Goal: Check status: Check status

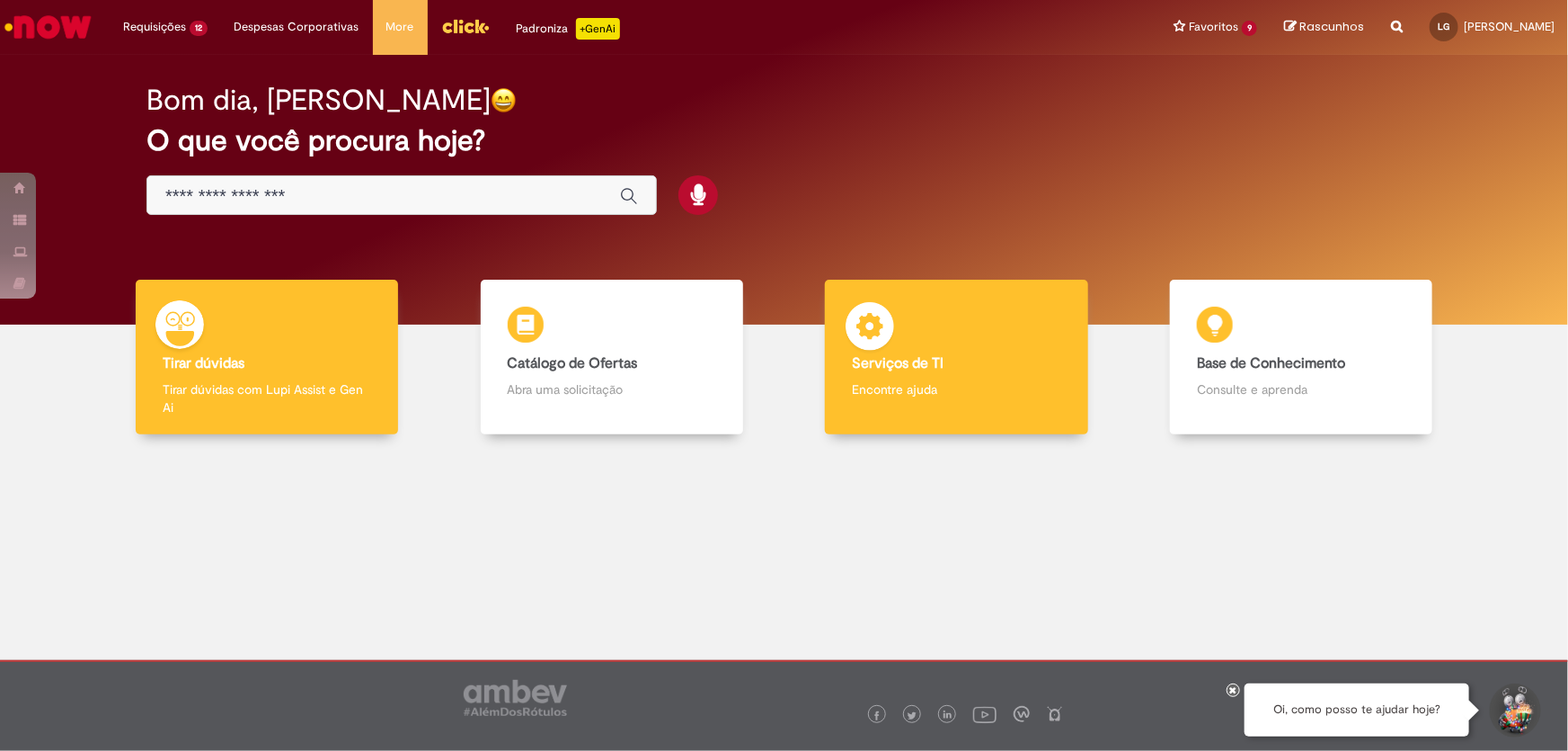
click at [976, 382] on p "Encontre ajuda" at bounding box center [956, 389] width 208 height 18
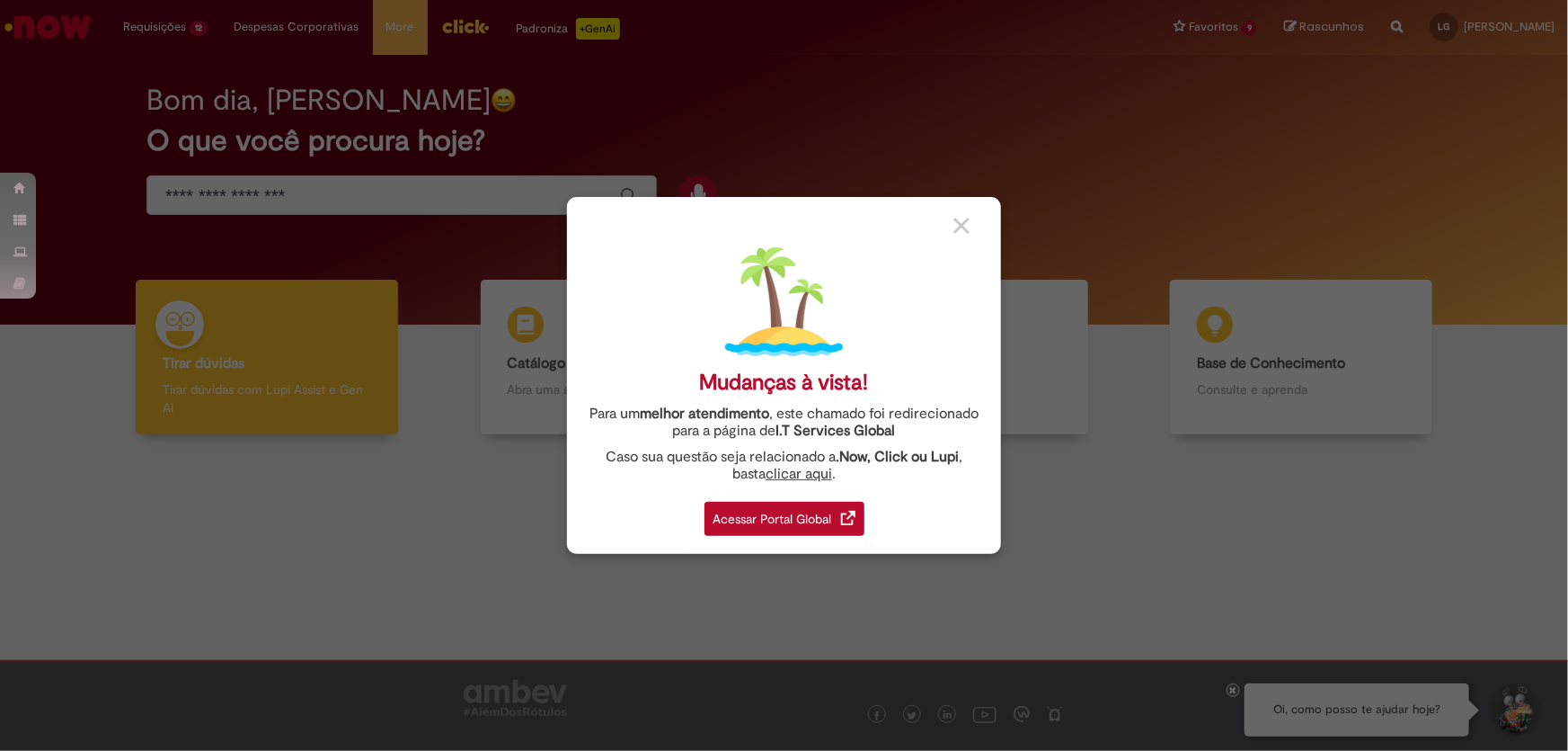
click at [772, 525] on div "Acessar Portal Global" at bounding box center [784, 519] width 159 height 34
click at [773, 524] on div "Acessar Portal Global" at bounding box center [784, 519] width 159 height 34
click at [749, 516] on div "Acessar Portal Global" at bounding box center [784, 519] width 159 height 34
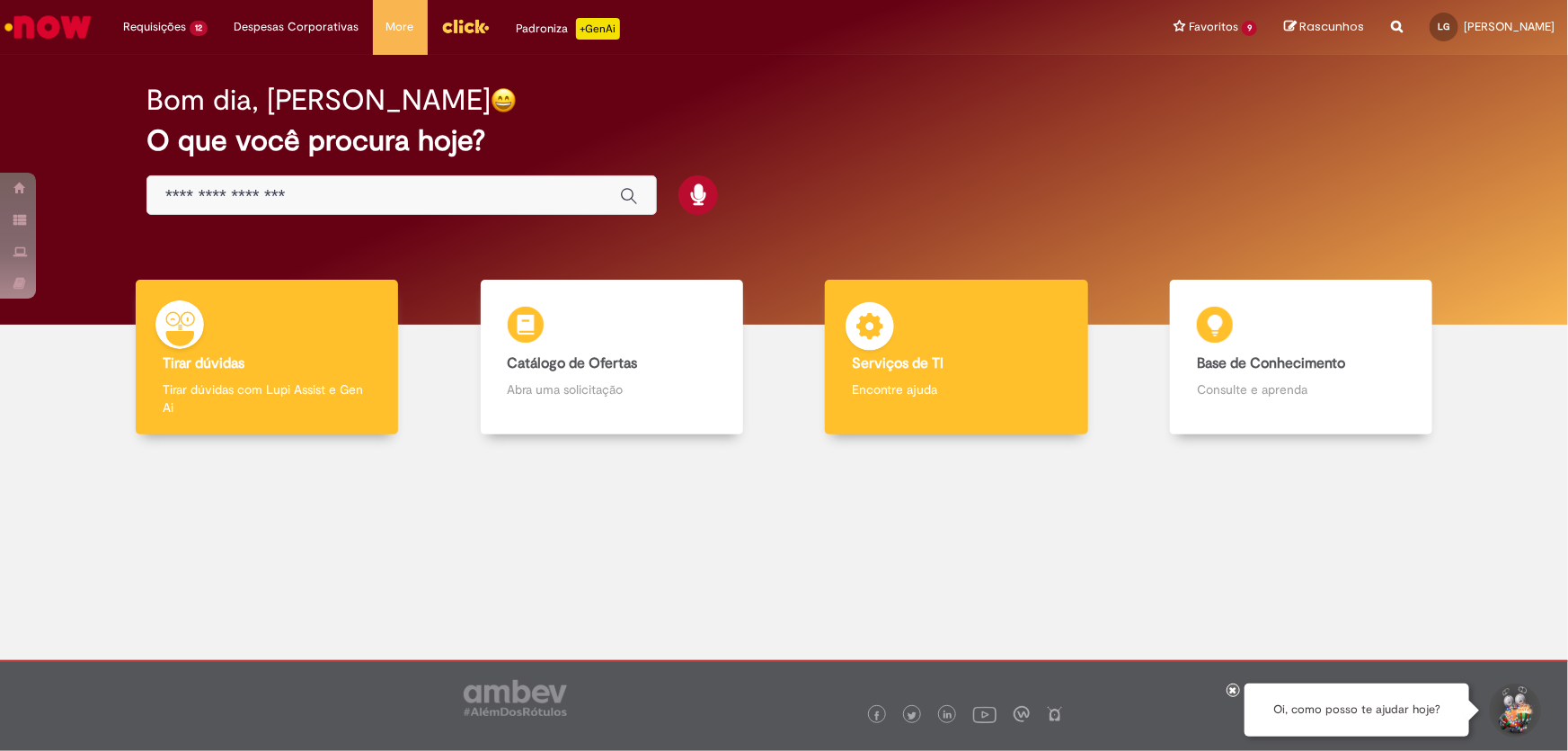
click at [889, 343] on img at bounding box center [870, 329] width 54 height 54
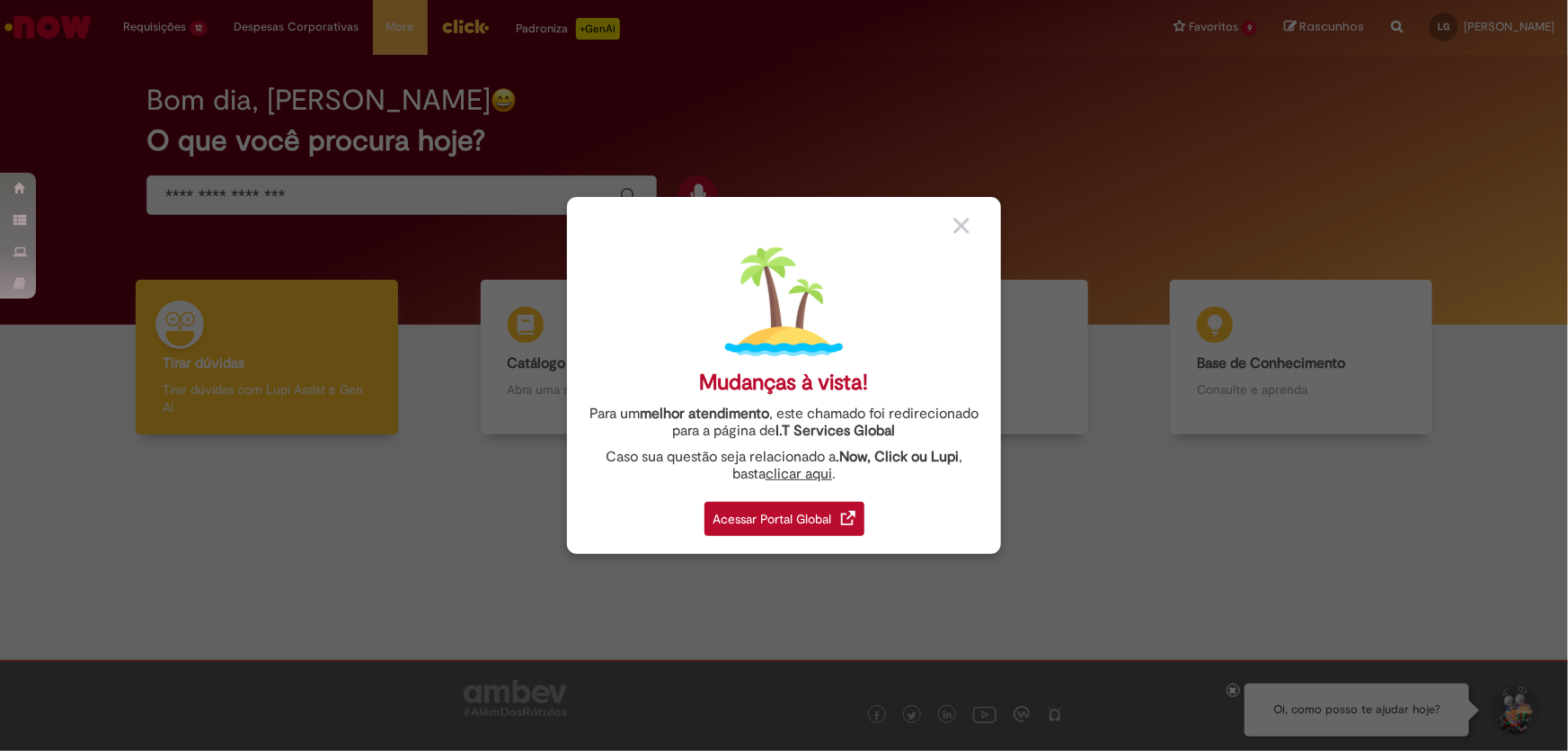
click at [845, 528] on div "Acessar Portal Global" at bounding box center [784, 519] width 159 height 34
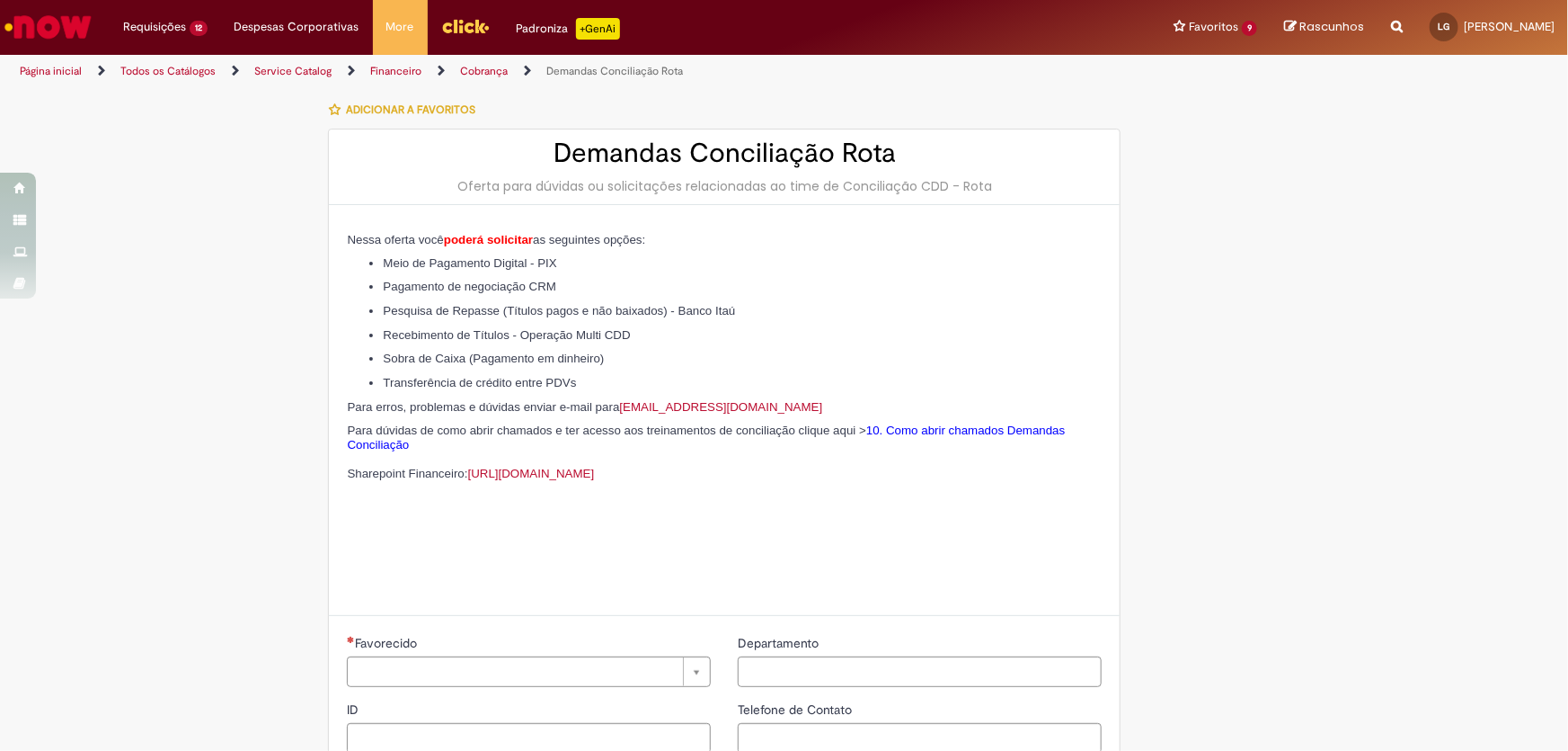
type input "********"
type input "**********"
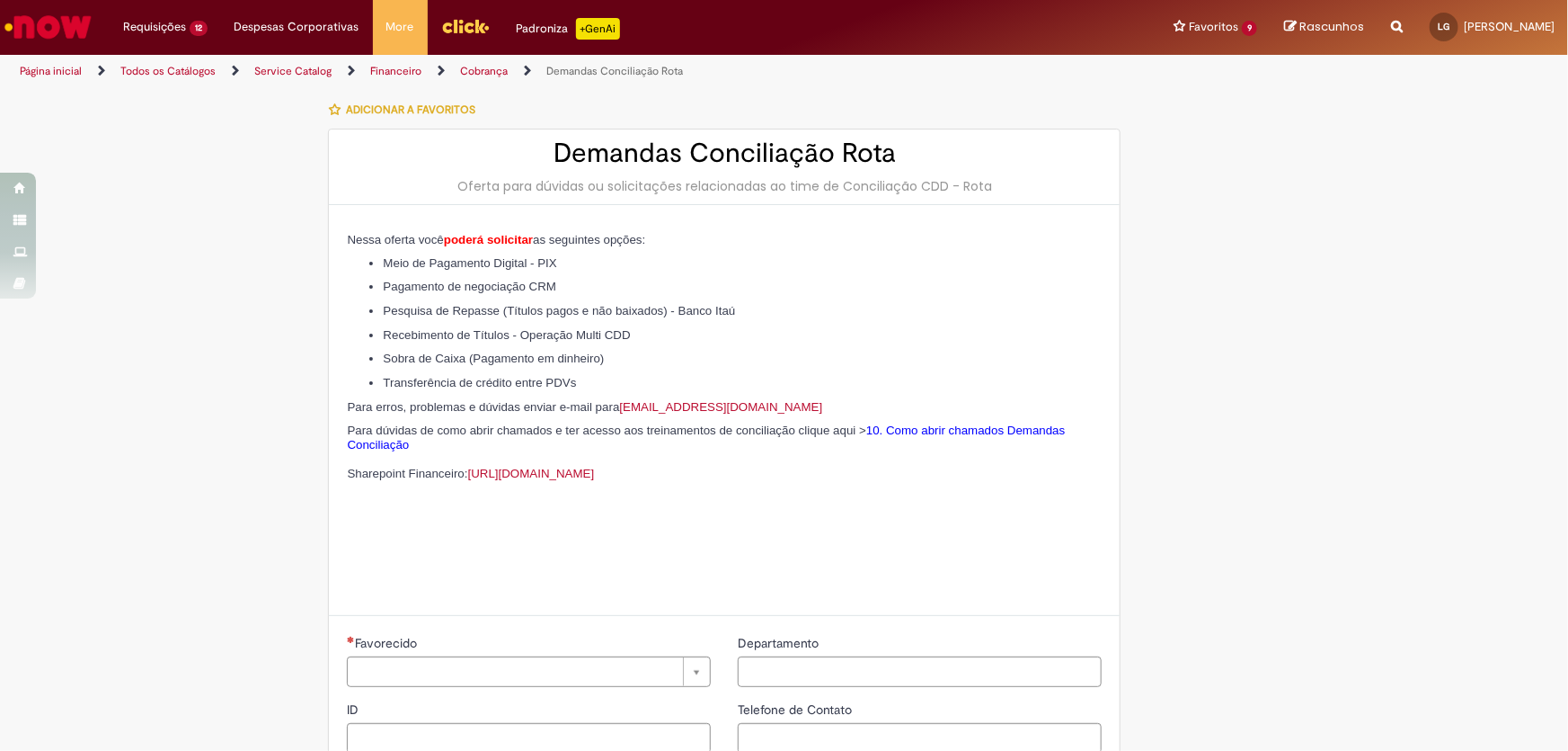
type input "****"
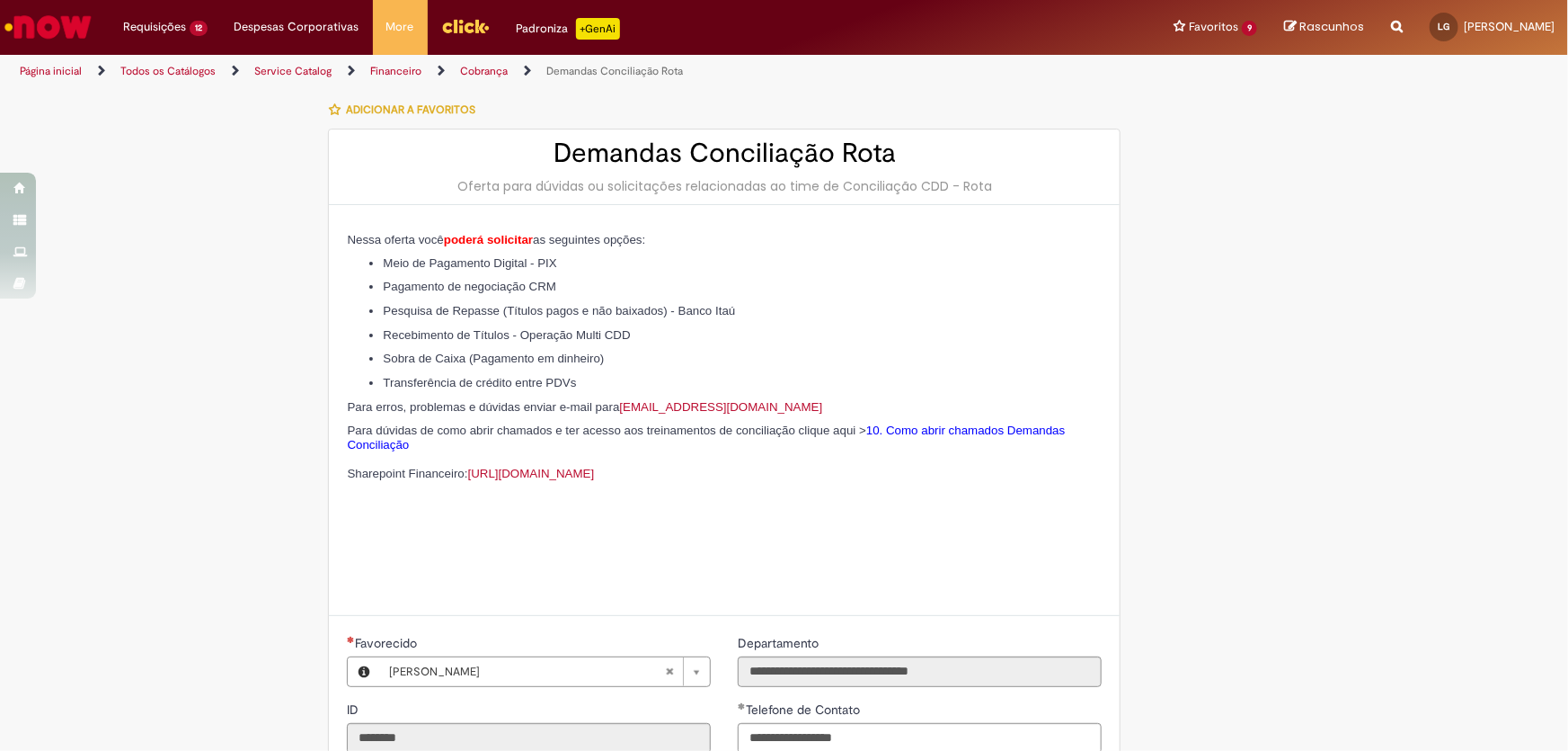
type input "**********"
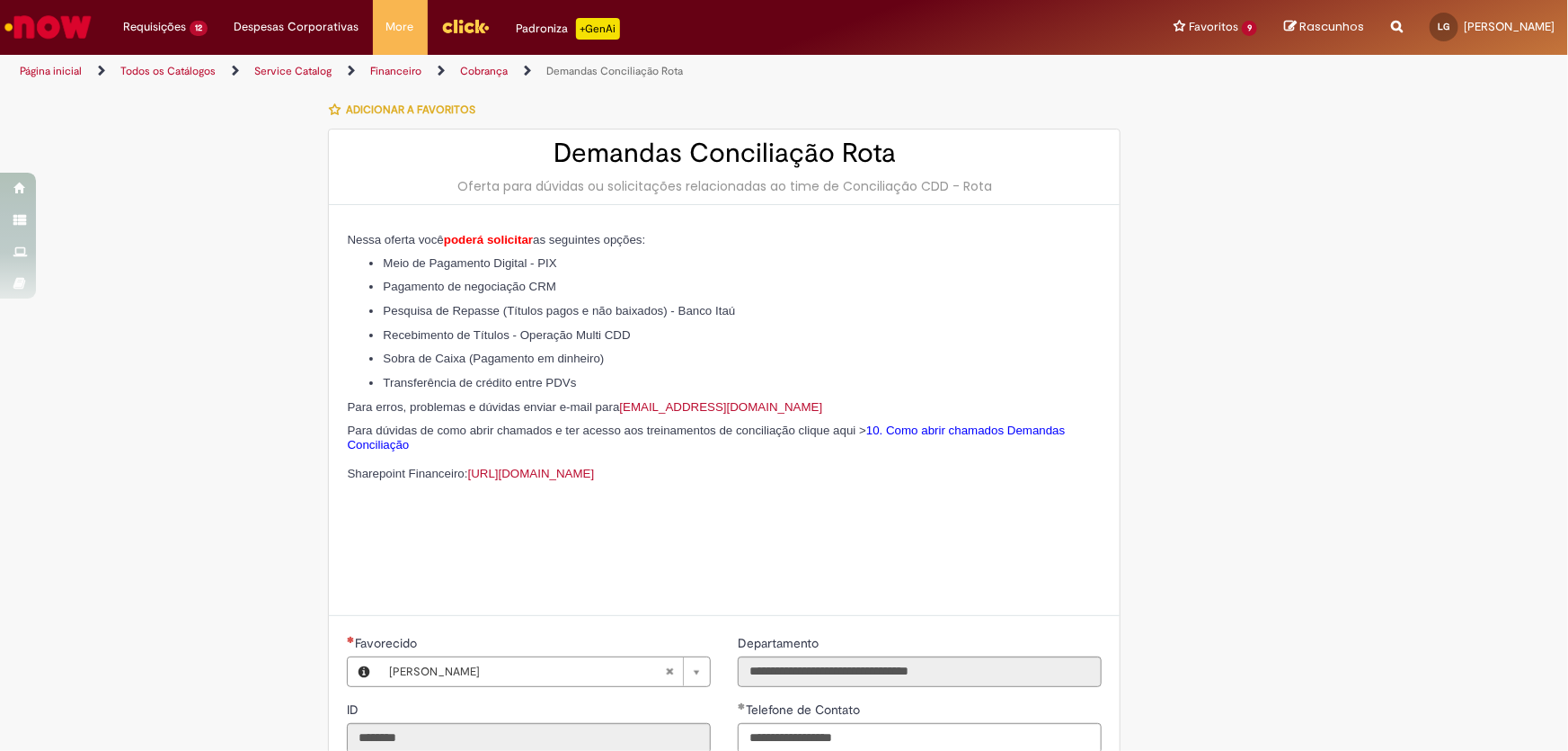
type input "**********"
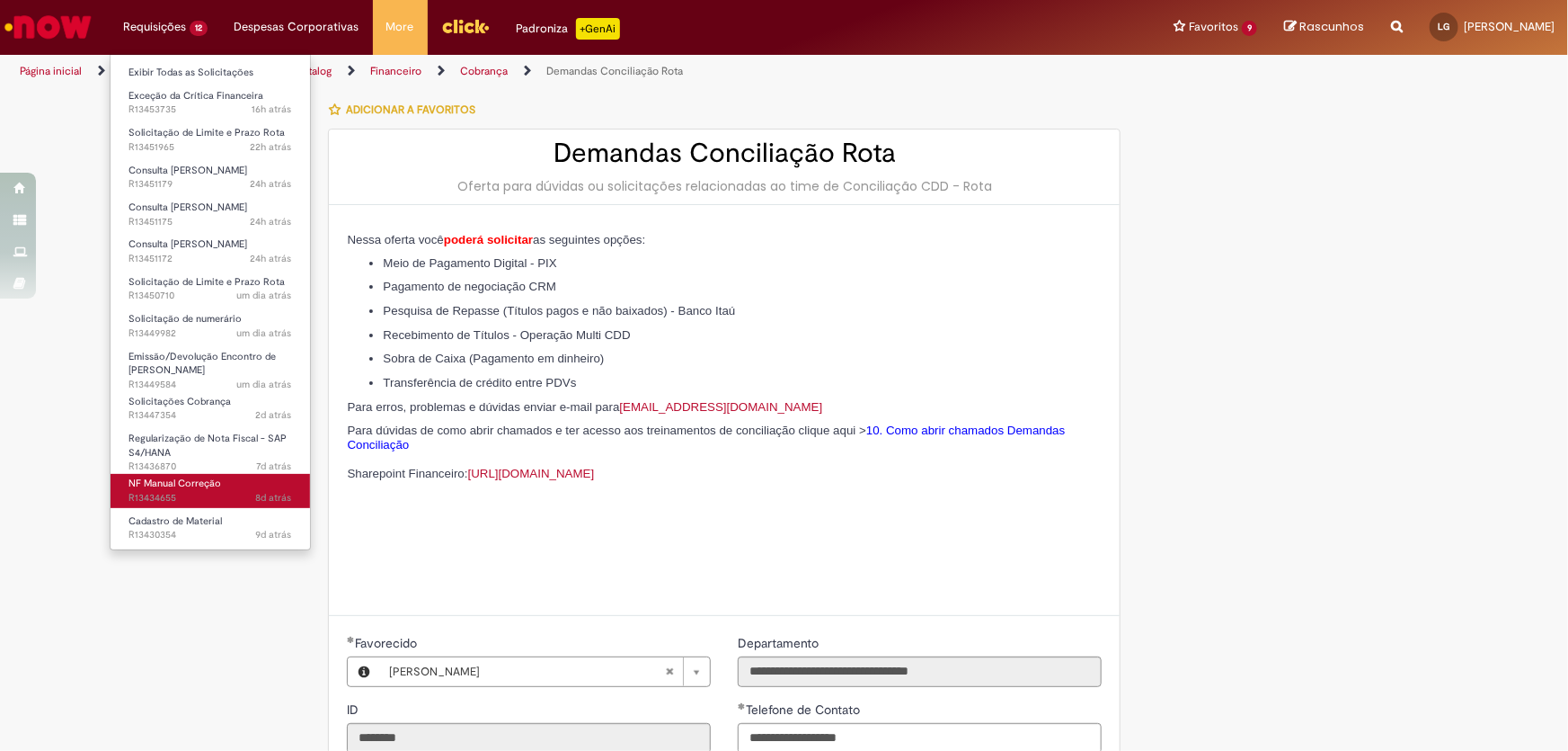
click at [225, 489] on link "NF Manual Correção 8d atrás 8 dias atrás R13434655" at bounding box center [210, 490] width 199 height 33
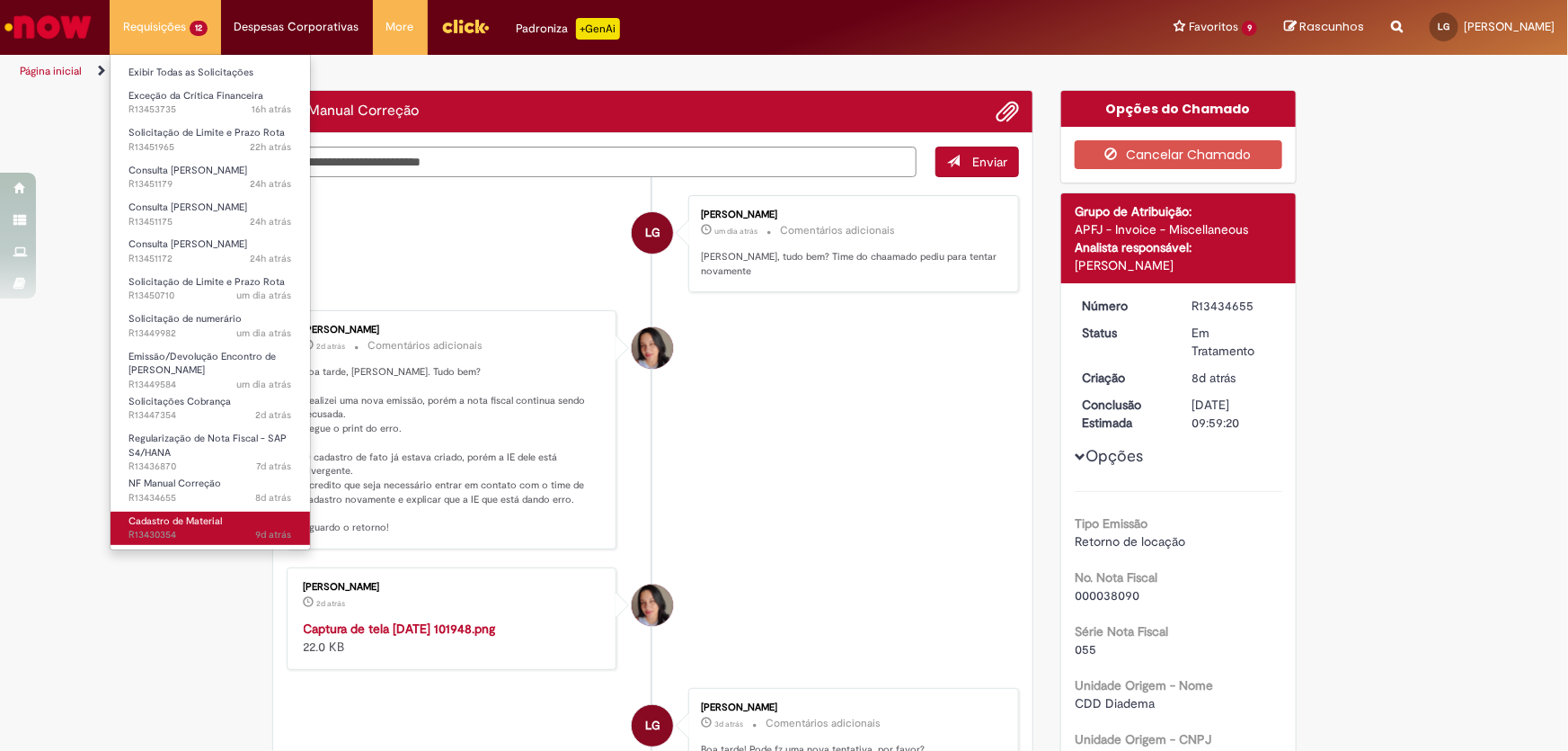
click at [208, 542] on link "Cadastro de Material 9d atrás 9 dias atrás R13430354" at bounding box center [210, 528] width 199 height 33
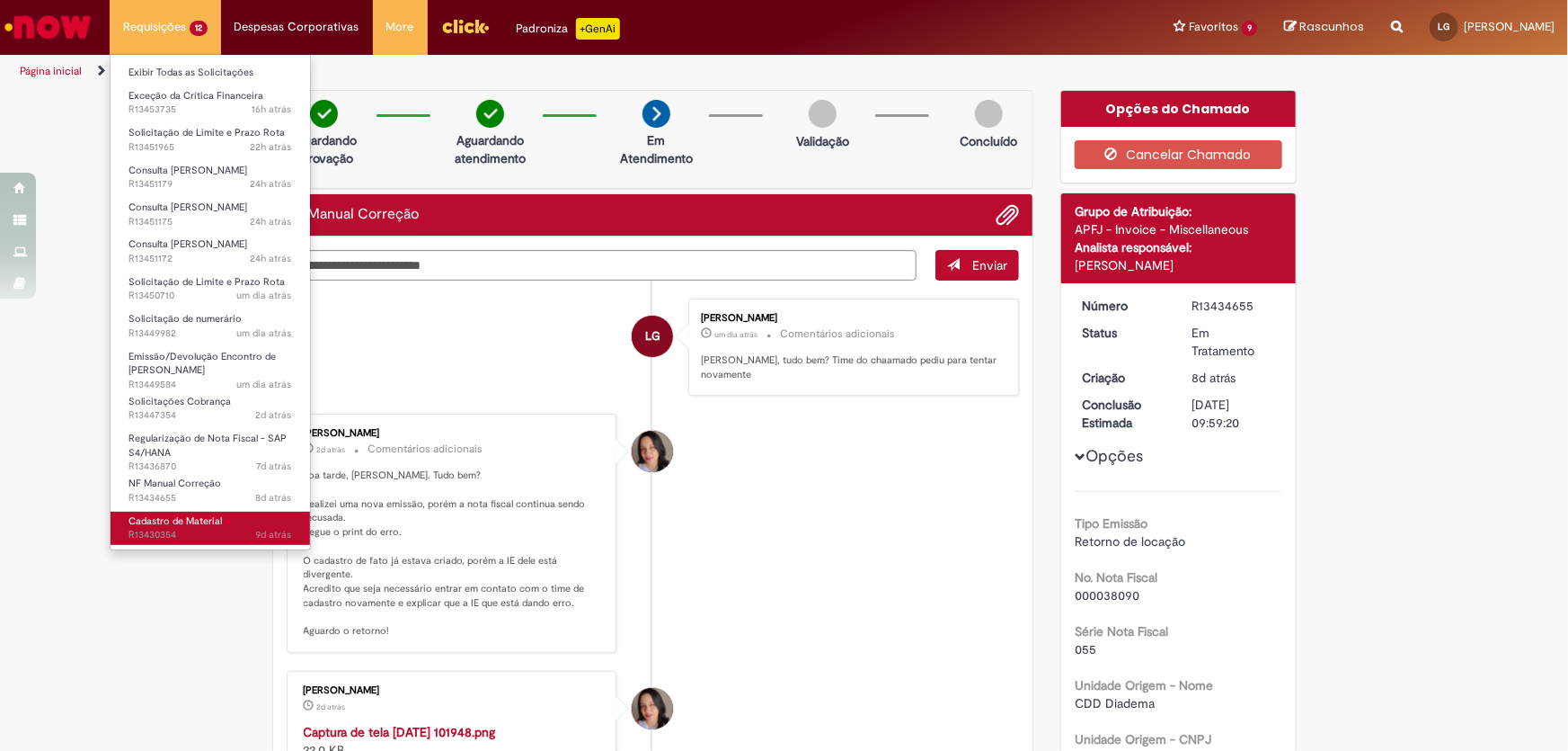
click at [208, 542] on link "Cadastro de Material 9d atrás 9 dias atrás R13430354" at bounding box center [210, 528] width 199 height 33
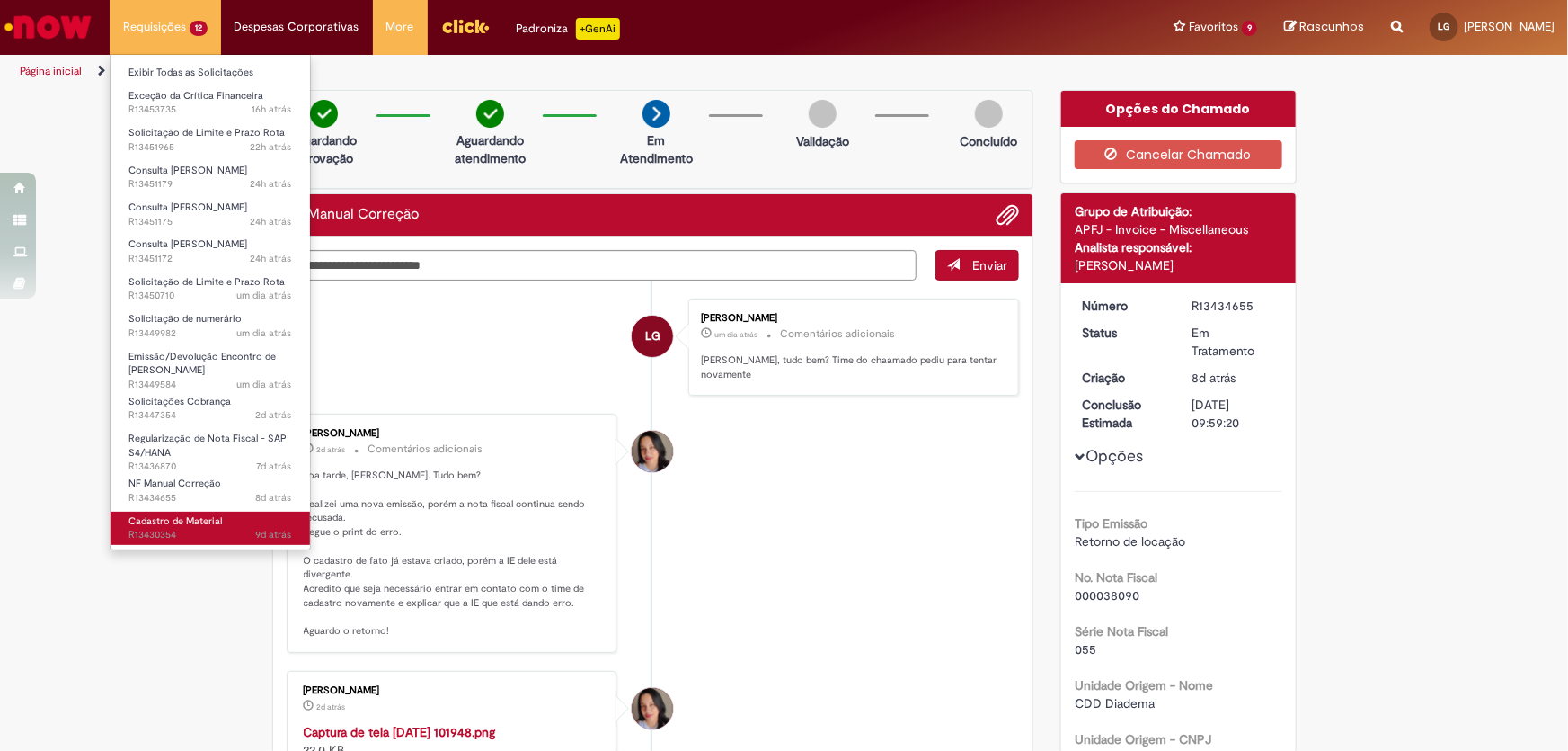
click at [180, 531] on span "9d atrás 9 dias atrás R13430354" at bounding box center [210, 535] width 163 height 14
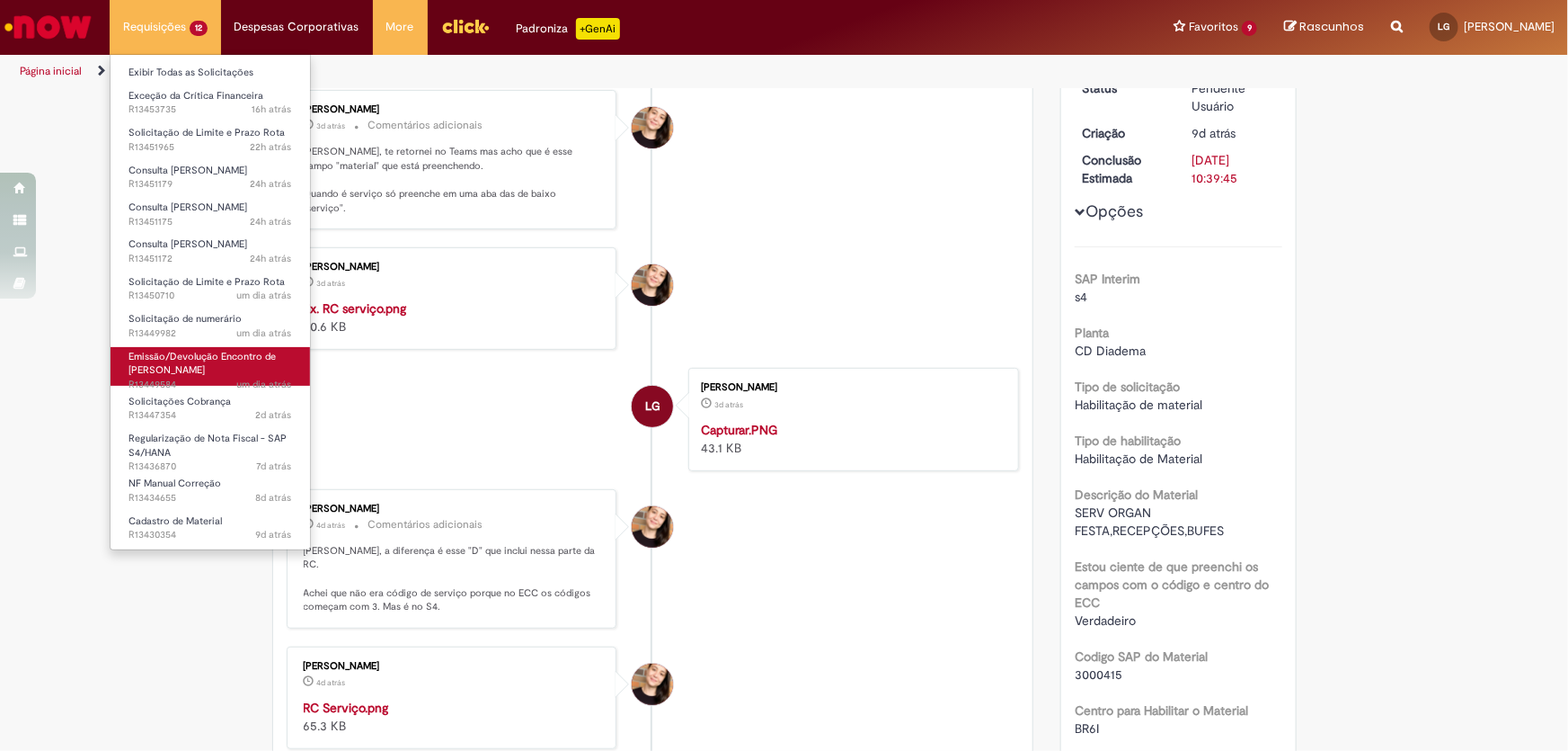
scroll to position [326, 0]
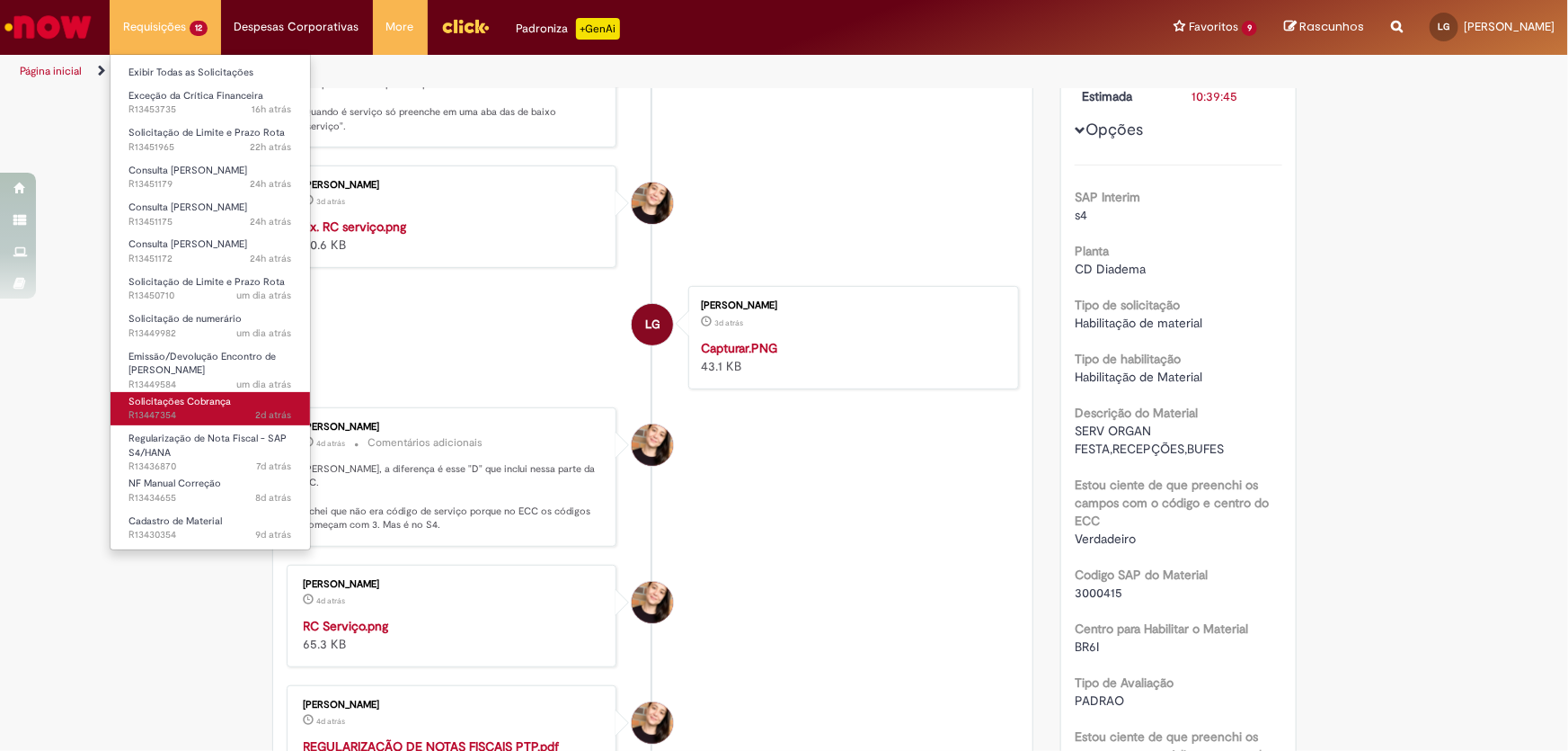
click at [231, 398] on link "Solicitações Cobrança 2d atrás 2 dias atrás R13447354" at bounding box center [210, 408] width 199 height 33
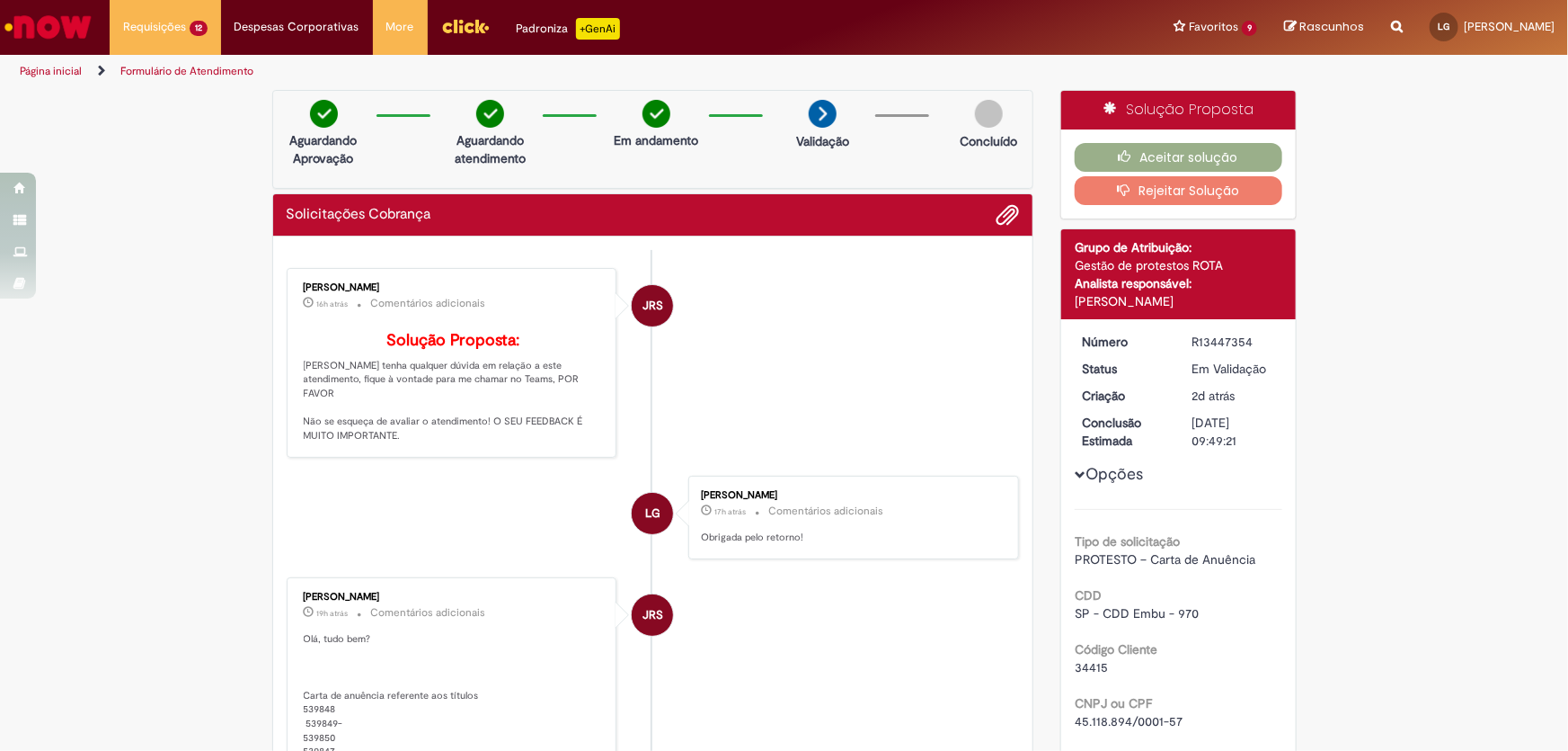
click at [1102, 134] on div "Aceitar solução Rejeitar Solução" at bounding box center [1178, 174] width 234 height 89
click at [1116, 142] on div "Aceitar solução Rejeitar Solução" at bounding box center [1178, 174] width 234 height 89
click at [1110, 155] on button "Aceitar solução" at bounding box center [1178, 157] width 207 height 29
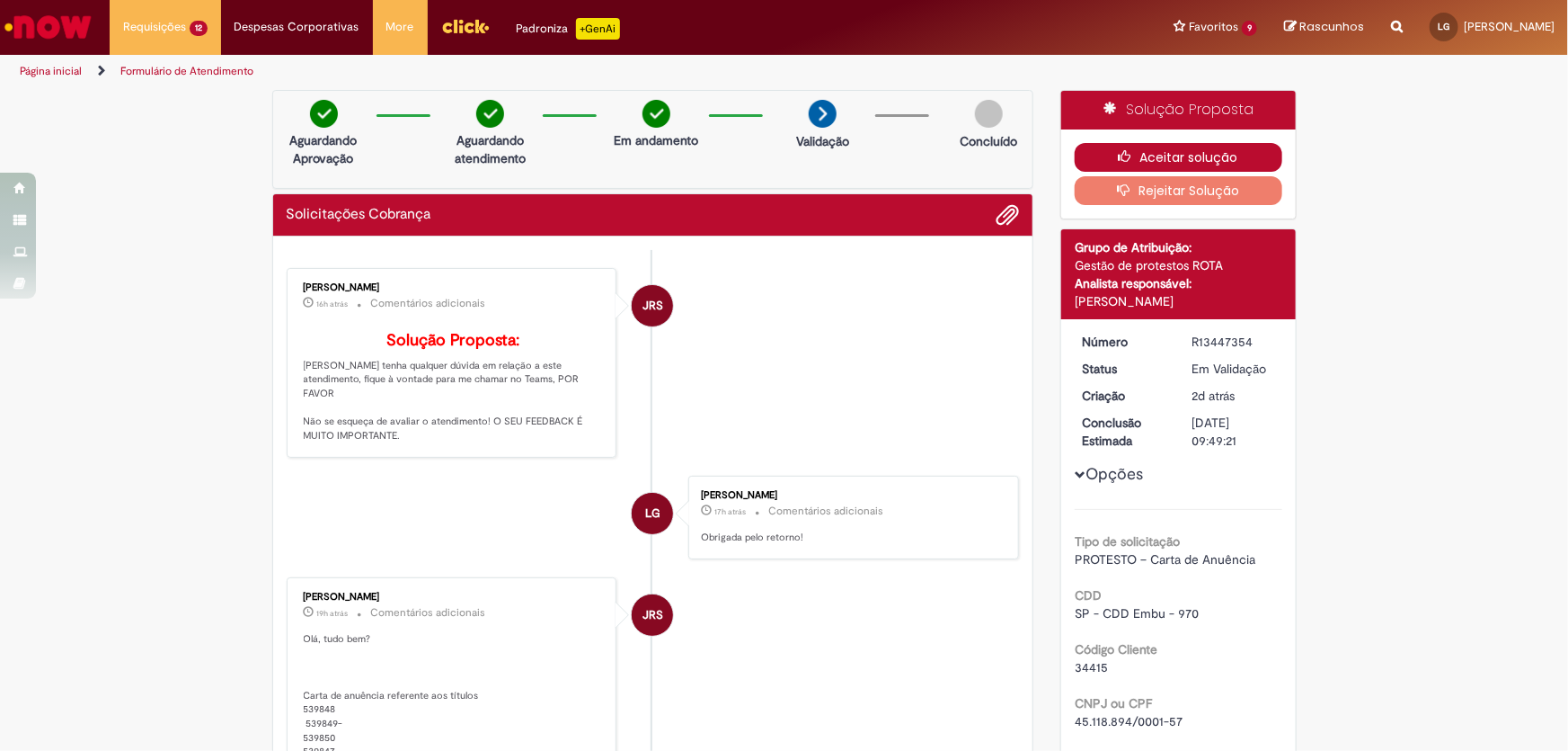
click at [1112, 153] on button "Aceitar solução" at bounding box center [1178, 157] width 207 height 29
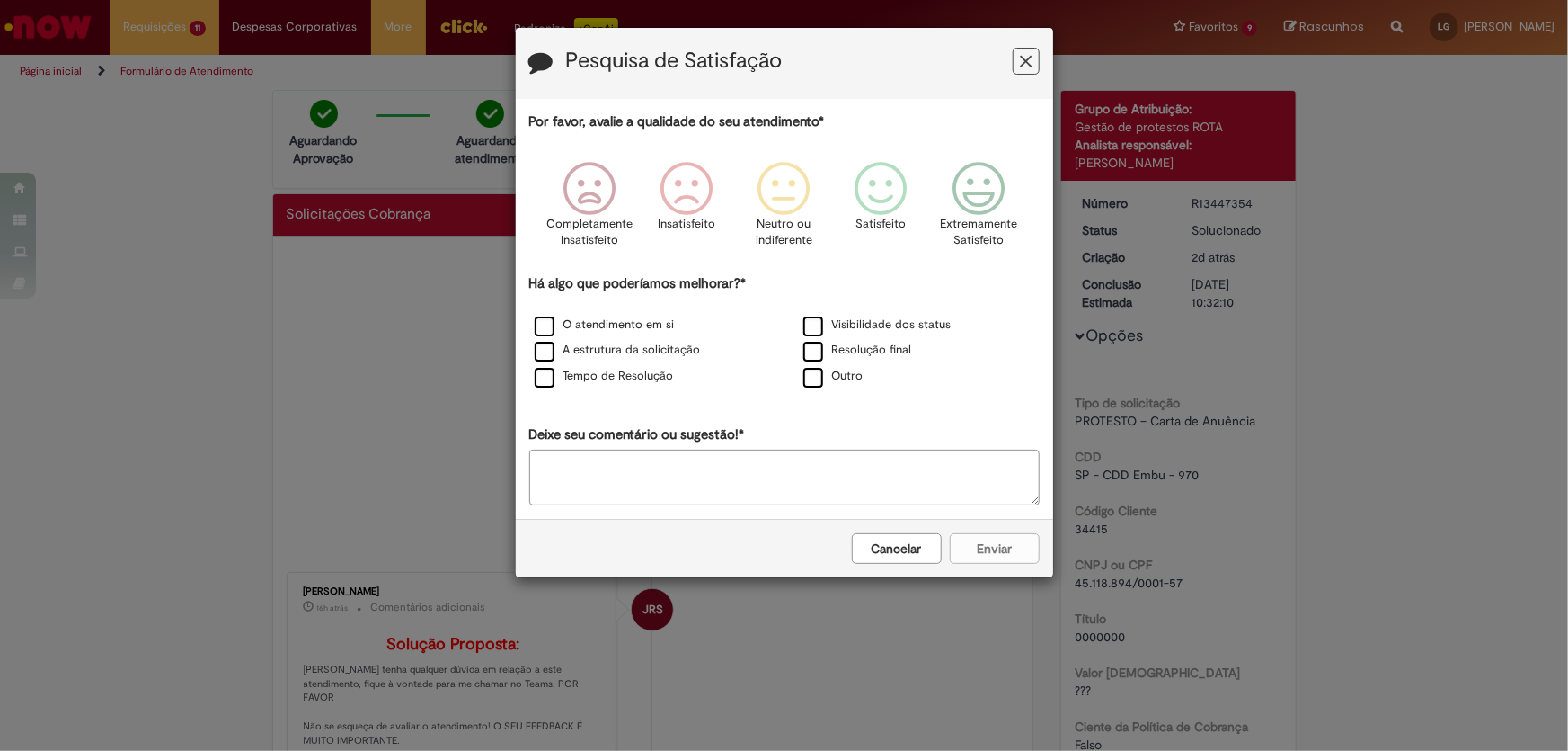
click at [1027, 73] on button "Feedback" at bounding box center [1026, 61] width 27 height 27
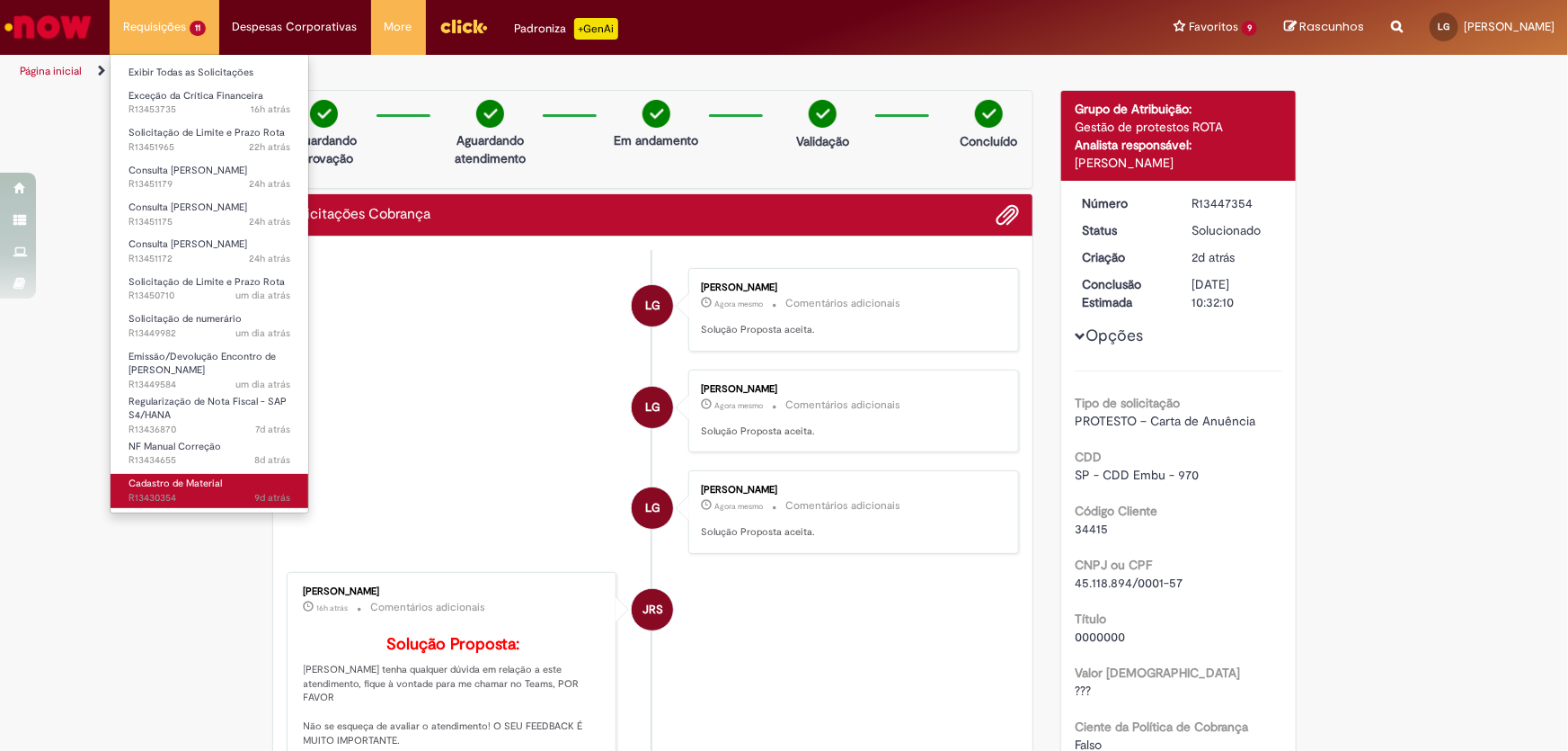
scroll to position [163, 0]
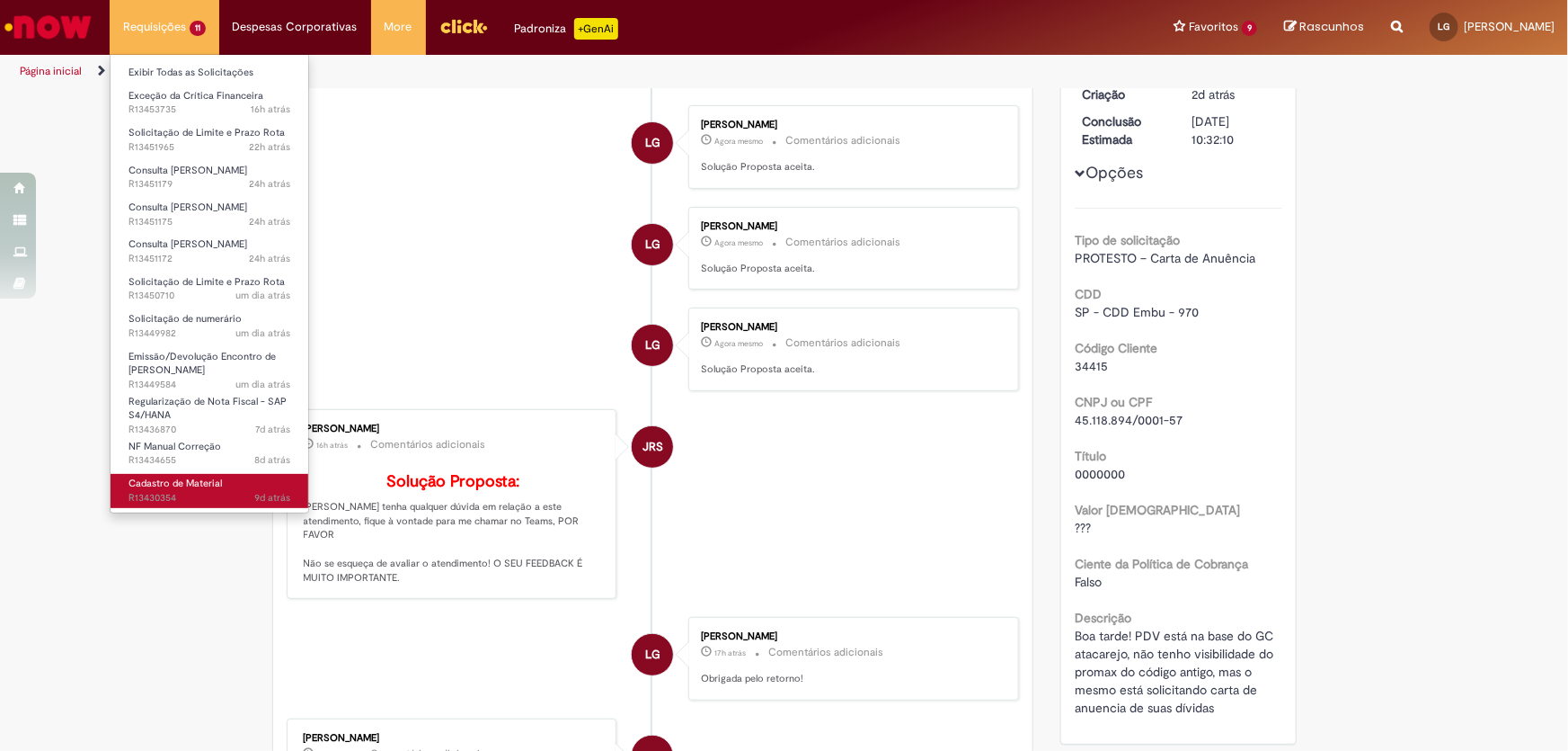
click at [180, 483] on span "Cadastro de Material" at bounding box center [175, 484] width 94 height 14
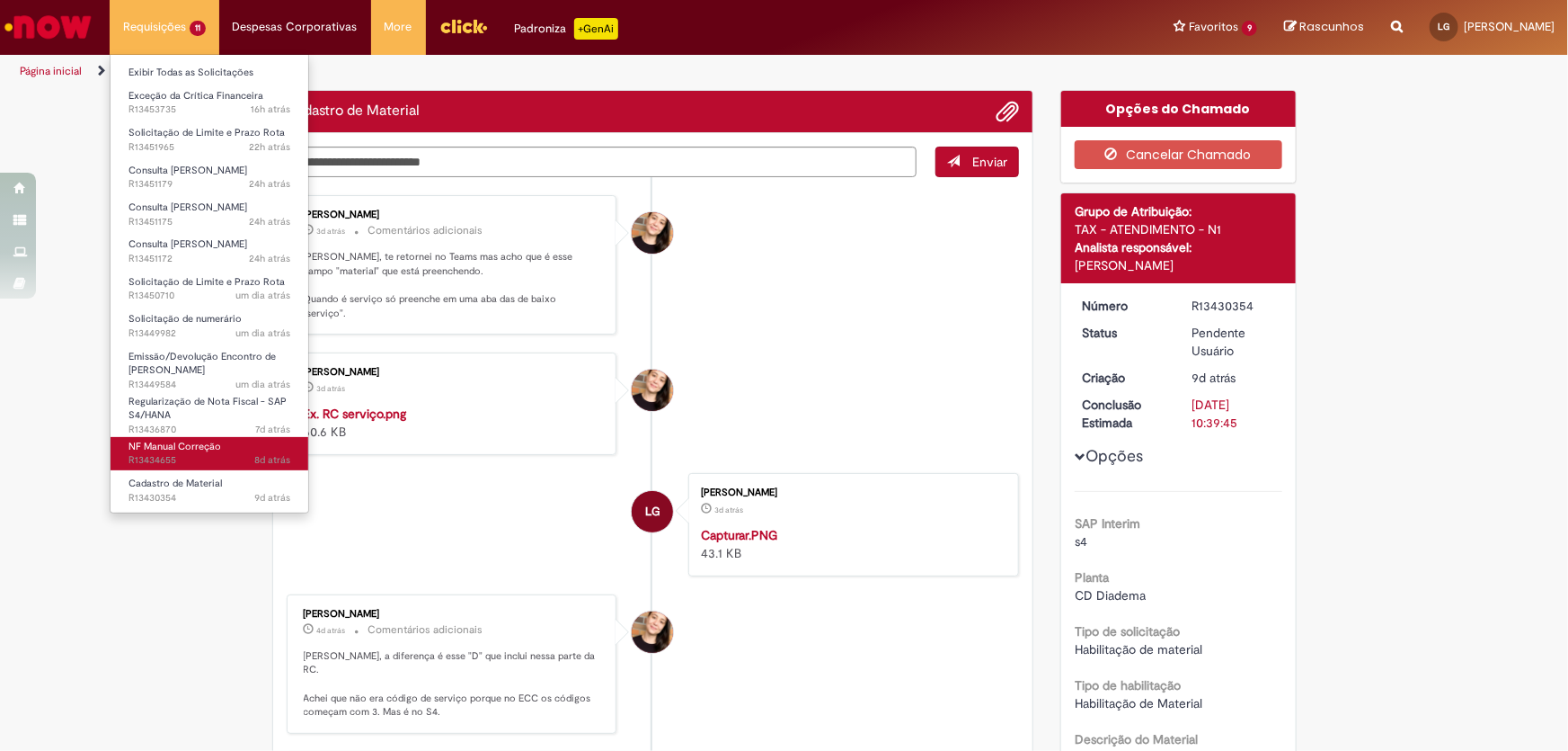
click at [194, 443] on span "NF Manual Correção" at bounding box center [174, 447] width 93 height 14
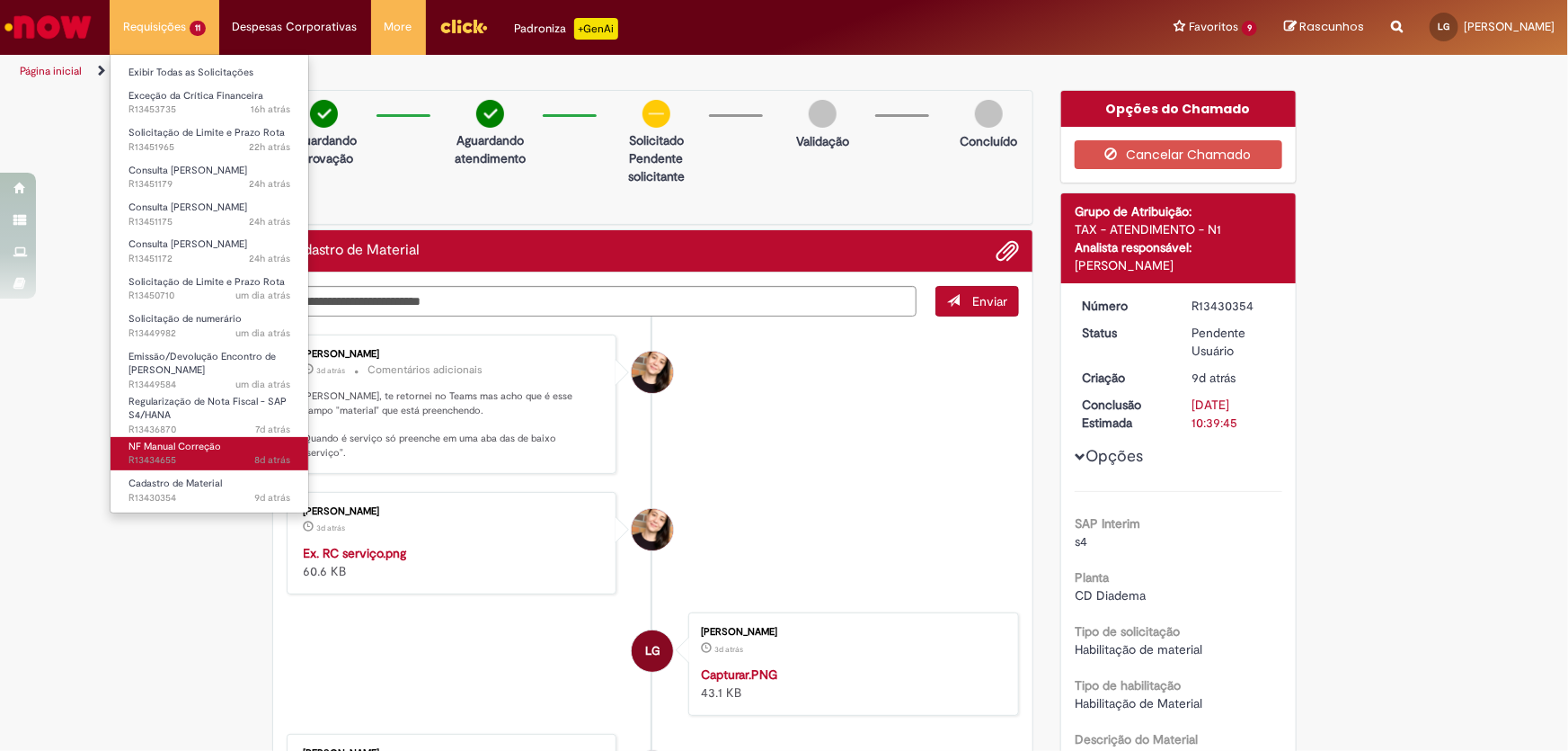
click at [194, 443] on span "NF Manual Correção" at bounding box center [174, 447] width 93 height 14
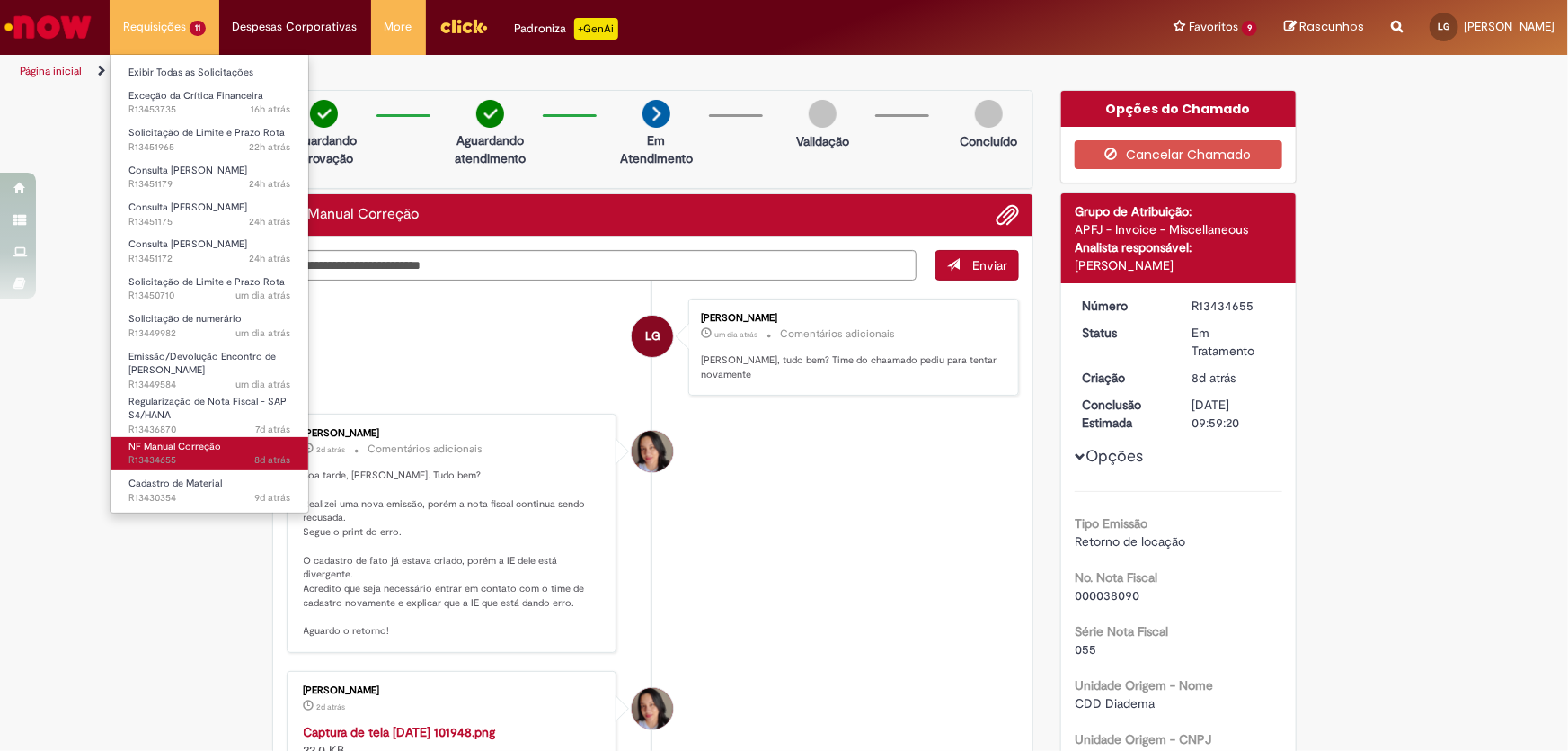
click at [193, 442] on span "NF Manual Correção" at bounding box center [174, 447] width 93 height 14
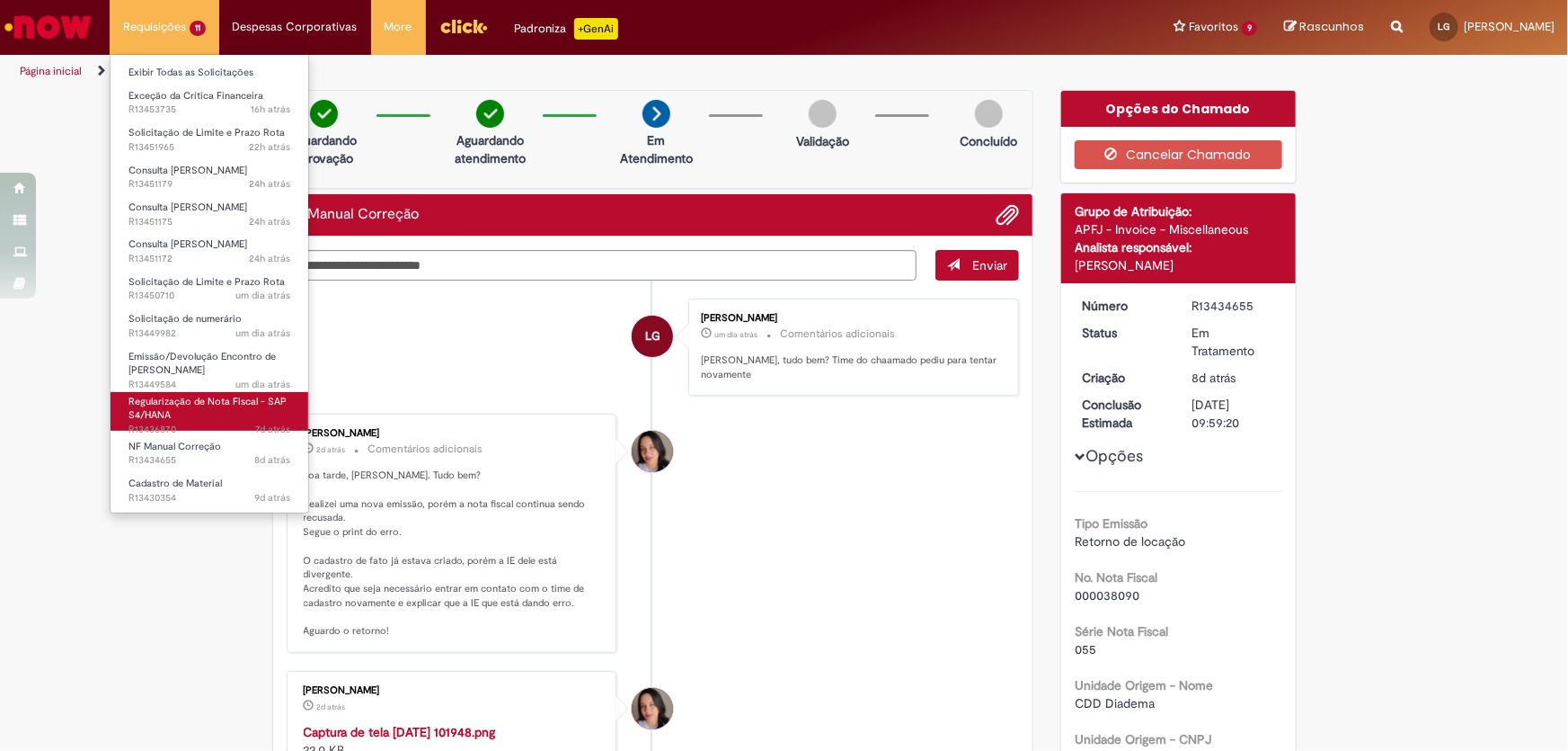
click at [223, 403] on span "Regularização de Nota Fiscal - SAP S4/HANA" at bounding box center [207, 409] width 158 height 28
click at [223, 426] on span "7d atrás 7 dias atrás R13436870" at bounding box center [209, 430] width 161 height 14
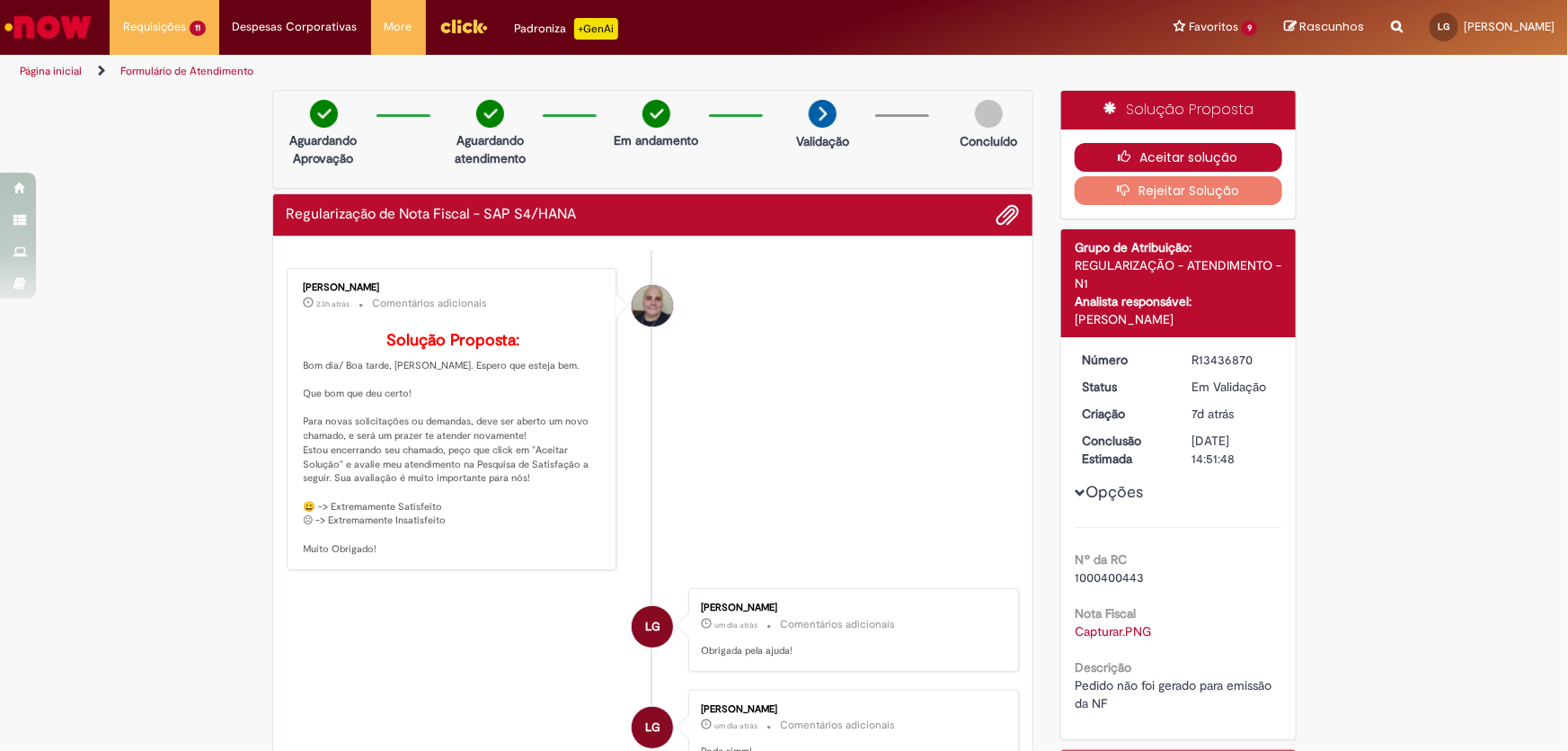
click at [1152, 151] on button "Aceitar solução" at bounding box center [1178, 157] width 207 height 29
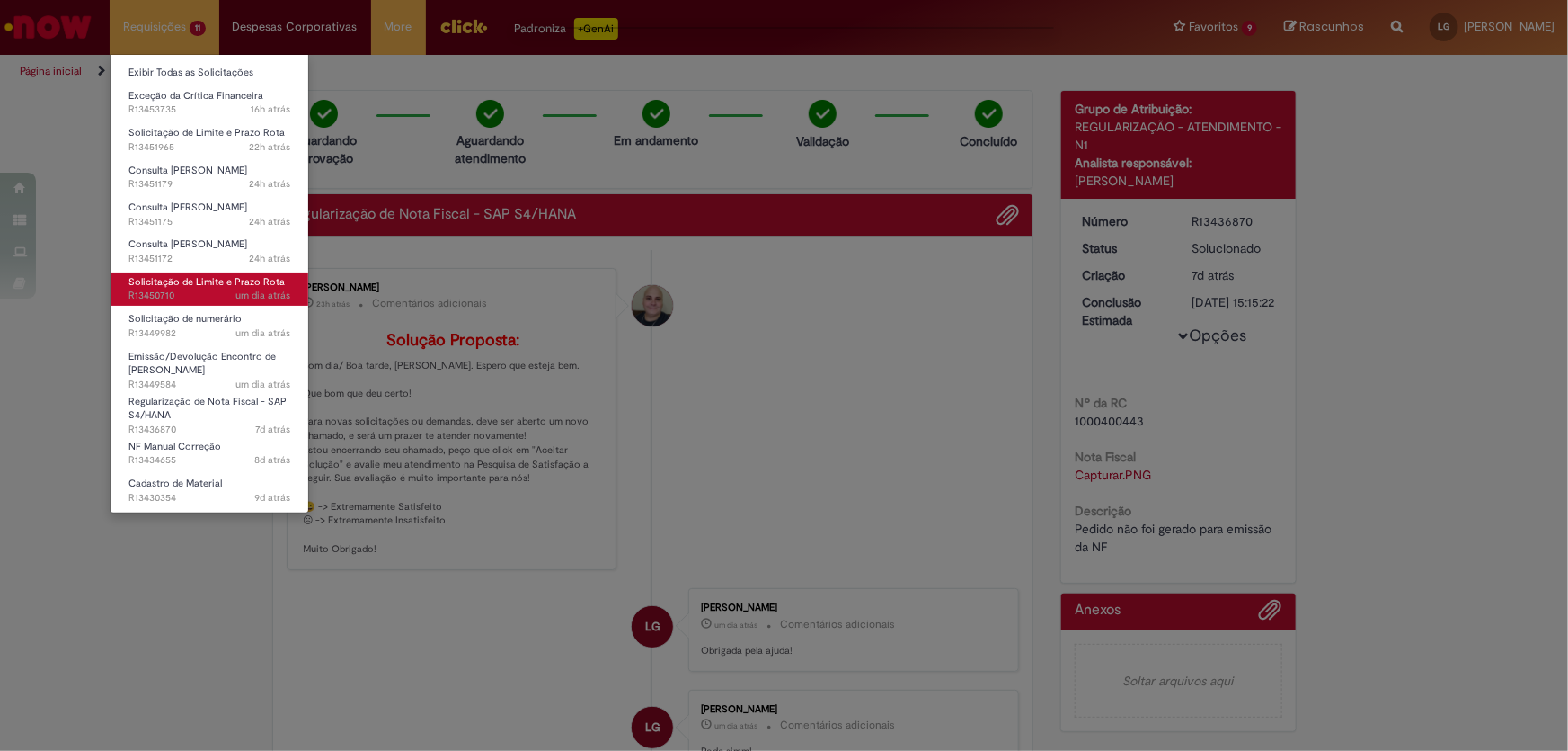
click at [157, 287] on span "Solicitação de Limite e Prazo Rota" at bounding box center [206, 282] width 157 height 14
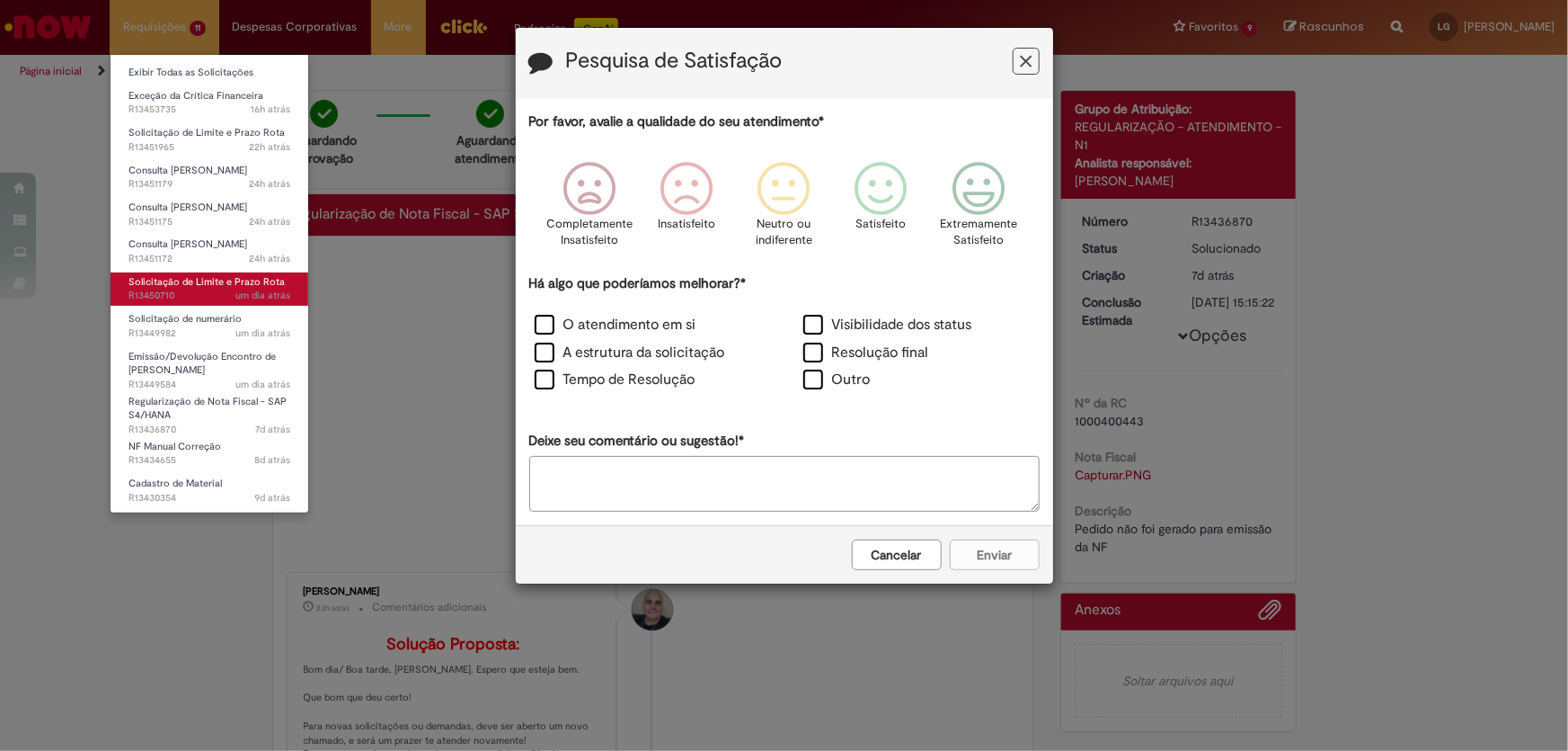
click at [157, 287] on span "Solicitação de Limite e Prazo Rota" at bounding box center [206, 282] width 157 height 14
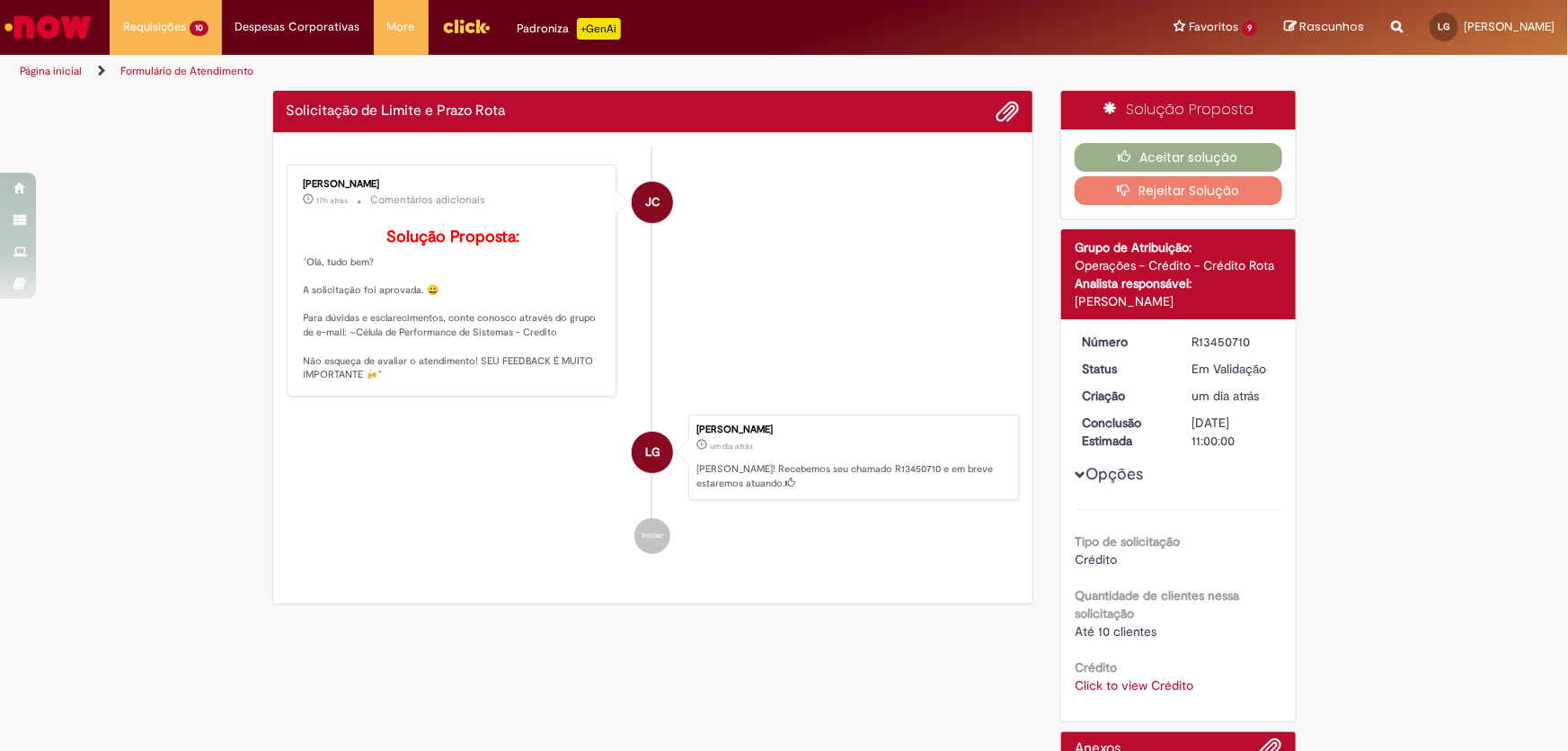
click at [1024, 61] on div "Extremamente Satisfeito" at bounding box center [978, 70] width 103 height 124
click at [1176, 157] on button "Aceitar solução" at bounding box center [1178, 157] width 207 height 29
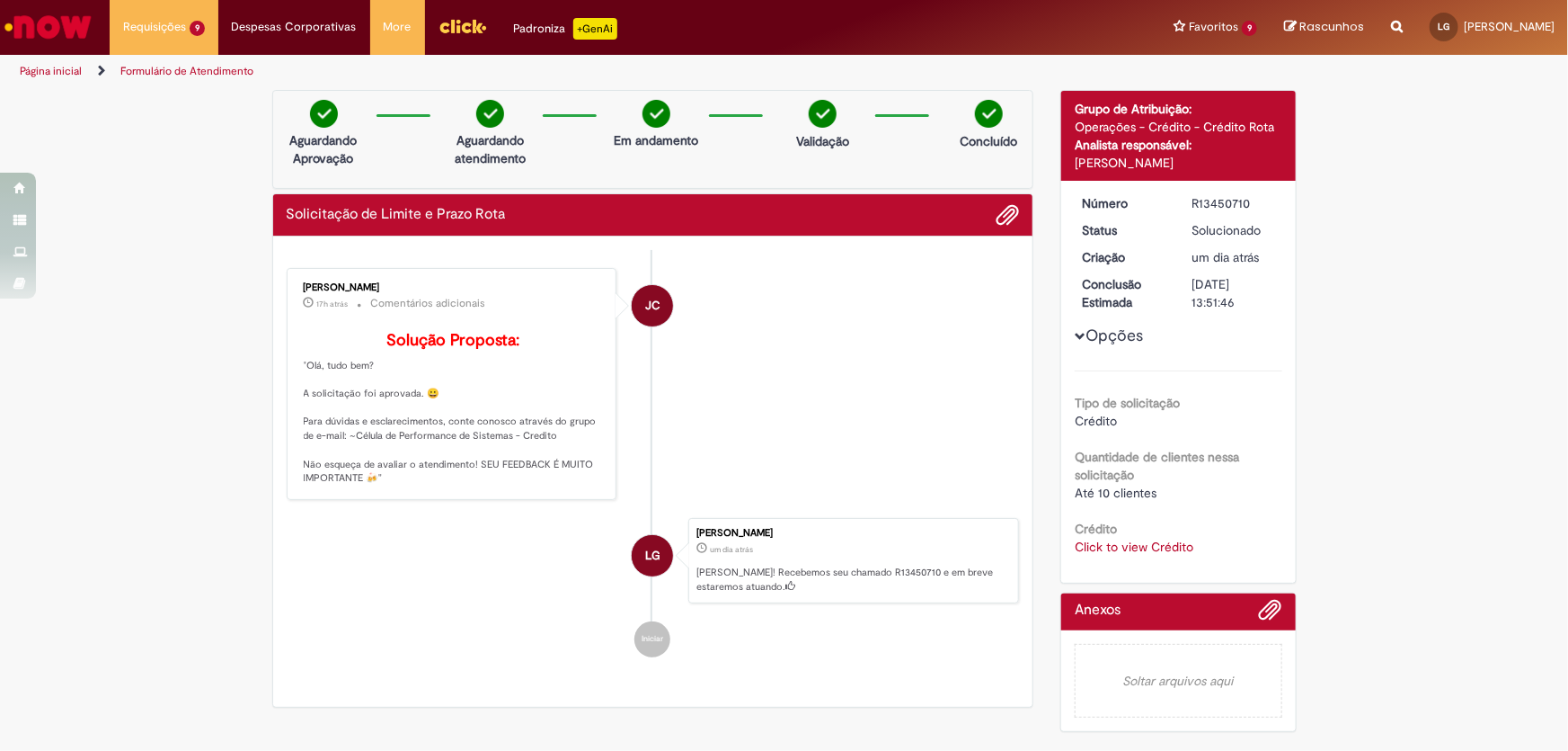
drag, startPoint x: 210, startPoint y: 78, endPoint x: 223, endPoint y: 87, distance: 15.8
click at [223, 88] on section "Formulário de Atendimento Verificar Código de Barras Aguardando Aprovação Aguar…" at bounding box center [784, 419] width 1568 height 662
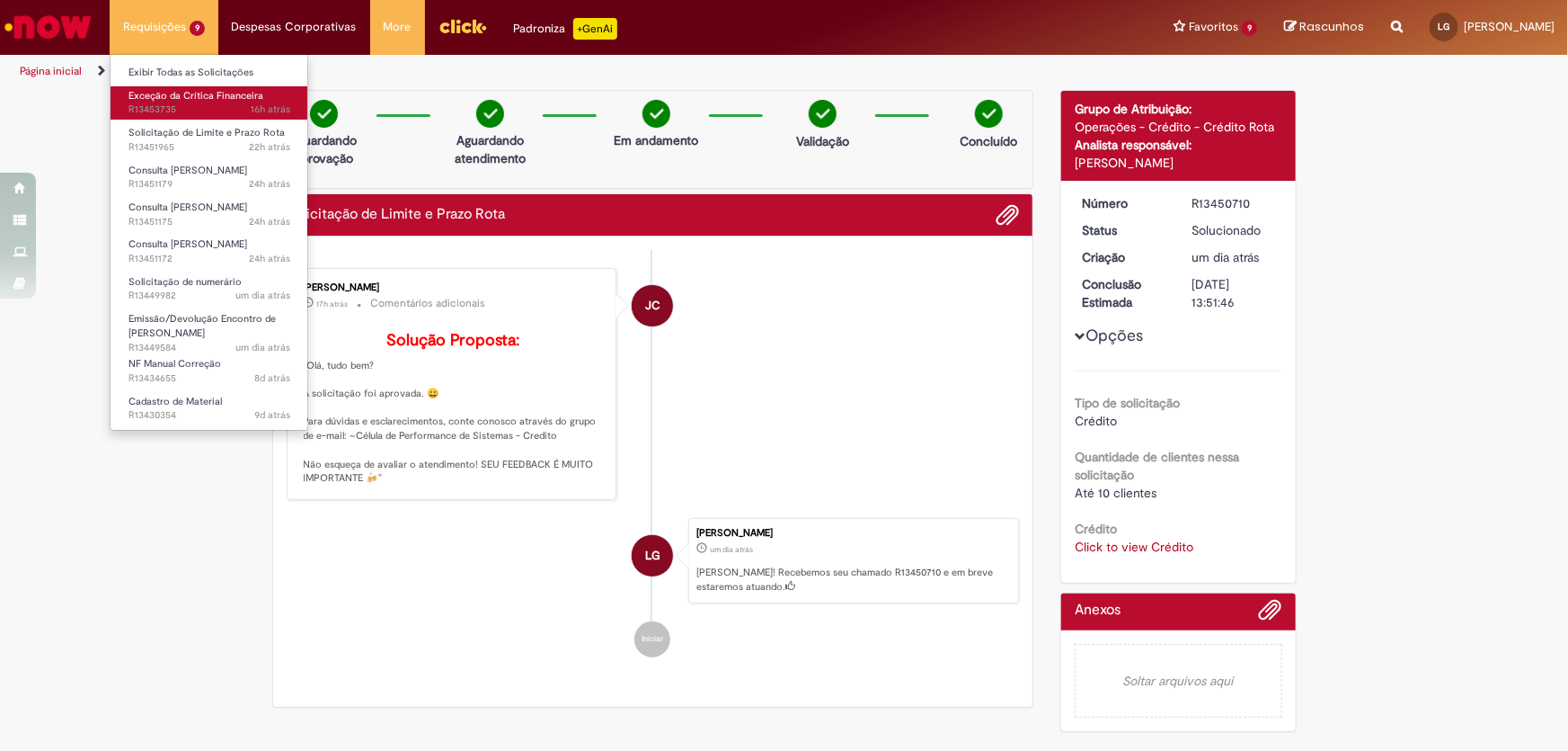
click at [191, 94] on span "Exceção da Crítica Financeira" at bounding box center [195, 96] width 135 height 14
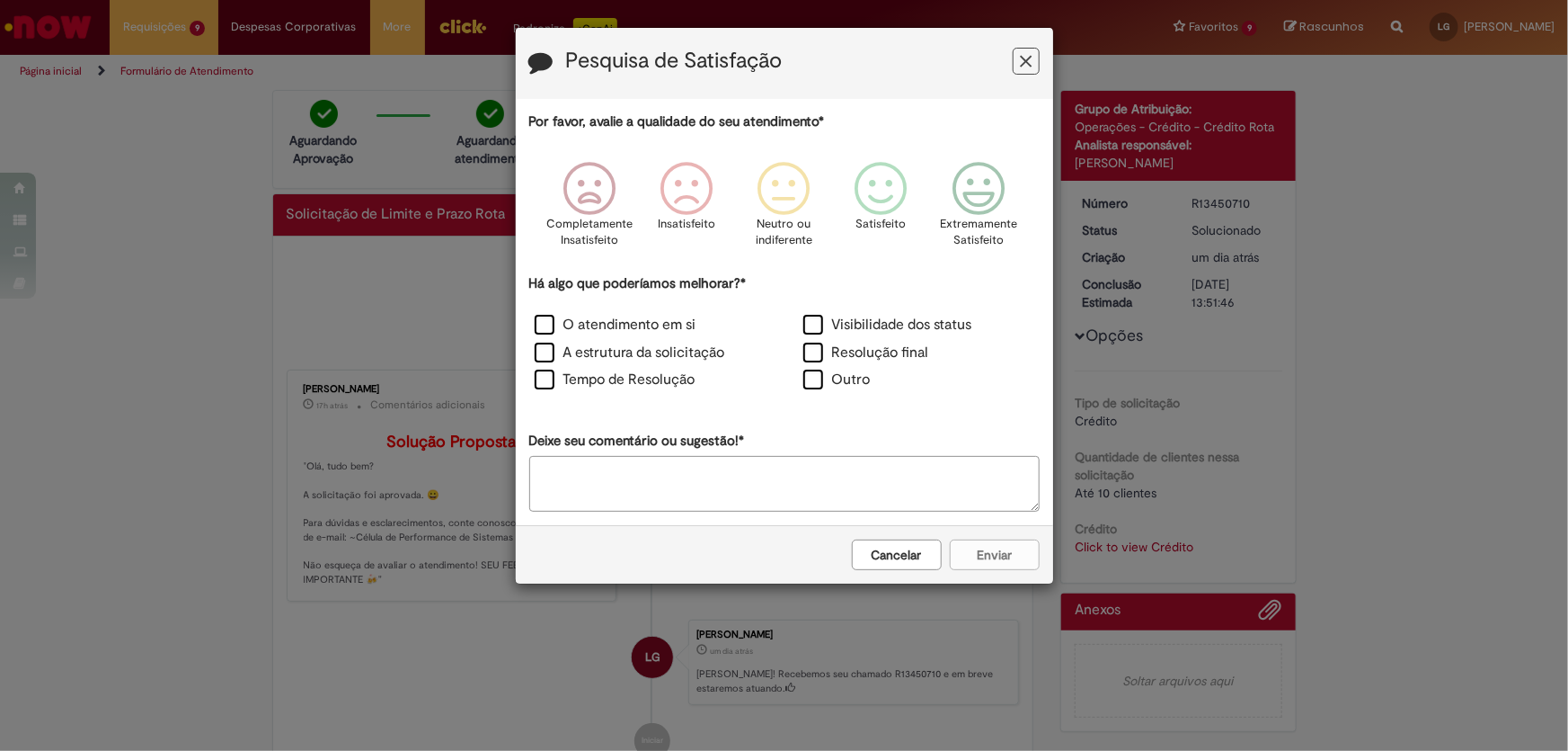
click at [1026, 67] on icon "Feedback" at bounding box center [1026, 61] width 12 height 19
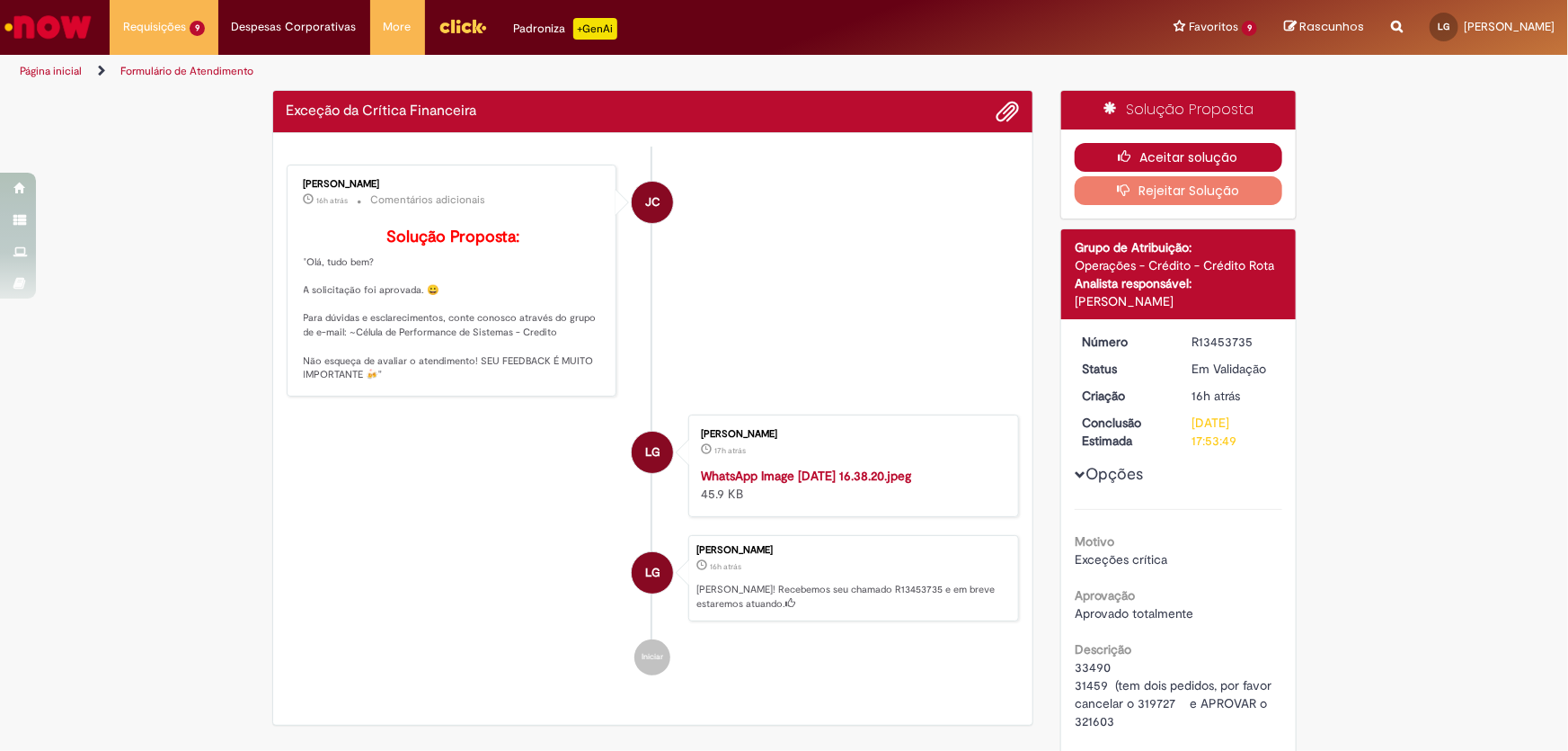
click at [1140, 161] on button "Aceitar solução" at bounding box center [1178, 157] width 207 height 29
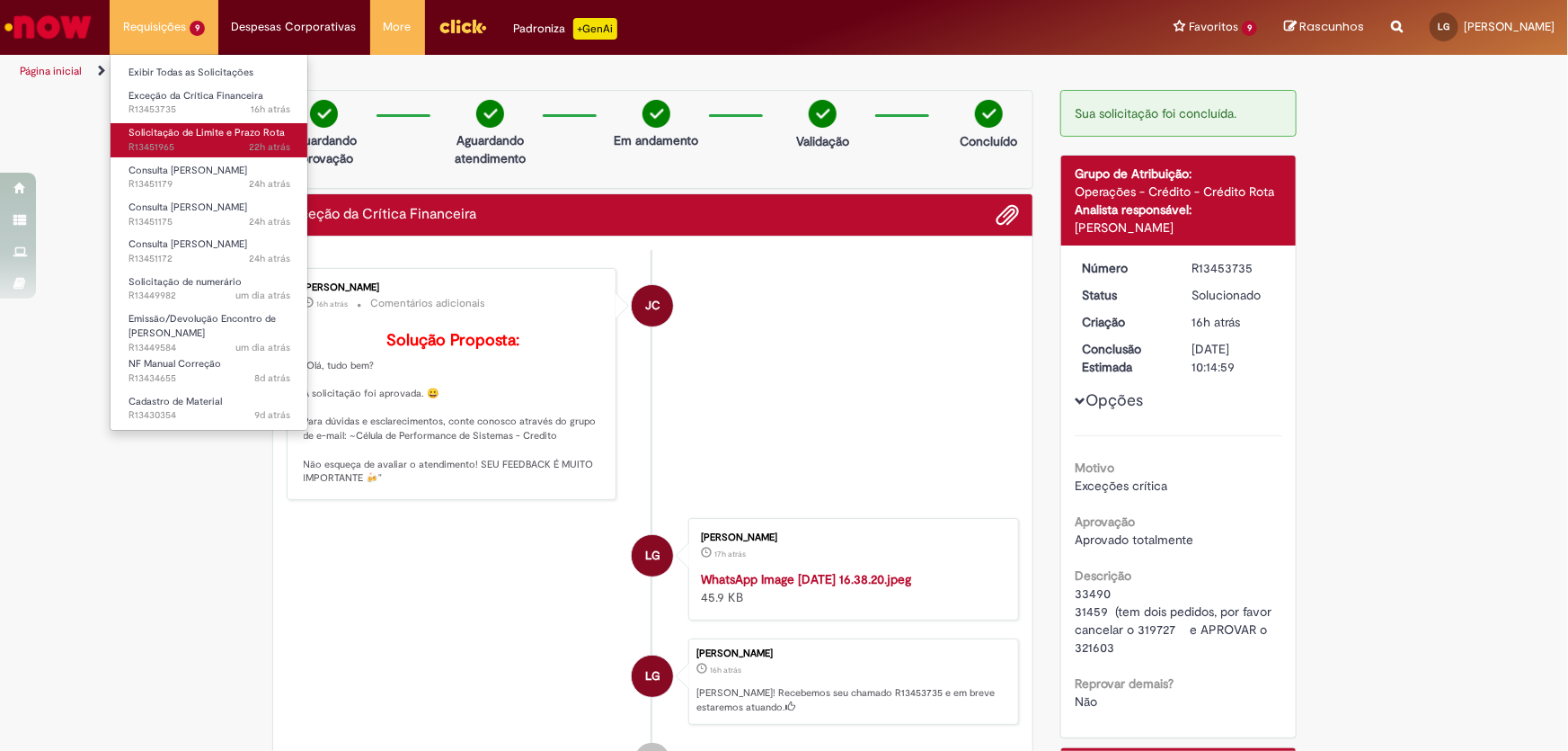
click at [182, 148] on div "Verificar Código de Barras Aguardando Aprovação Aguardando atendimento Em andam…" at bounding box center [784, 525] width 1568 height 871
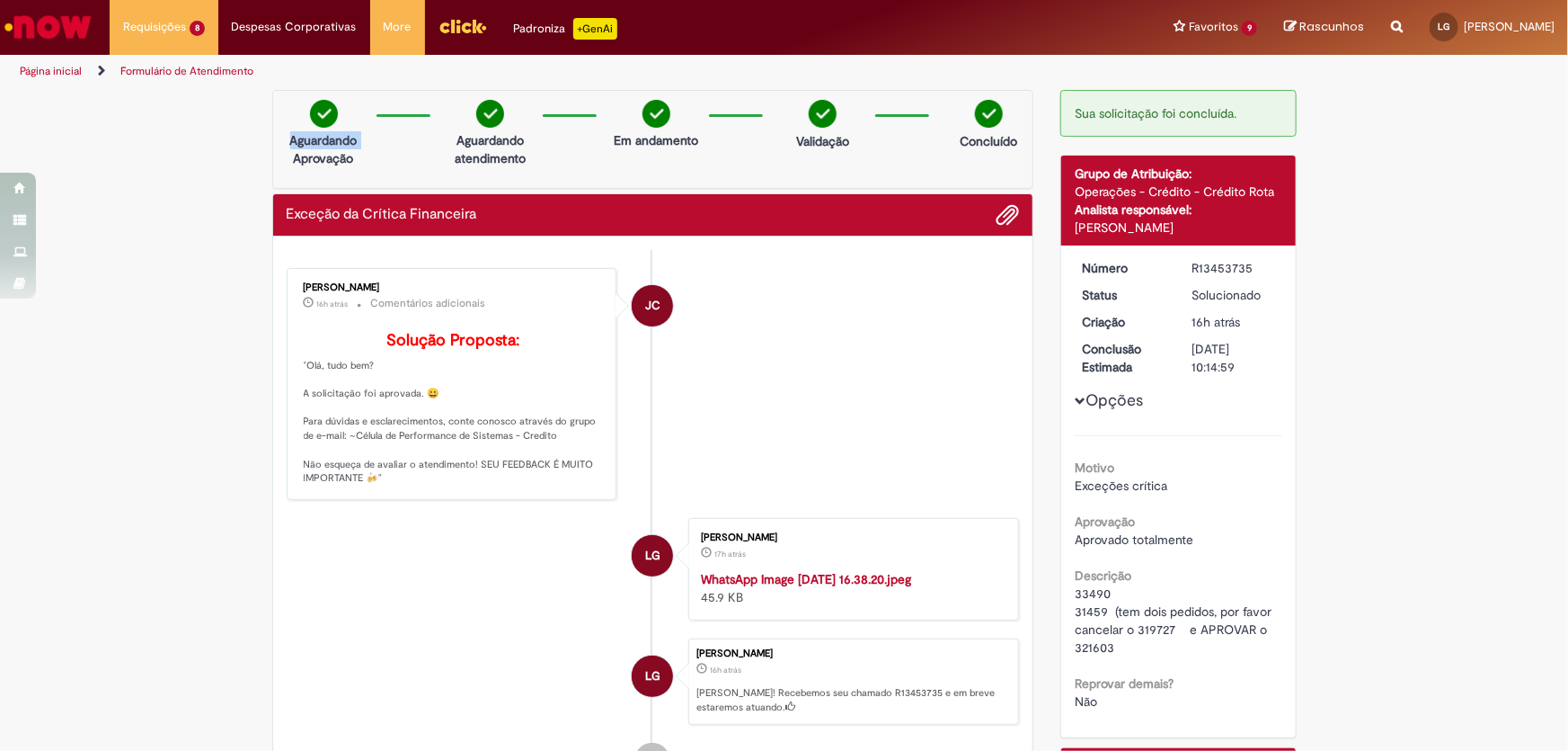
click at [182, 148] on div "Verificar Código de Barras Aguardando Aprovação Aguardando atendimento Em andam…" at bounding box center [784, 525] width 1568 height 871
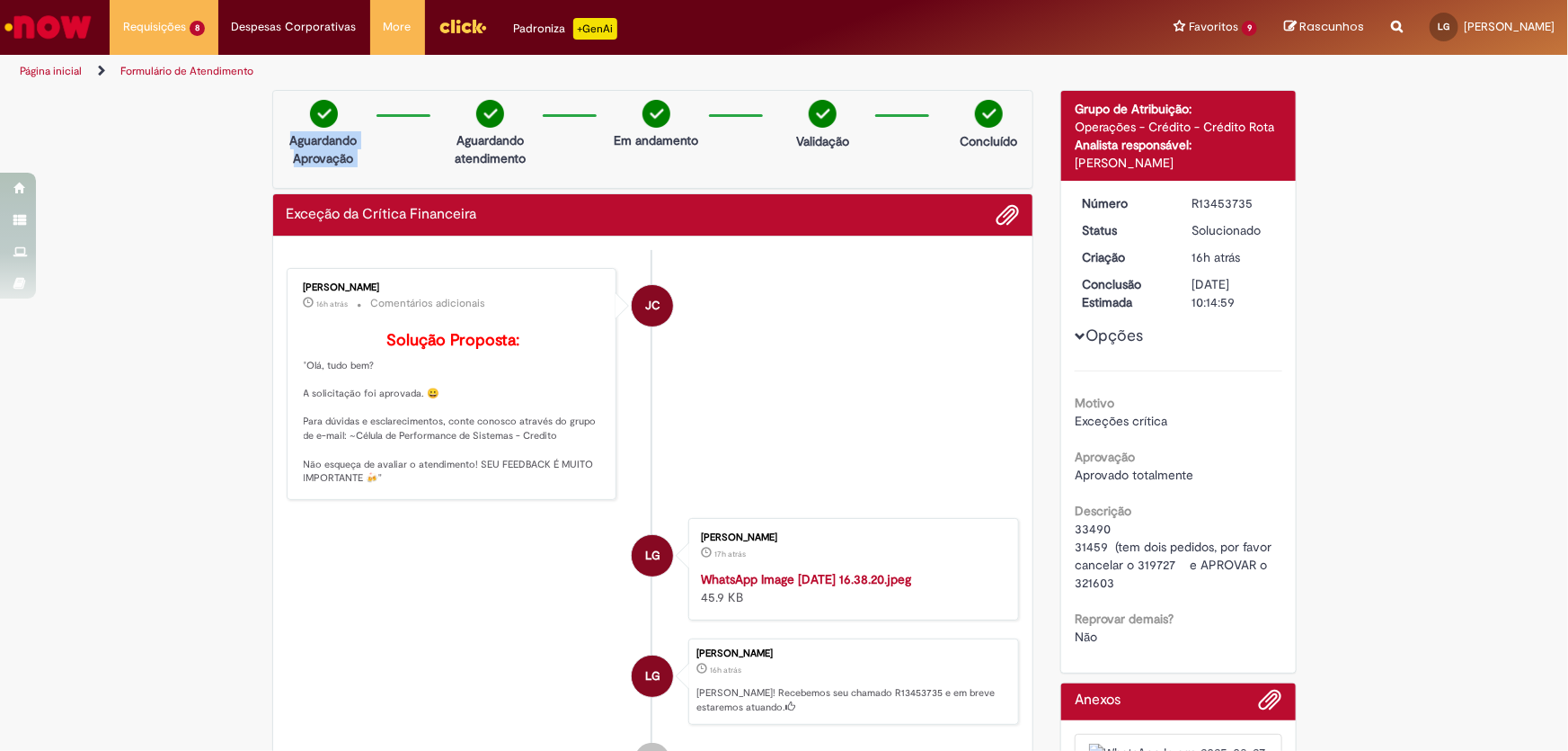
click at [182, 148] on div "Verificar Código de Barras Aguardando Aprovação Aguardando atendimento Em andam…" at bounding box center [784, 493] width 1568 height 806
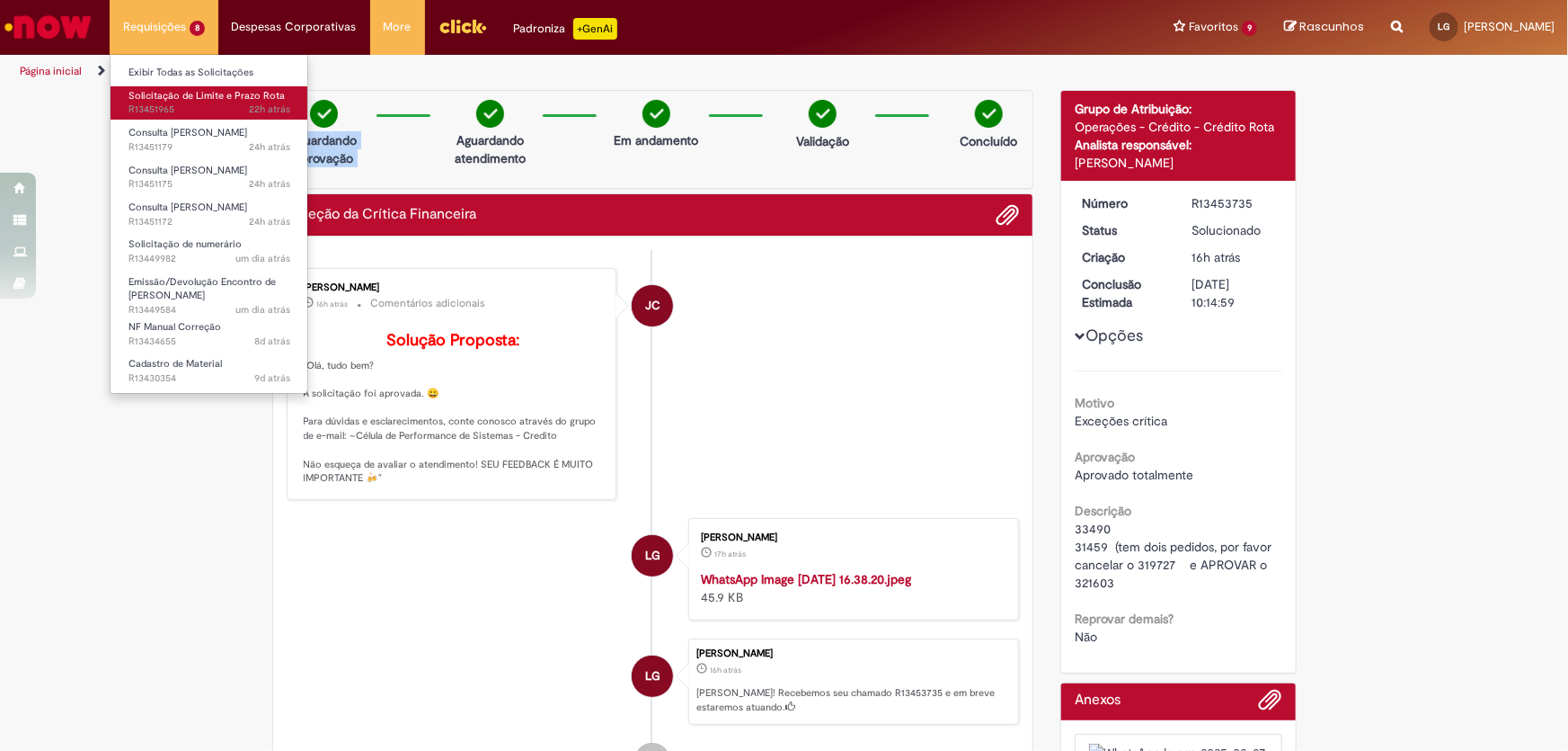
click at [166, 97] on span "Solicitação de Limite e Prazo Rota" at bounding box center [206, 96] width 157 height 14
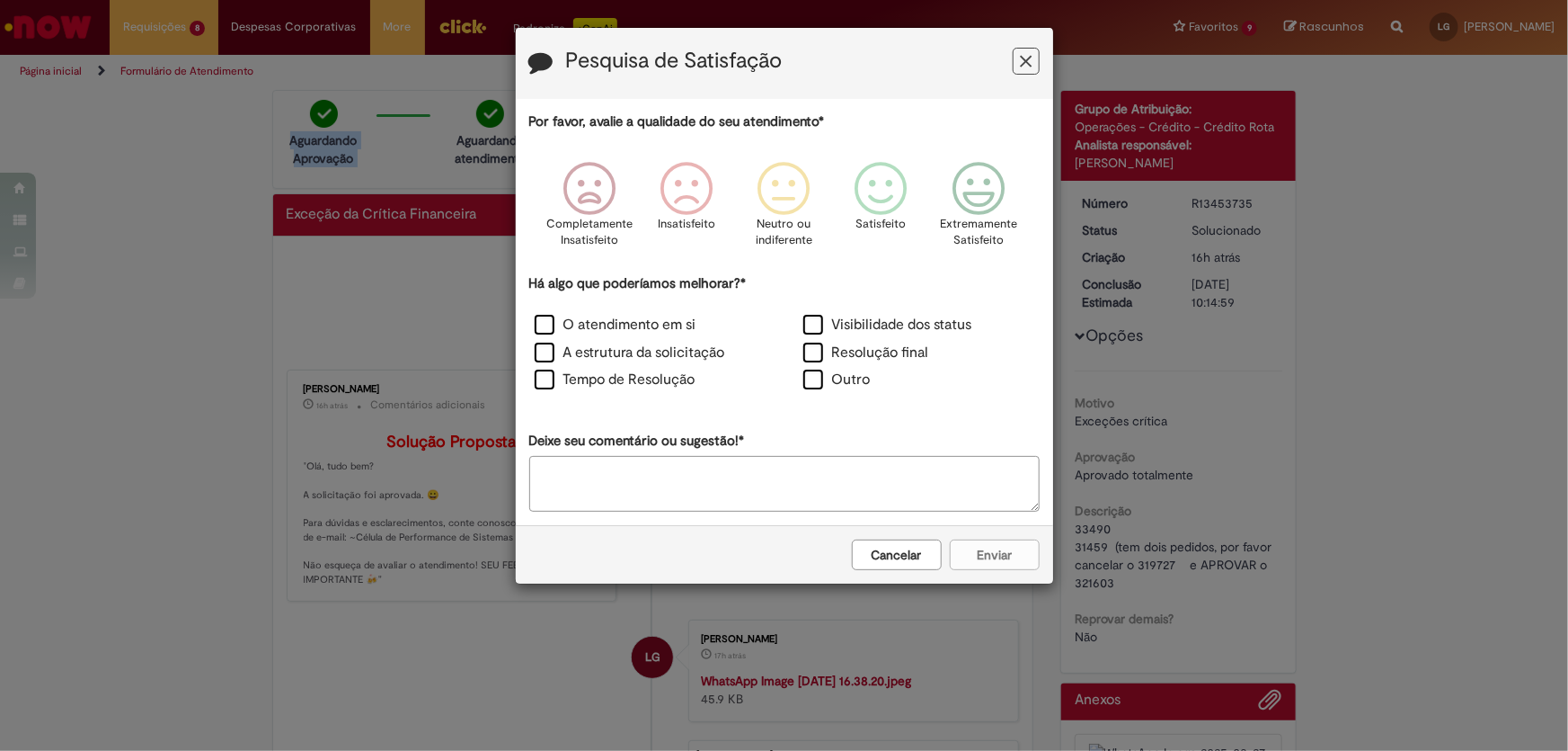
click at [1033, 63] on button "Feedback" at bounding box center [1026, 61] width 27 height 27
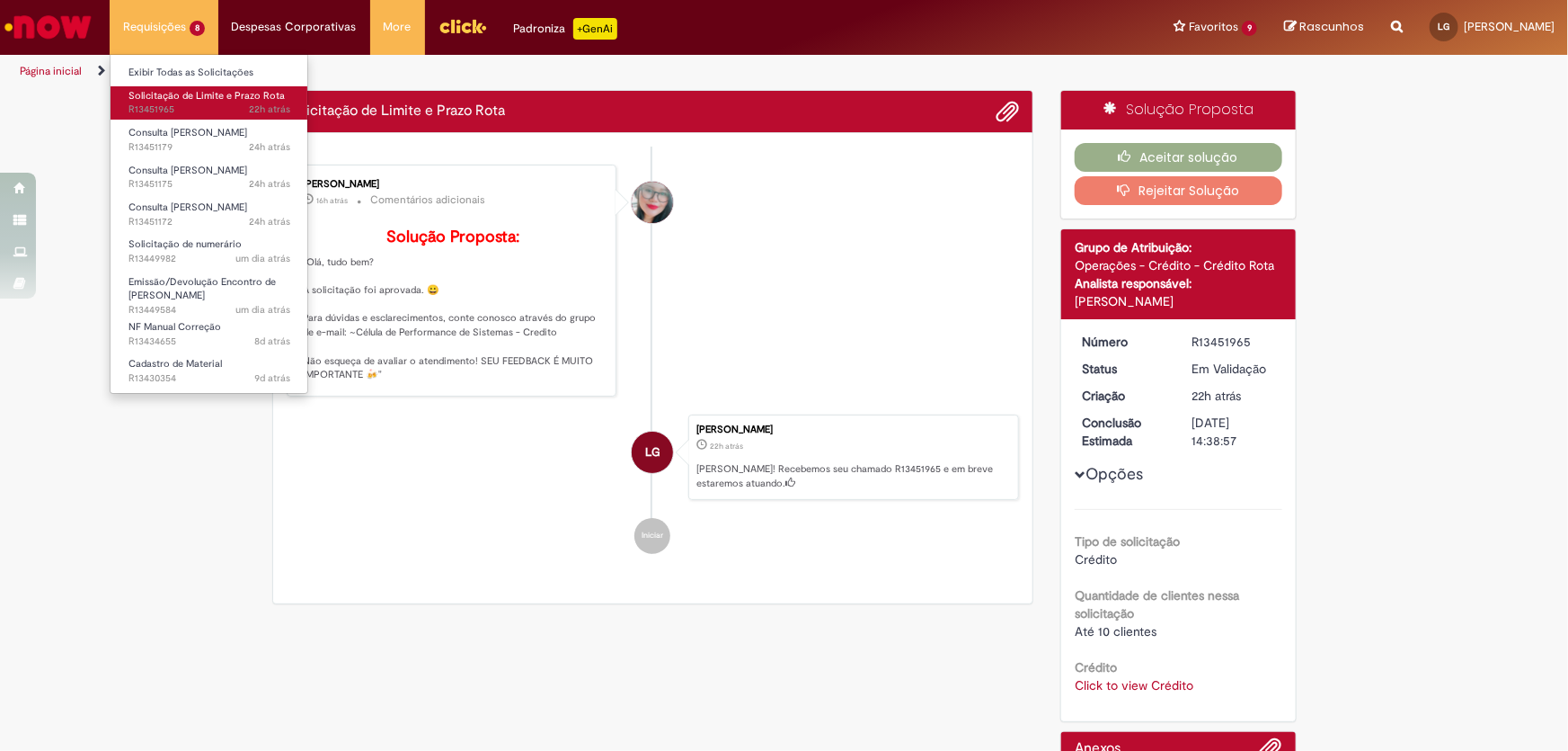
click at [205, 101] on span "Solicitação de Limite e Prazo Rota" at bounding box center [206, 96] width 157 height 14
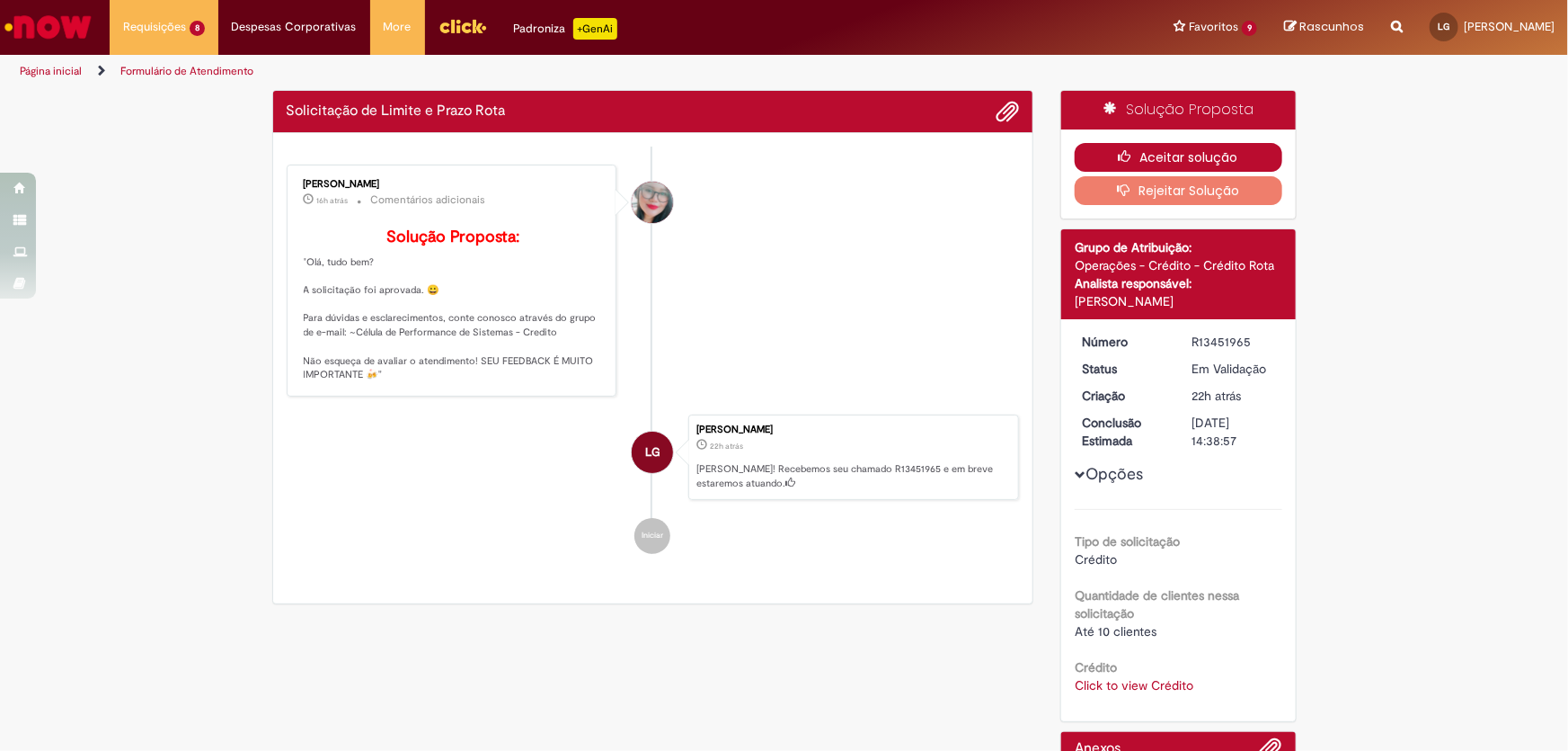
click at [1146, 160] on button "Aceitar solução" at bounding box center [1178, 157] width 207 height 29
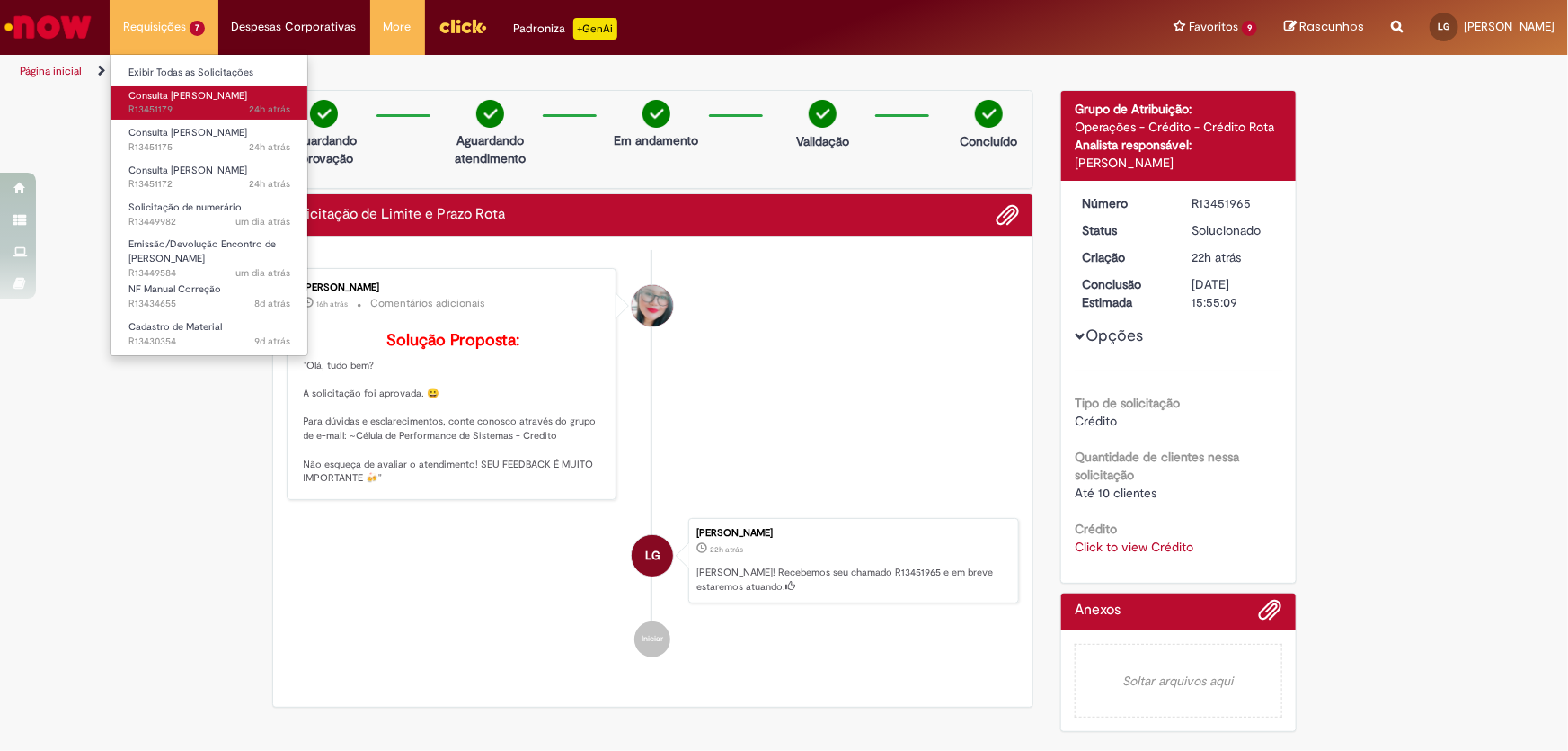
click at [195, 107] on span "24h atrás 24 horas atrás R13451179" at bounding box center [209, 110] width 161 height 14
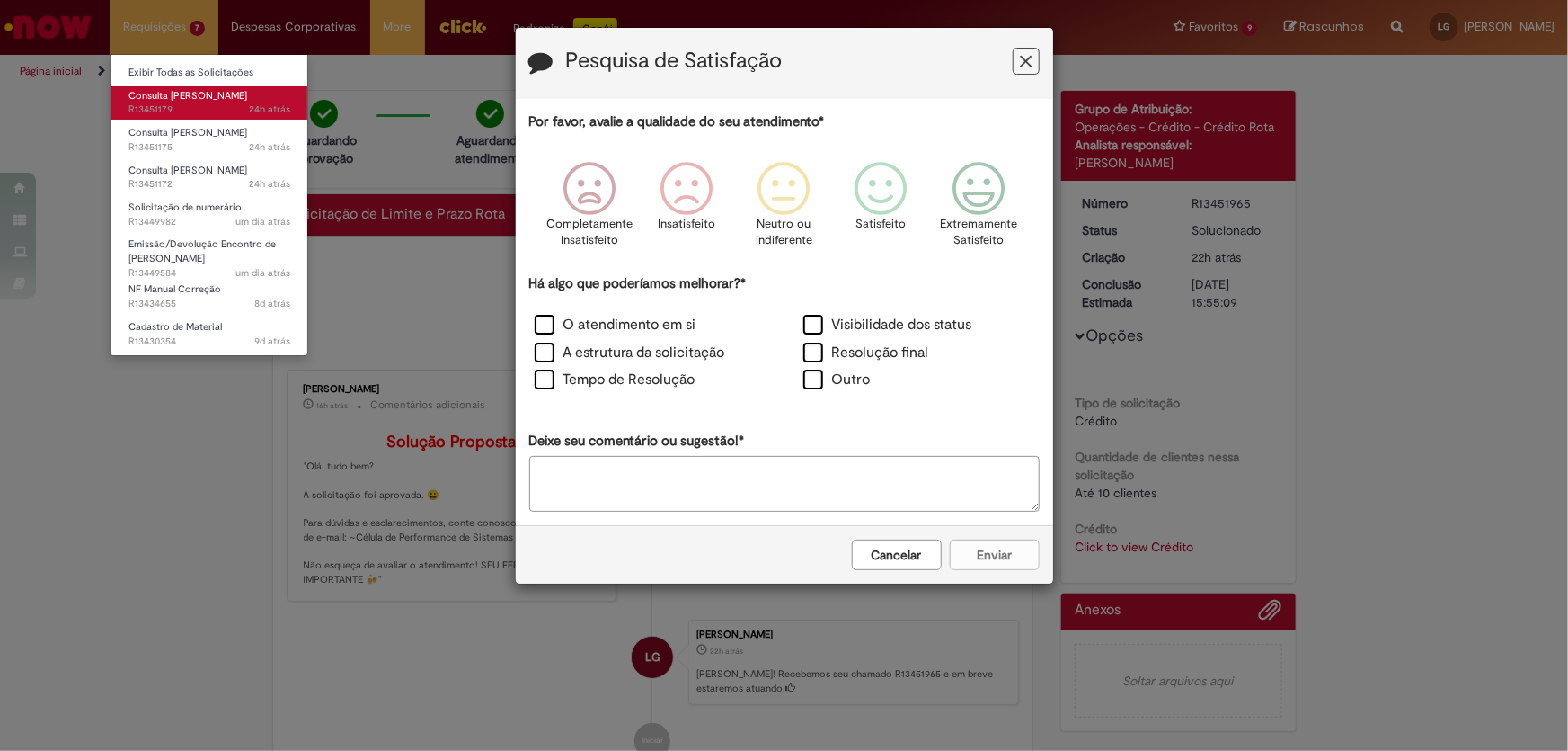
click at [194, 107] on span "24h atrás 24 horas atrás R13451179" at bounding box center [209, 110] width 161 height 14
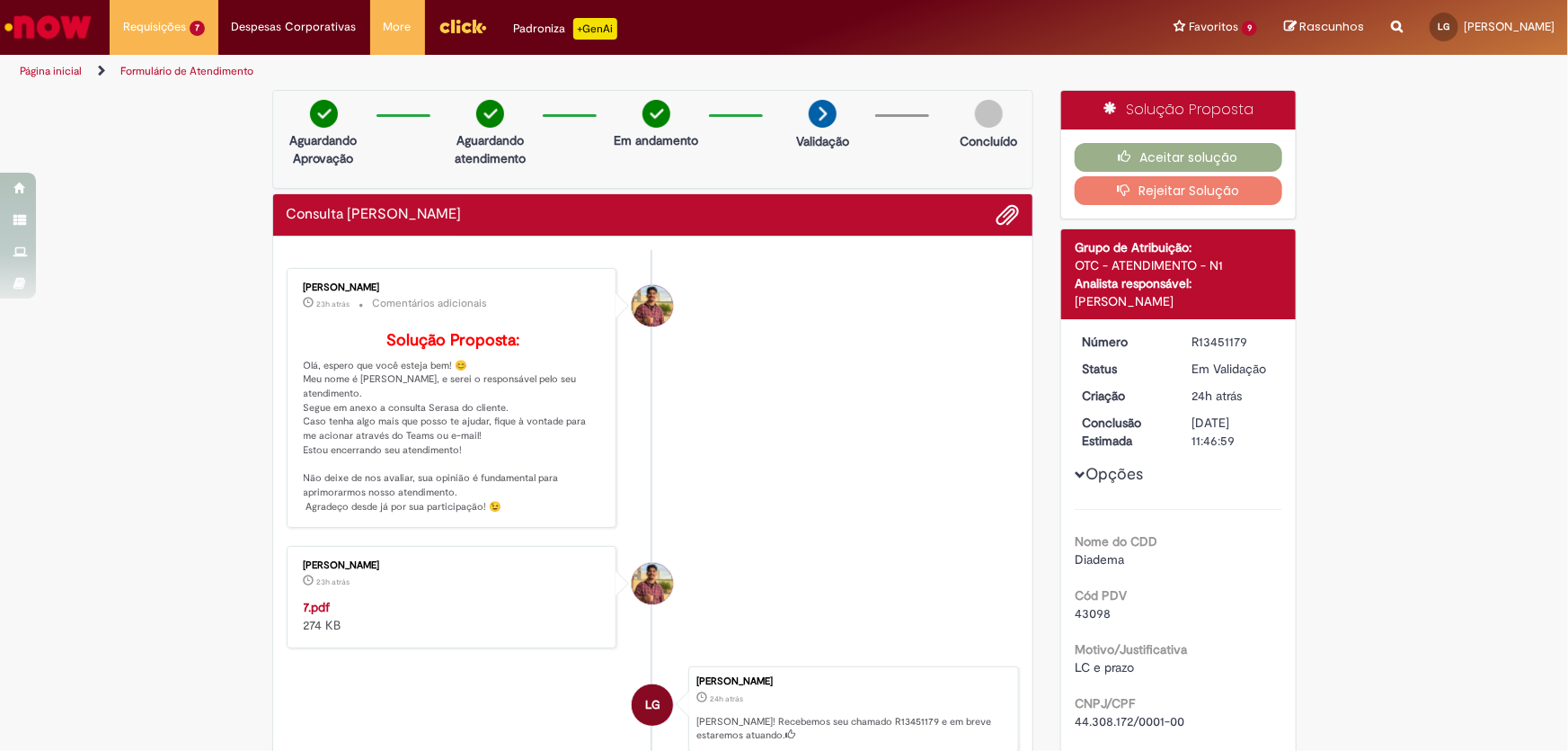
click at [1095, 629] on div "Nome do CDD Diadema Cód PDV 43098 Motivo/Justificativa LC e prazo CNPJ/CPF 44.3…" at bounding box center [1178, 646] width 207 height 275
click at [1082, 619] on span "43098" at bounding box center [1093, 613] width 36 height 16
copy span "43098"
click at [306, 615] on strong "7.pdf" at bounding box center [317, 606] width 27 height 16
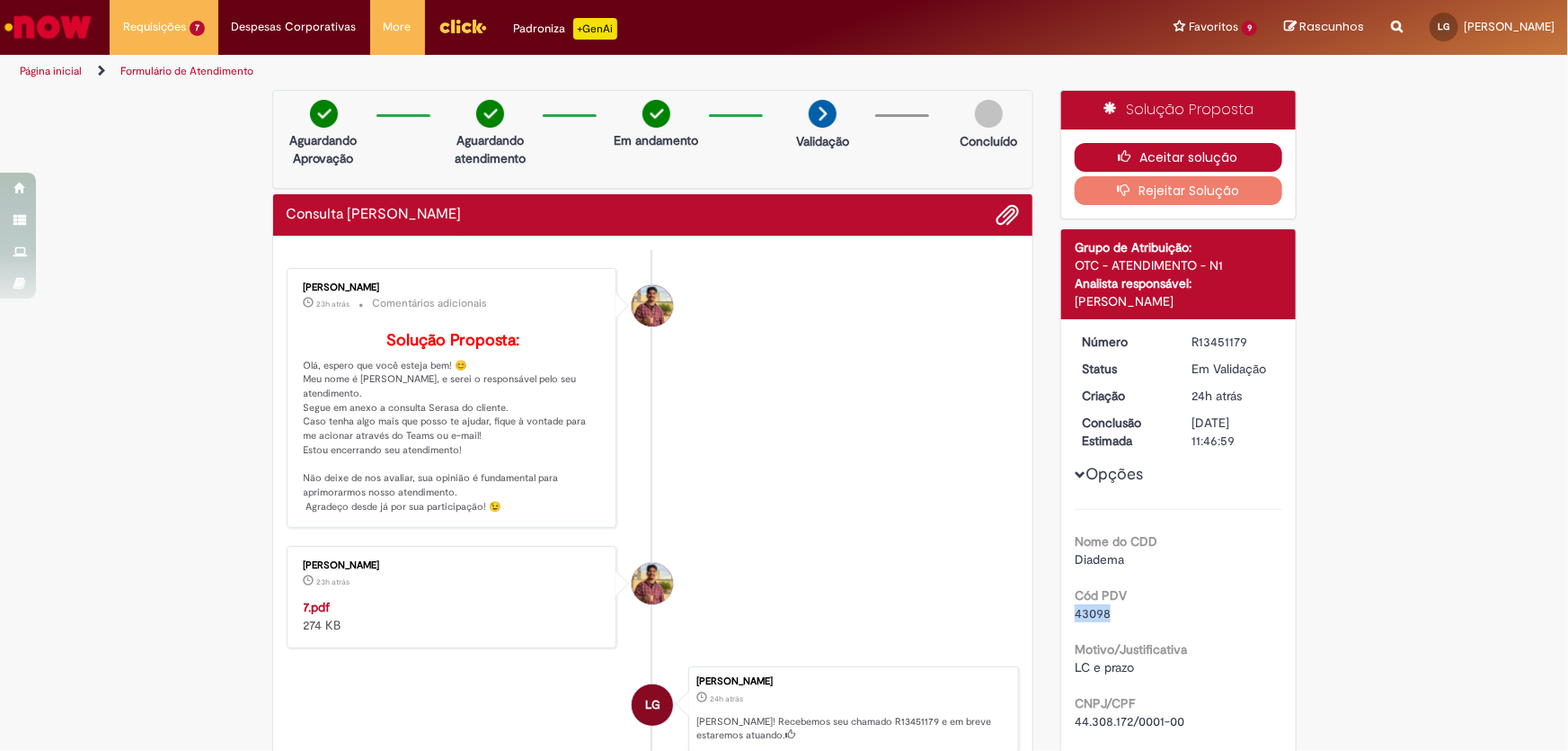
click at [1080, 156] on button "Aceitar solução" at bounding box center [1178, 157] width 207 height 29
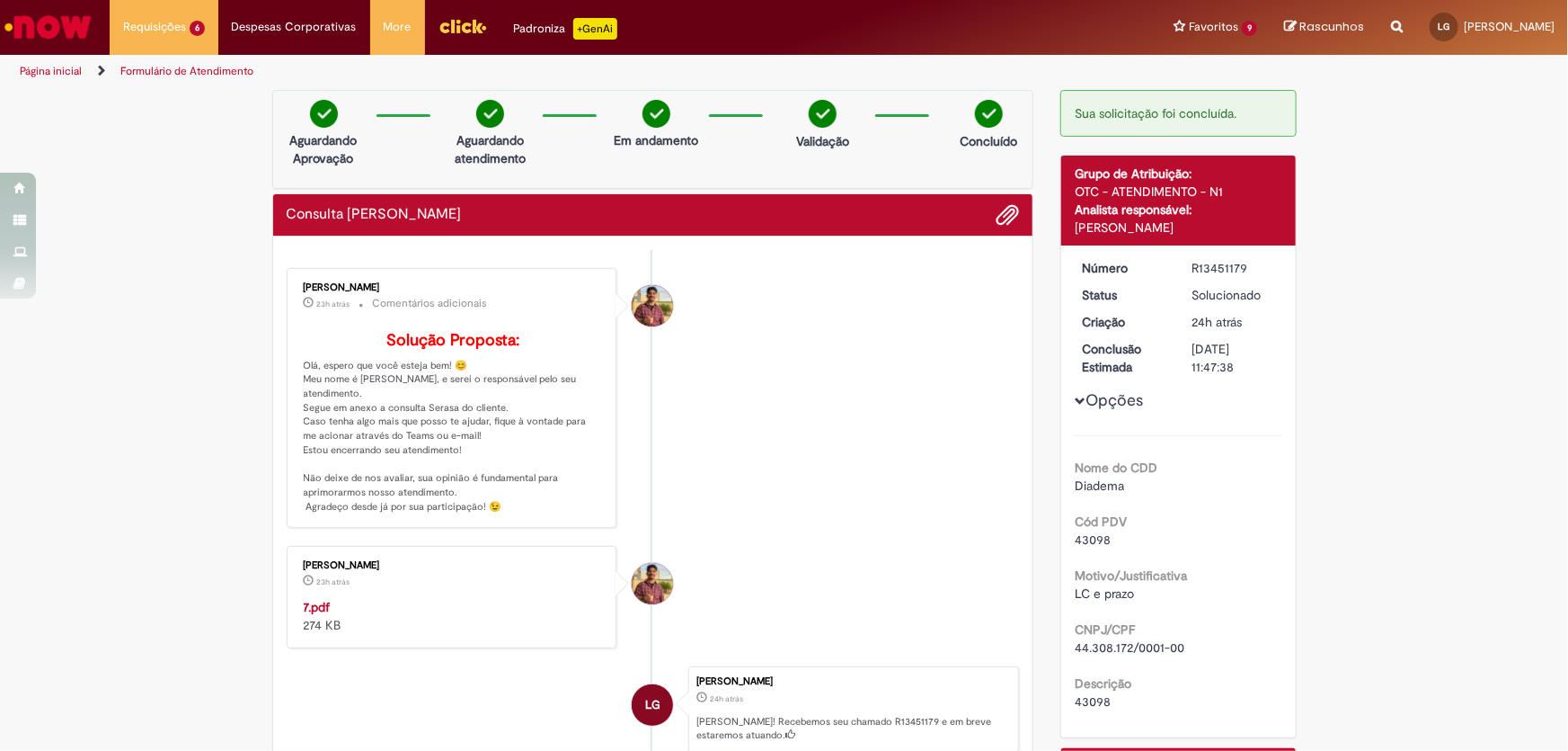
click at [196, 134] on div "Verificar Código de Barras Aguardando Aprovação Aguardando atendimento Em andam…" at bounding box center [784, 498] width 1568 height 817
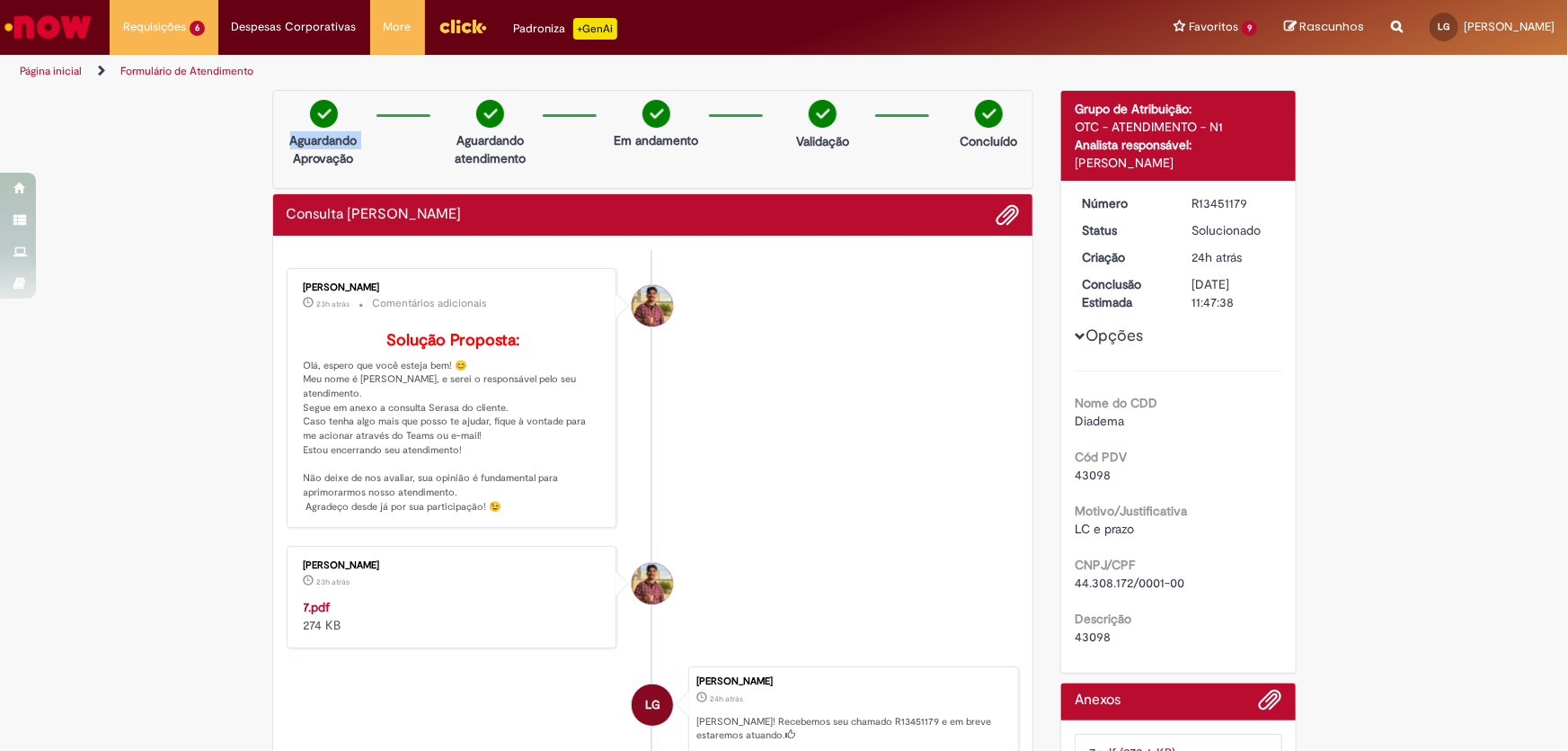
click at [196, 134] on div "Verificar Código de Barras Aguardando Aprovação Aguardando atendimento Em andam…" at bounding box center [784, 478] width 1568 height 776
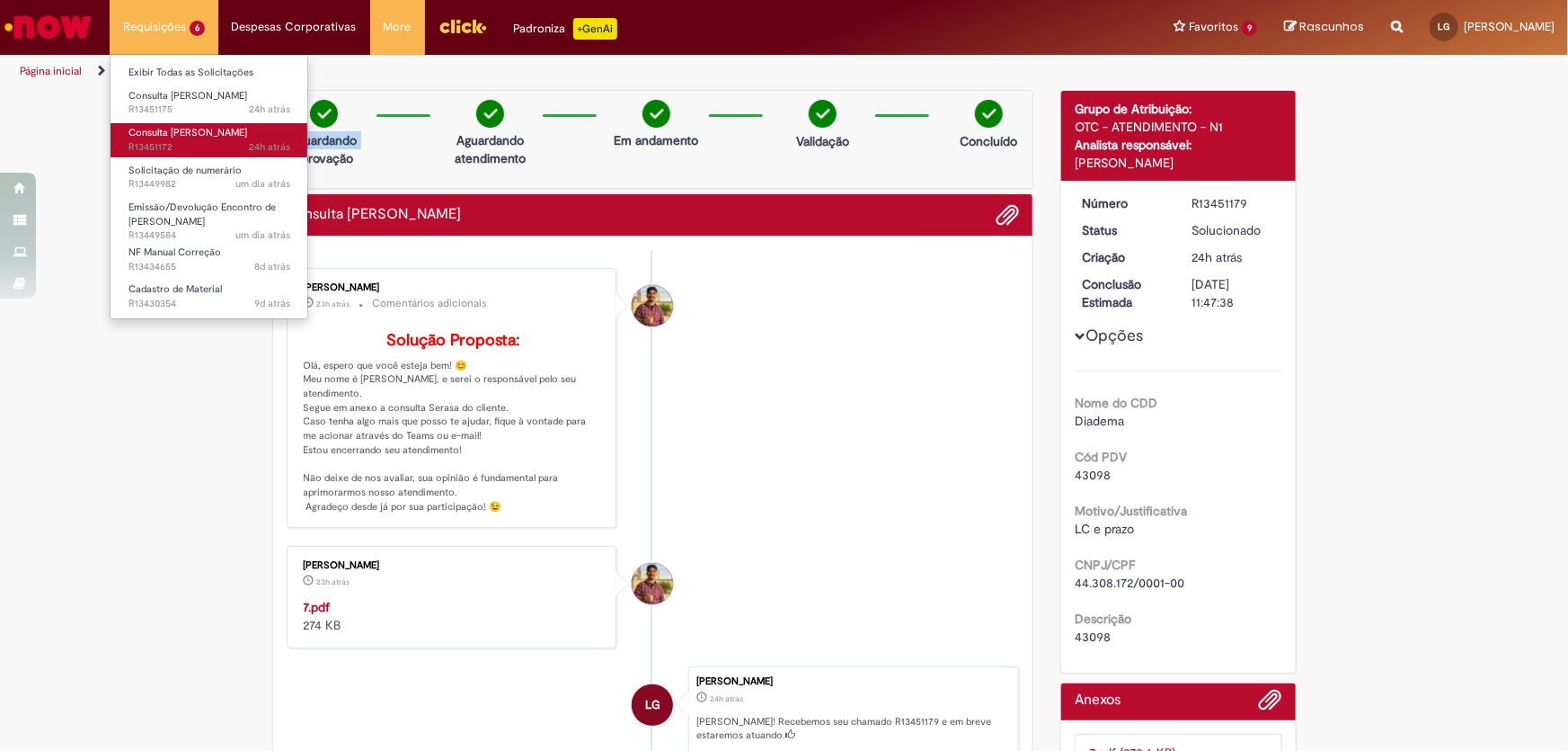
click at [177, 138] on span "Consulta [PERSON_NAME]" at bounding box center [187, 133] width 119 height 14
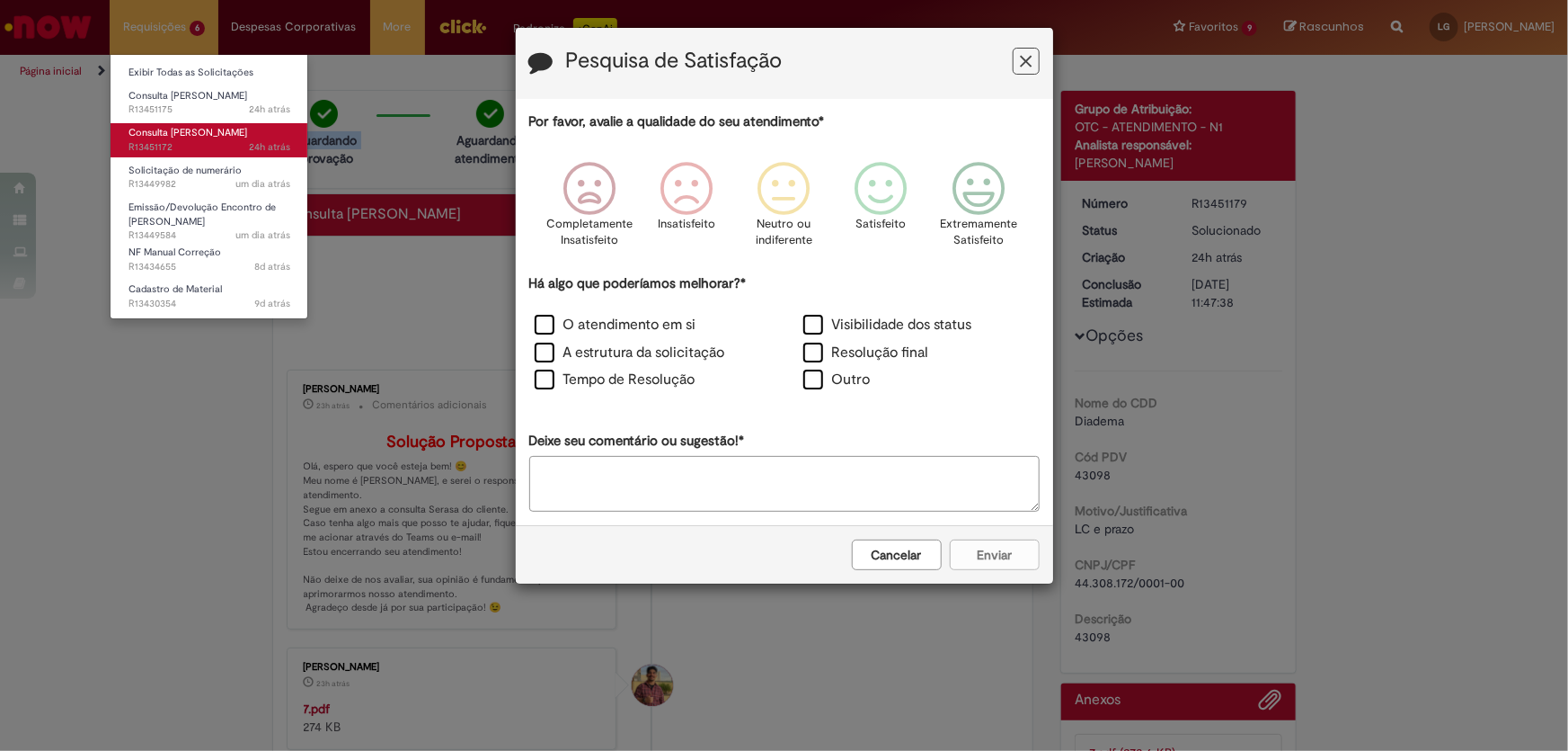
click at [177, 138] on span "Consulta [PERSON_NAME]" at bounding box center [187, 133] width 119 height 14
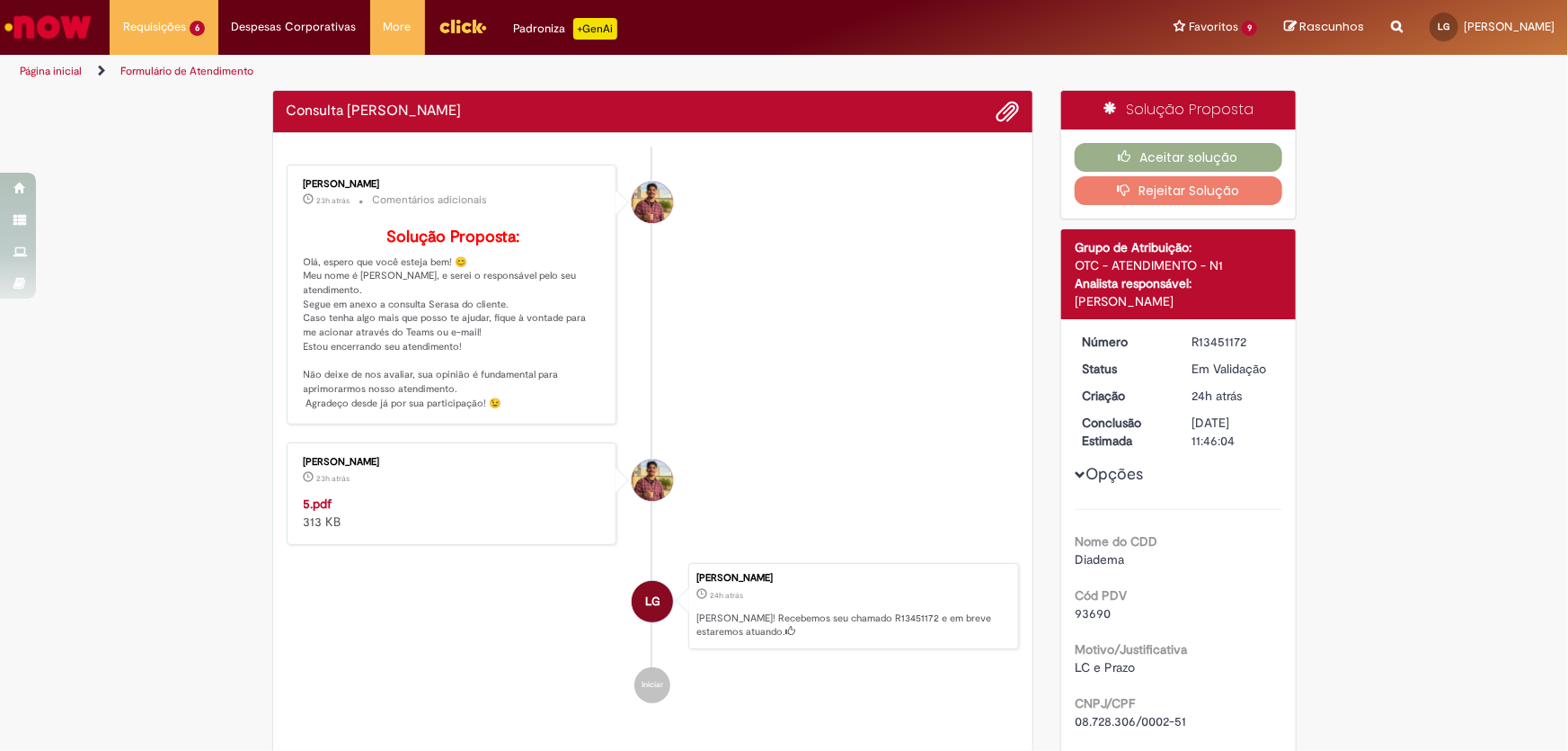
scroll to position [163, 0]
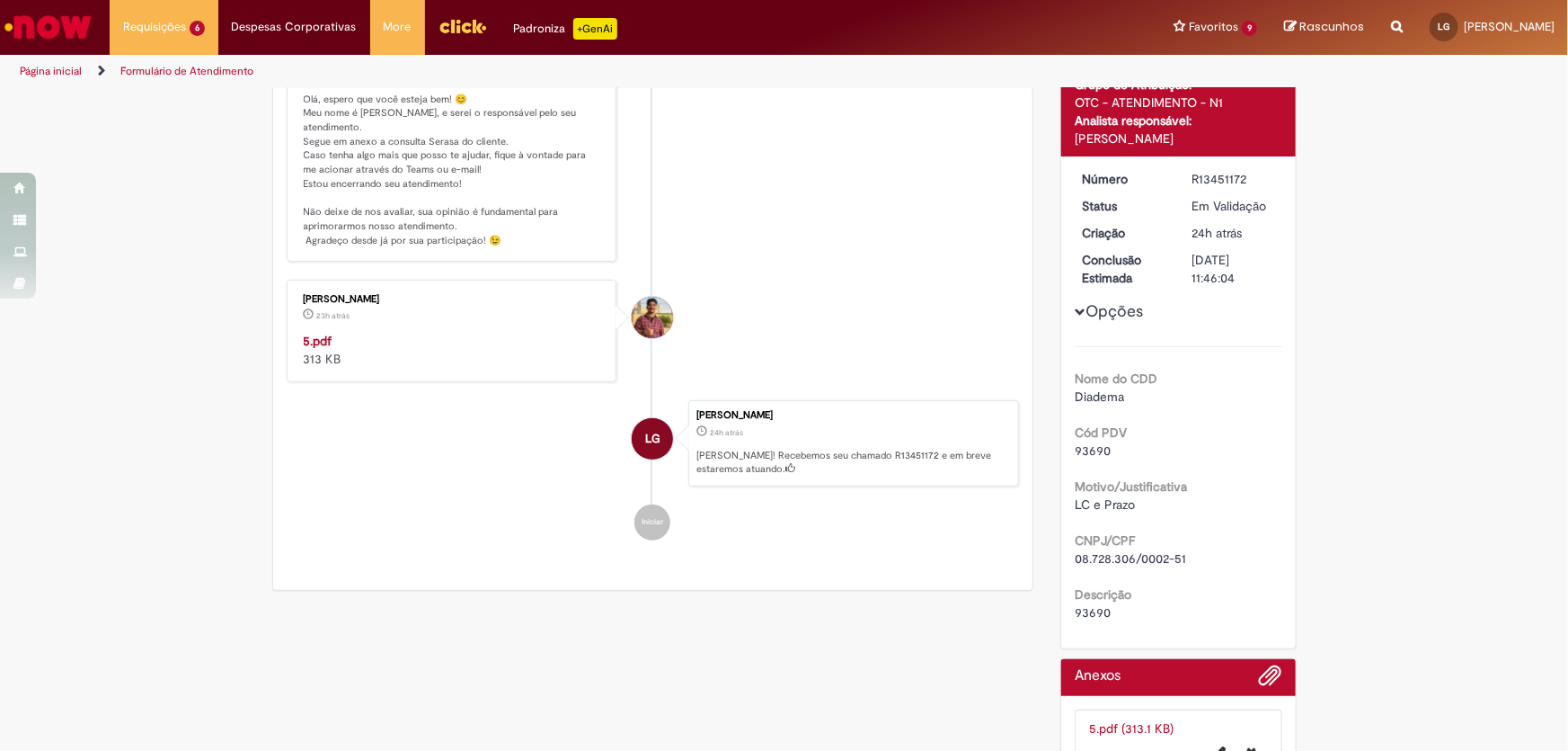
click at [1097, 437] on b "Cód PDV" at bounding box center [1100, 433] width 52 height 16
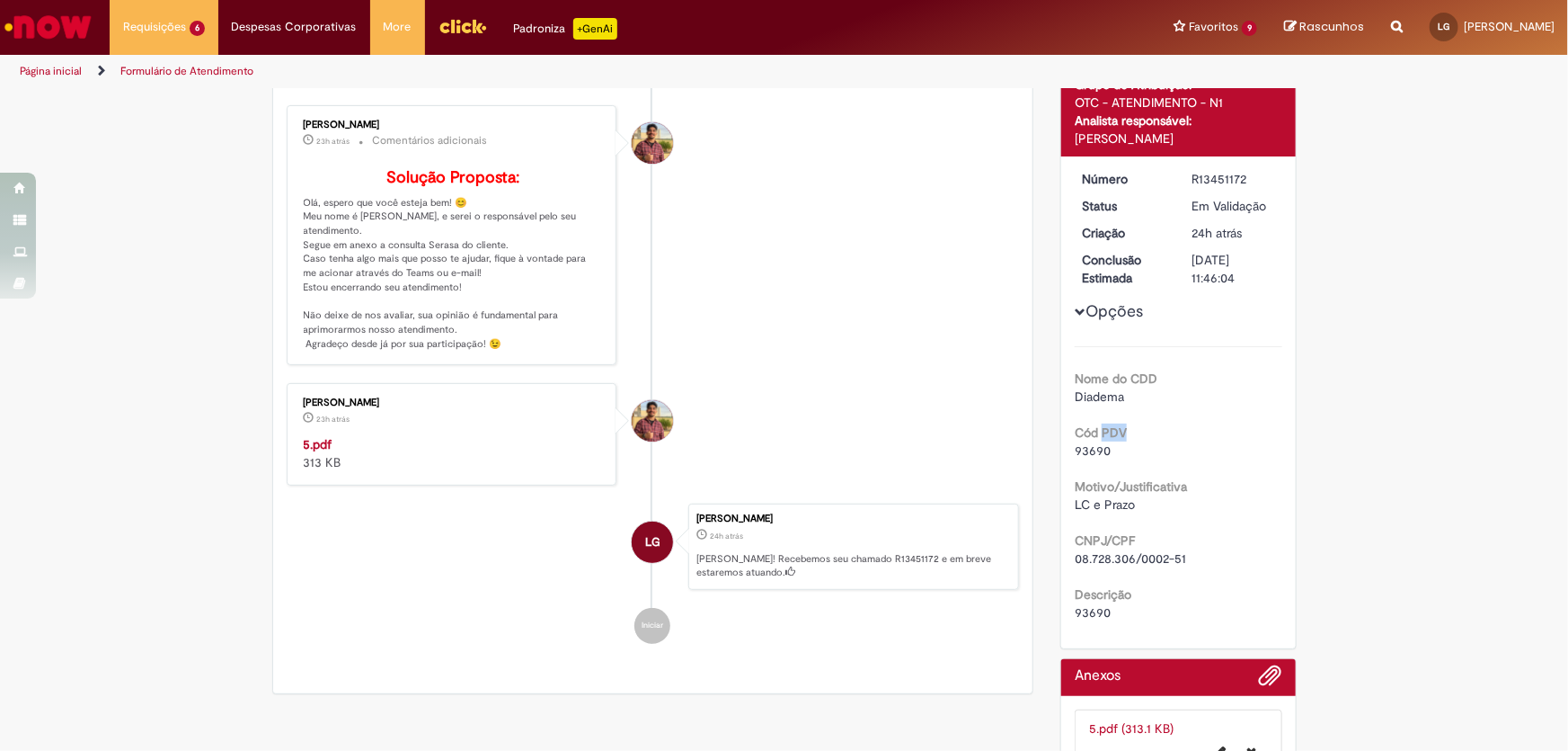
scroll to position [266, 0]
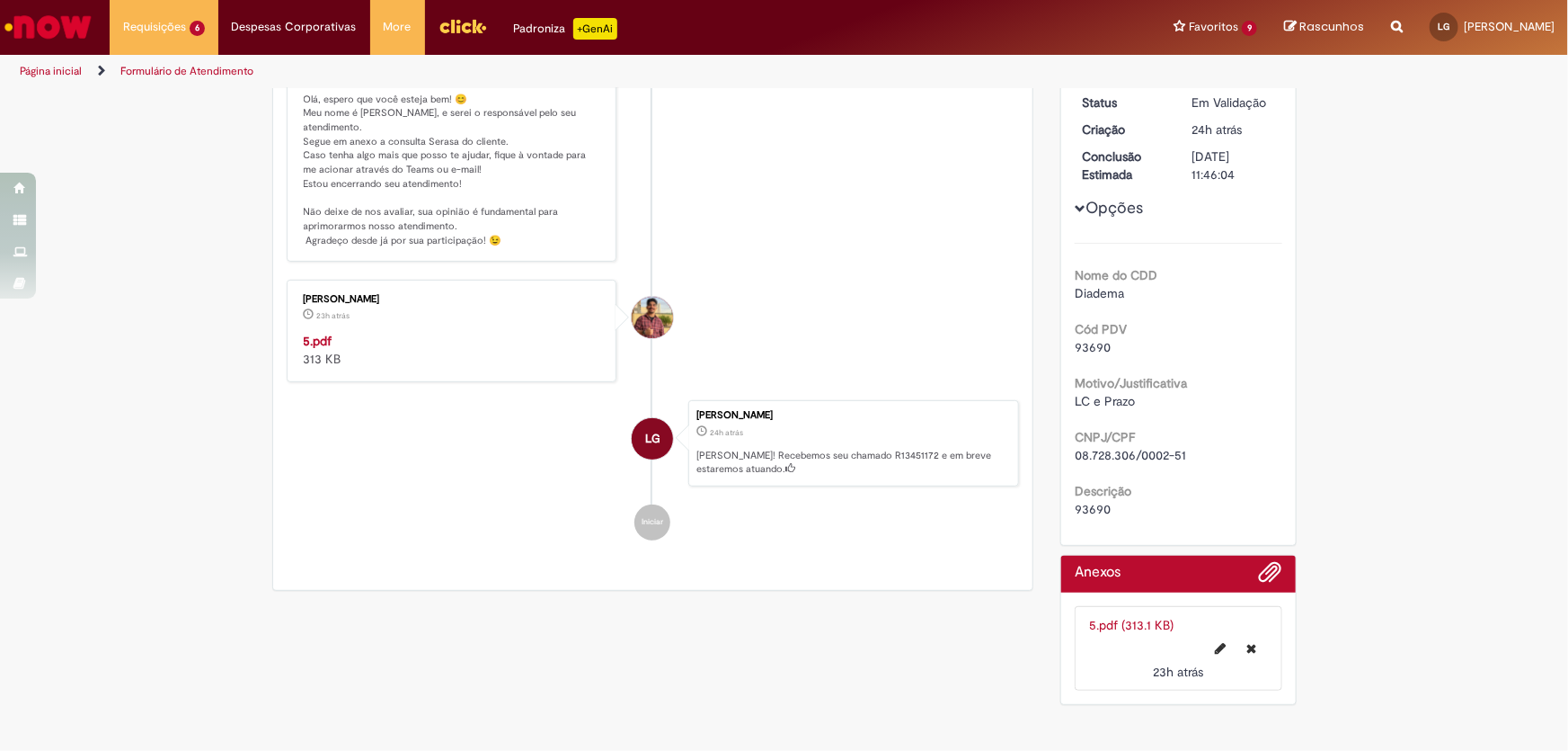
drag, startPoint x: 1098, startPoint y: 458, endPoint x: 1091, endPoint y: 395, distance: 63.4
click at [1098, 454] on span "08.728.306/0002-51" at bounding box center [1130, 455] width 112 height 16
click at [1088, 348] on span "93690" at bounding box center [1093, 347] width 36 height 16
copy span "93690"
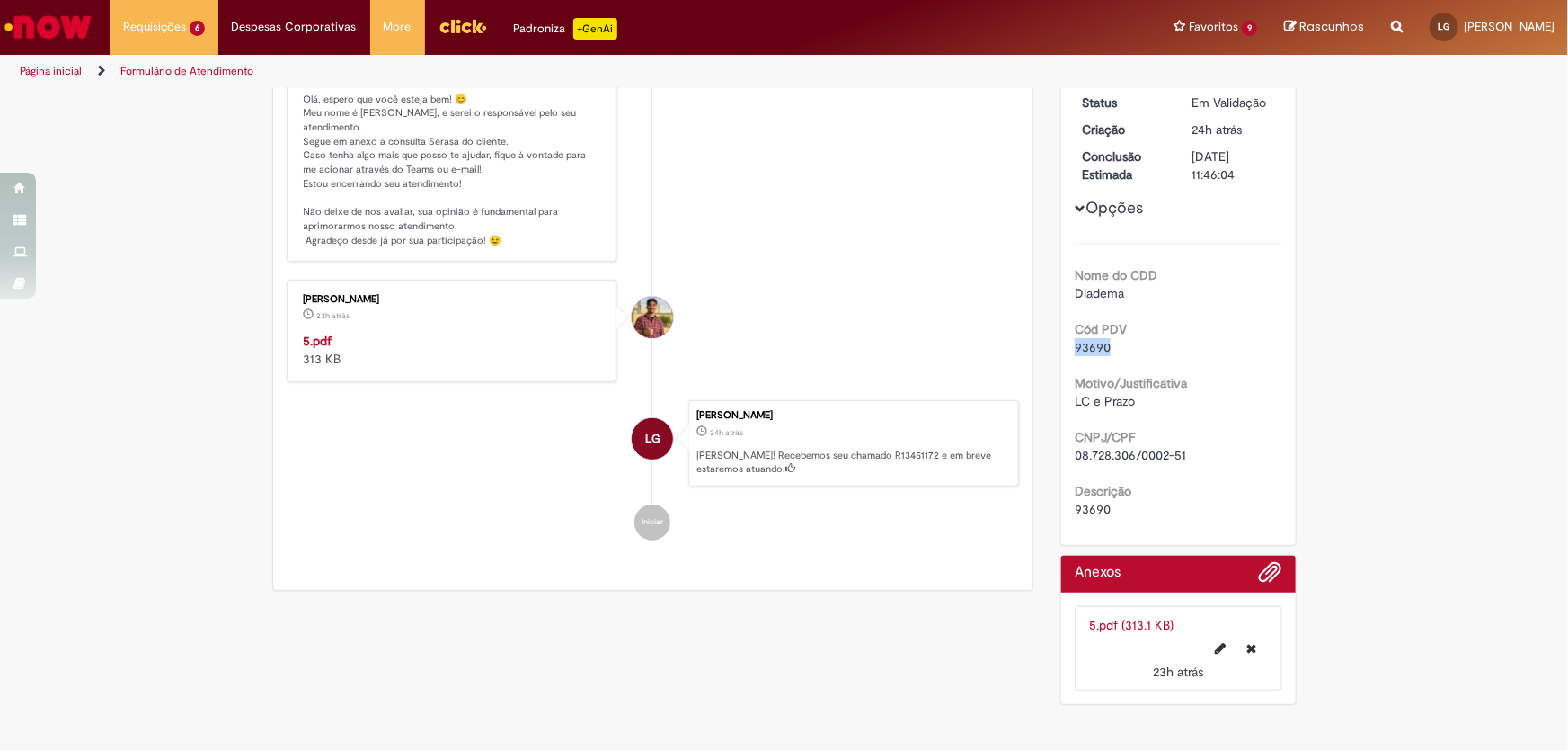
click at [319, 349] on strong "5.pdf" at bounding box center [318, 341] width 29 height 16
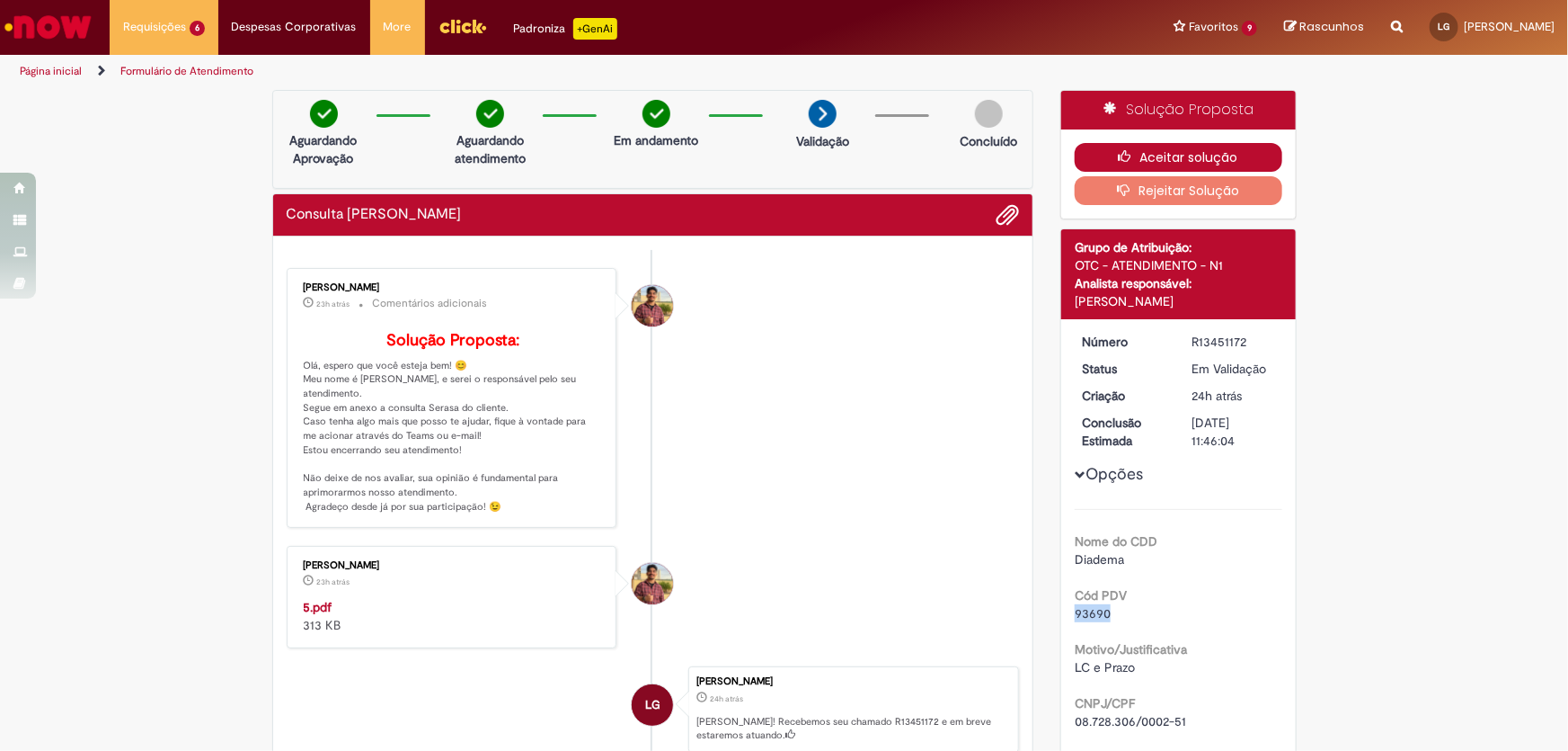
click at [1089, 160] on button "Aceitar solução" at bounding box center [1178, 157] width 207 height 29
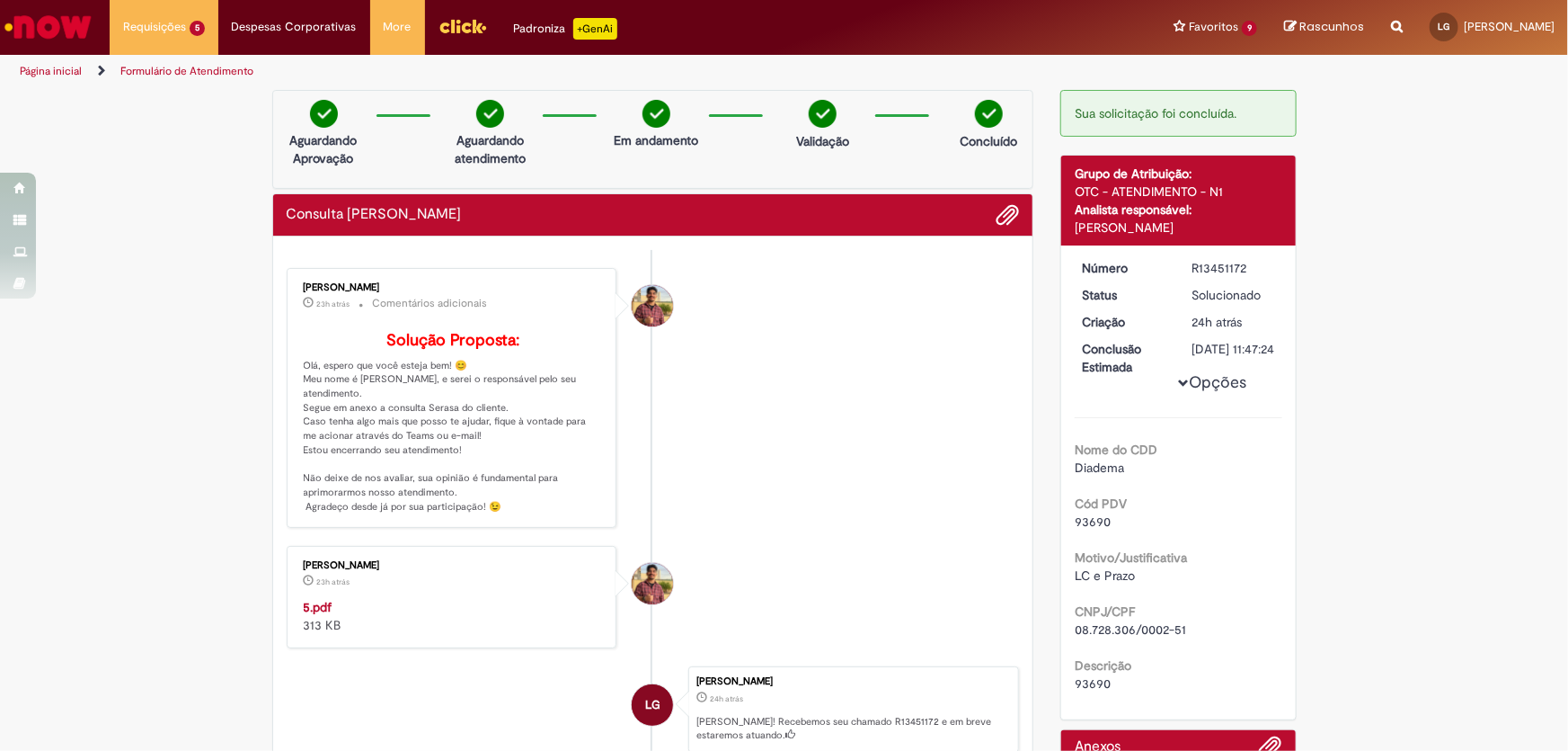
click at [194, 187] on div "Verificar Código de Barras Aguardando Aprovação Aguardando atendimento Em andam…" at bounding box center [784, 489] width 1568 height 799
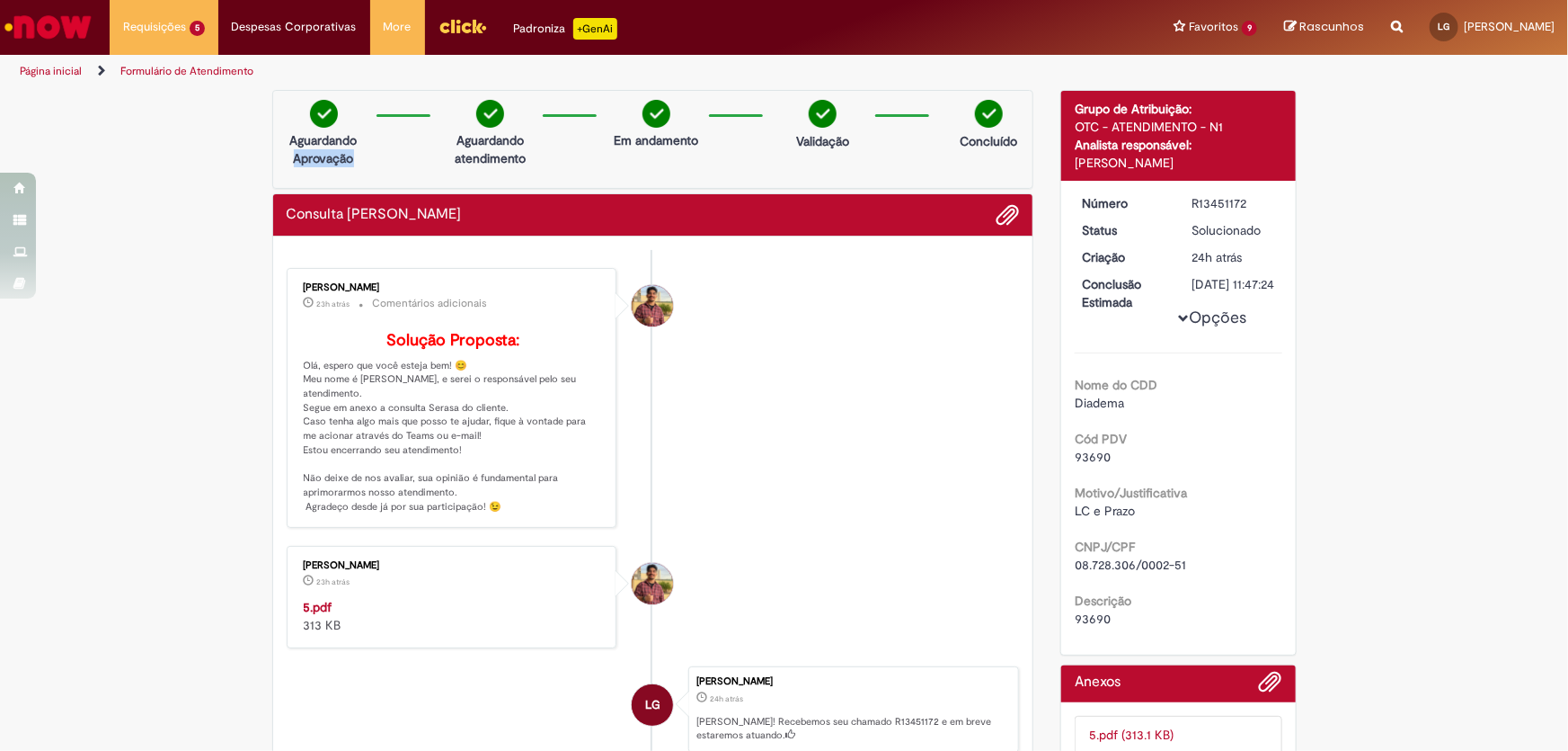
click at [194, 187] on div "Verificar Código de Barras Aguardando Aprovação Aguardando atendimento Em andam…" at bounding box center [784, 478] width 1568 height 776
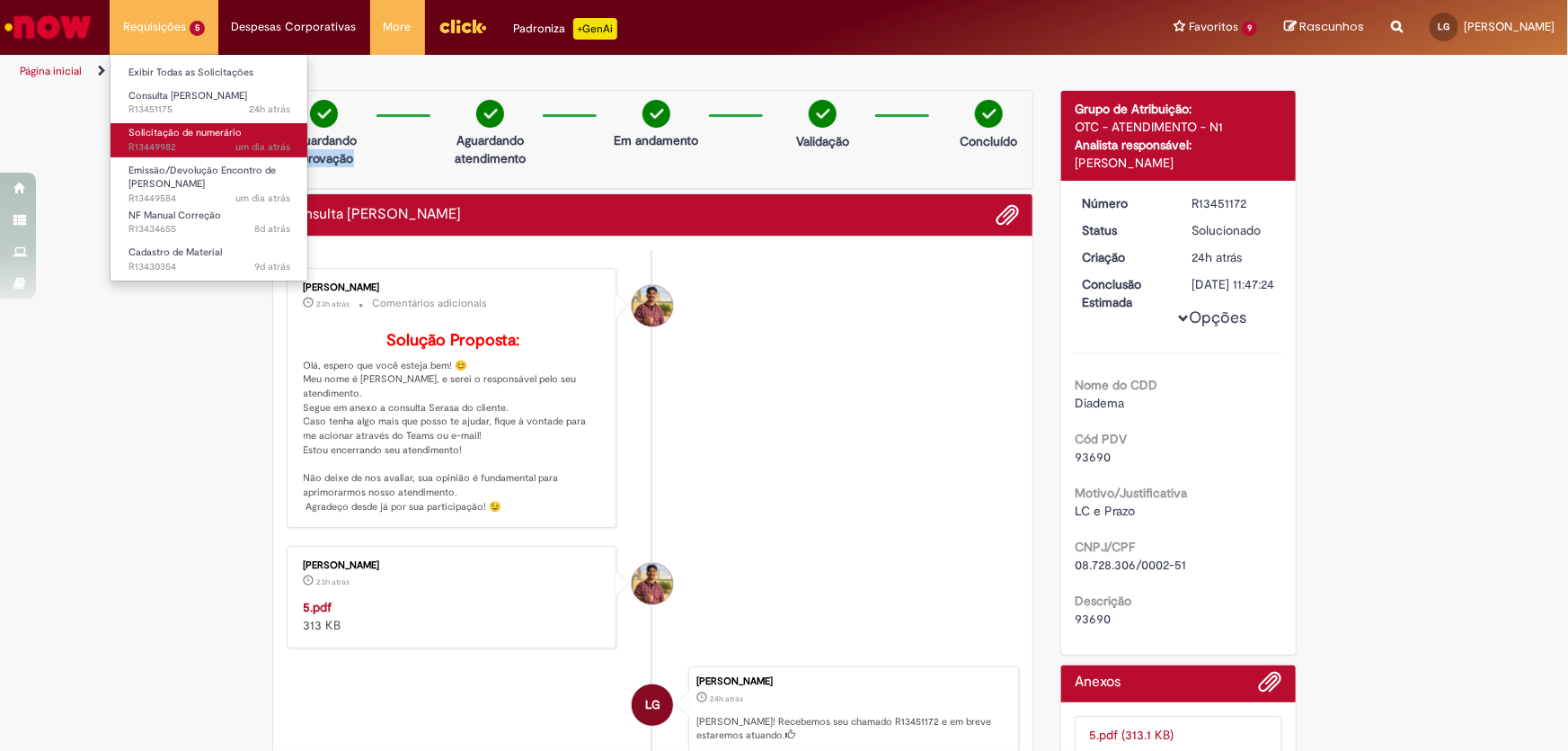
click at [186, 135] on span "Solicitação de numerário" at bounding box center [185, 133] width 114 height 14
click at [158, 121] on li "Solicitação de numerário um dia atrás um dia atrás R13449982" at bounding box center [209, 138] width 197 height 37
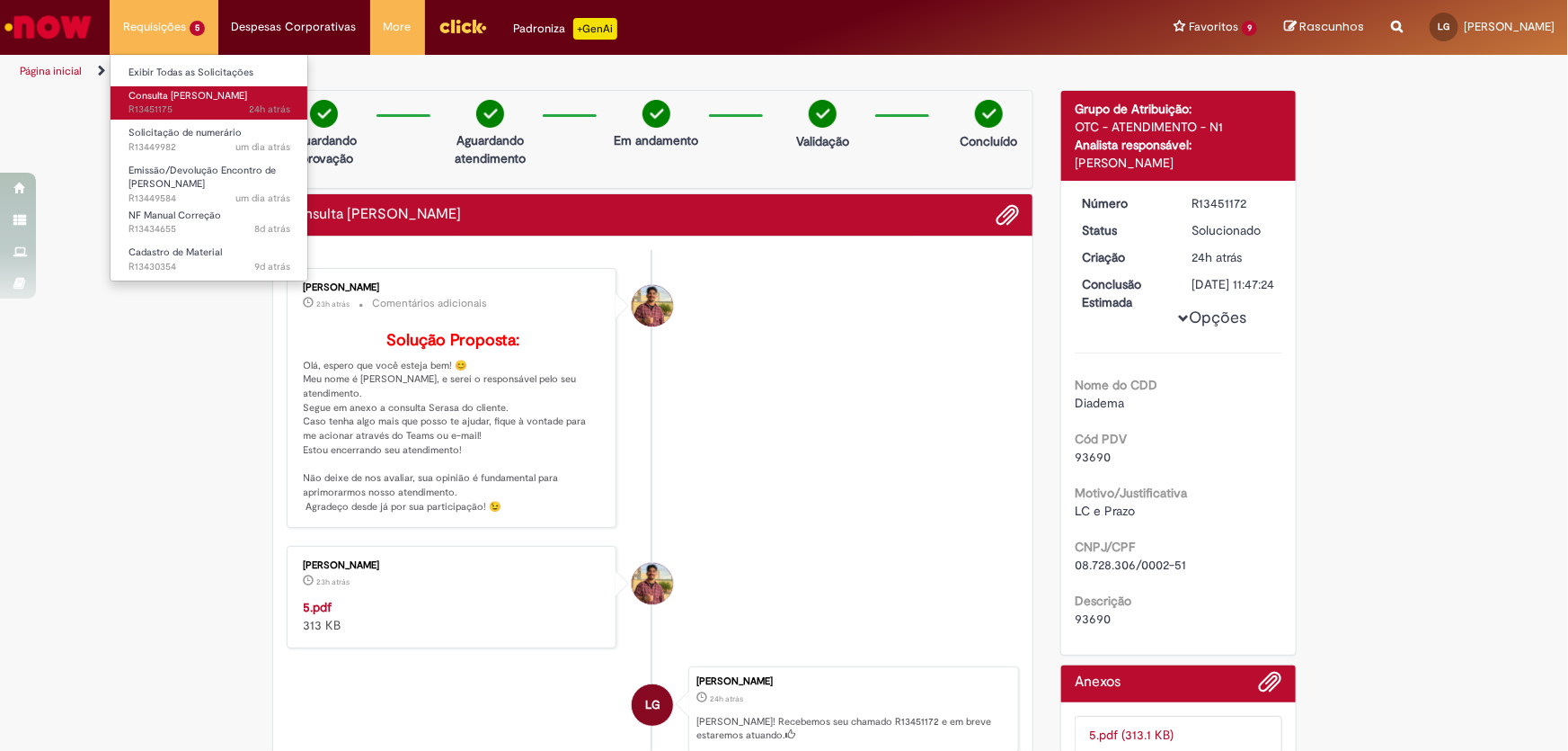
click at [146, 112] on span "24h atrás 24 horas atrás R13451175" at bounding box center [209, 110] width 161 height 14
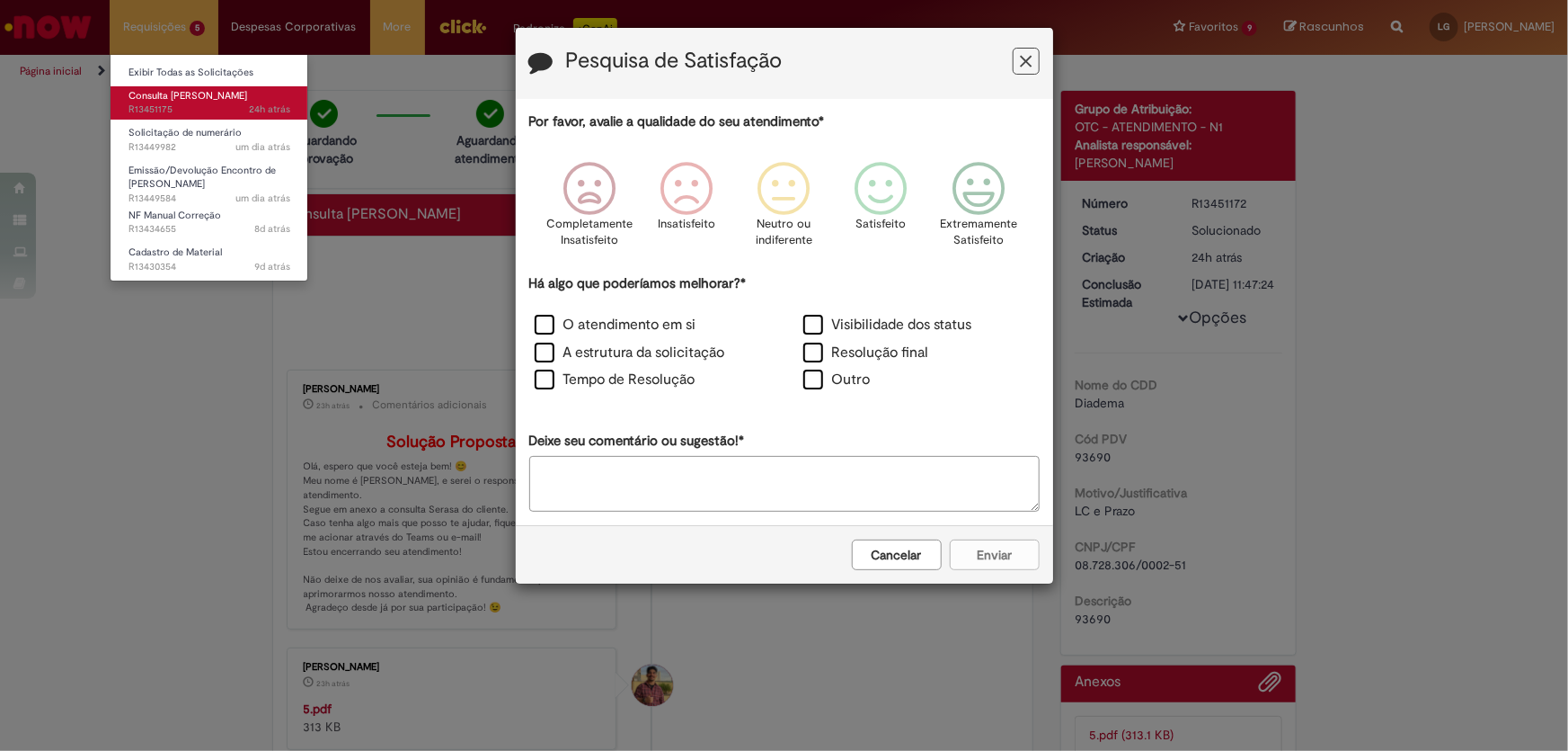
click at [146, 112] on span "24h atrás 24 horas atrás R13451175" at bounding box center [209, 110] width 161 height 14
click at [145, 111] on span "24h atrás 24 horas atrás R13451175" at bounding box center [209, 110] width 161 height 14
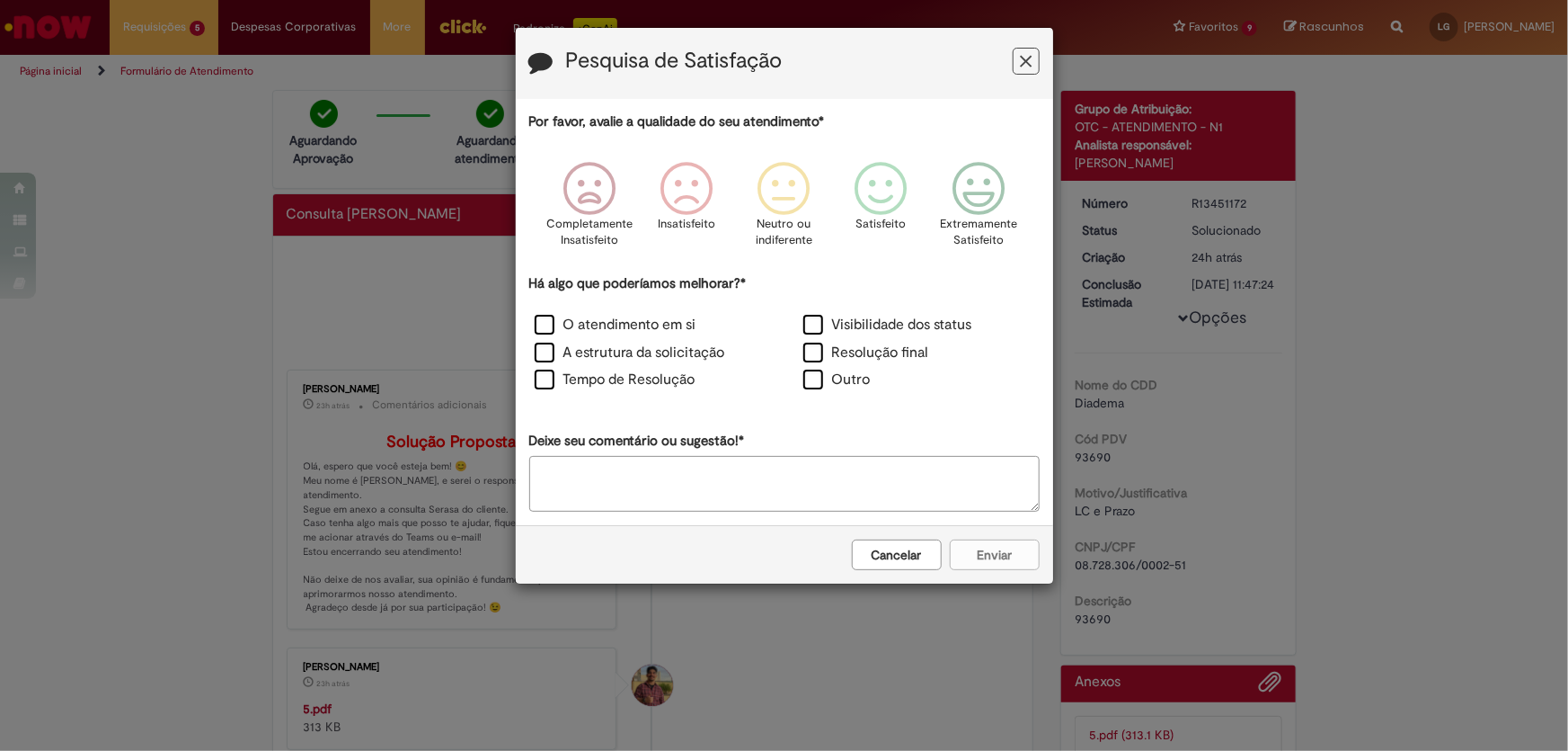
click at [1027, 77] on div "Pesquisa de Satisfação" at bounding box center [784, 63] width 537 height 71
click at [1024, 74] on button "Feedback" at bounding box center [1026, 61] width 27 height 27
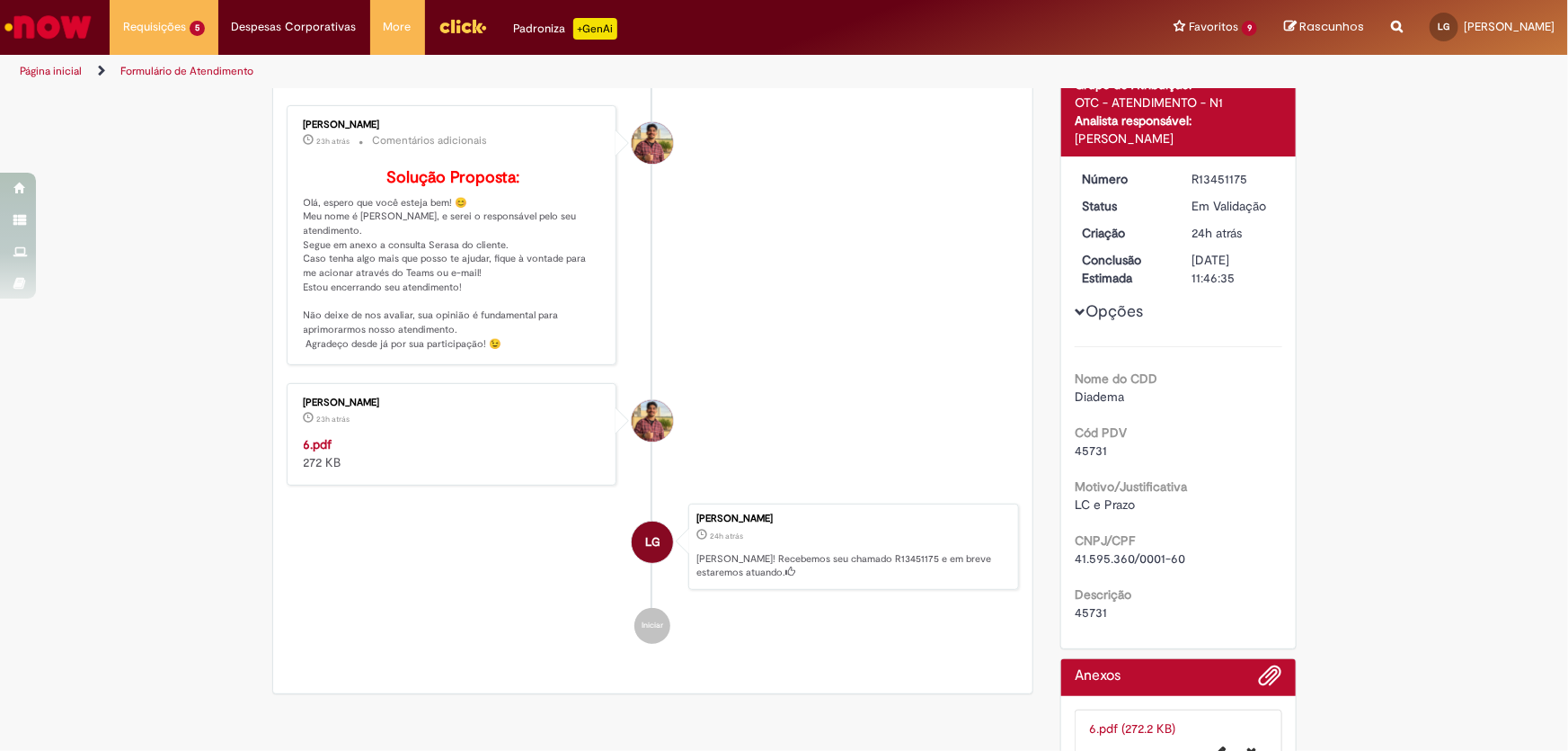
scroll to position [266, 0]
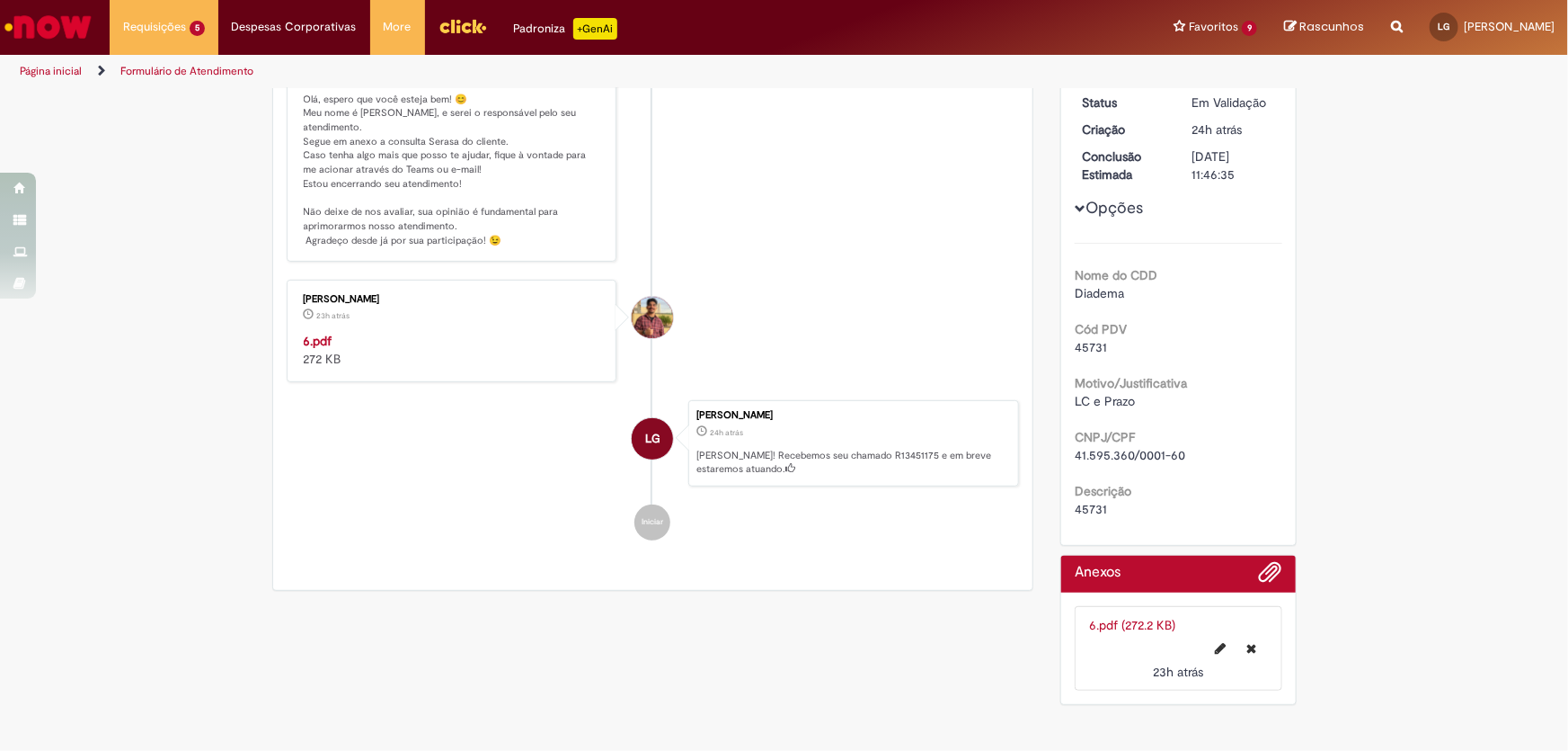
click at [1078, 447] on span "41.595.360/0001-60" at bounding box center [1129, 455] width 111 height 16
click at [1075, 342] on span "45731" at bounding box center [1091, 347] width 32 height 16
copy span "45731"
click at [307, 349] on strong "6.pdf" at bounding box center [318, 341] width 29 height 16
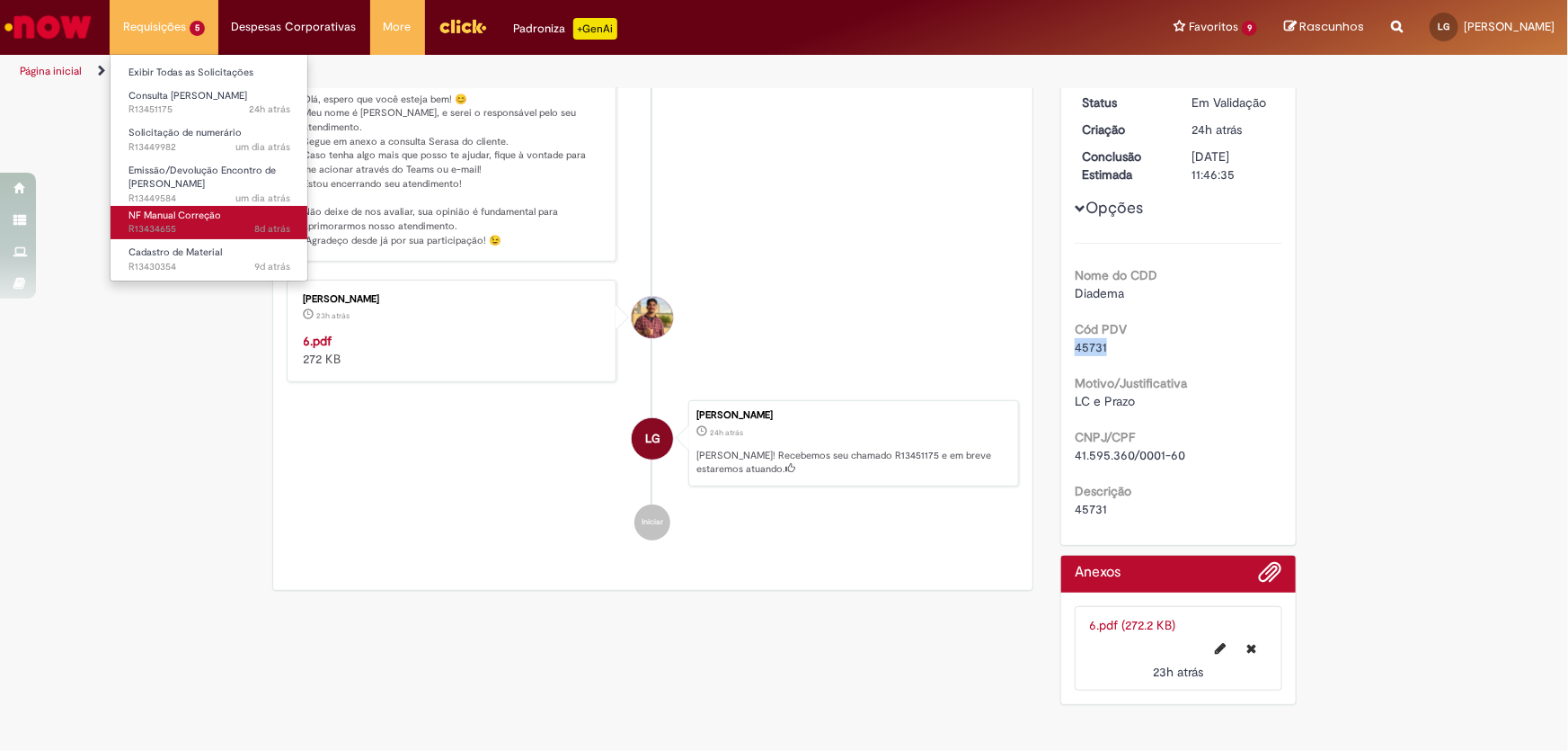
click at [153, 233] on span "8d atrás 8 dias atrás R13434655" at bounding box center [209, 229] width 161 height 14
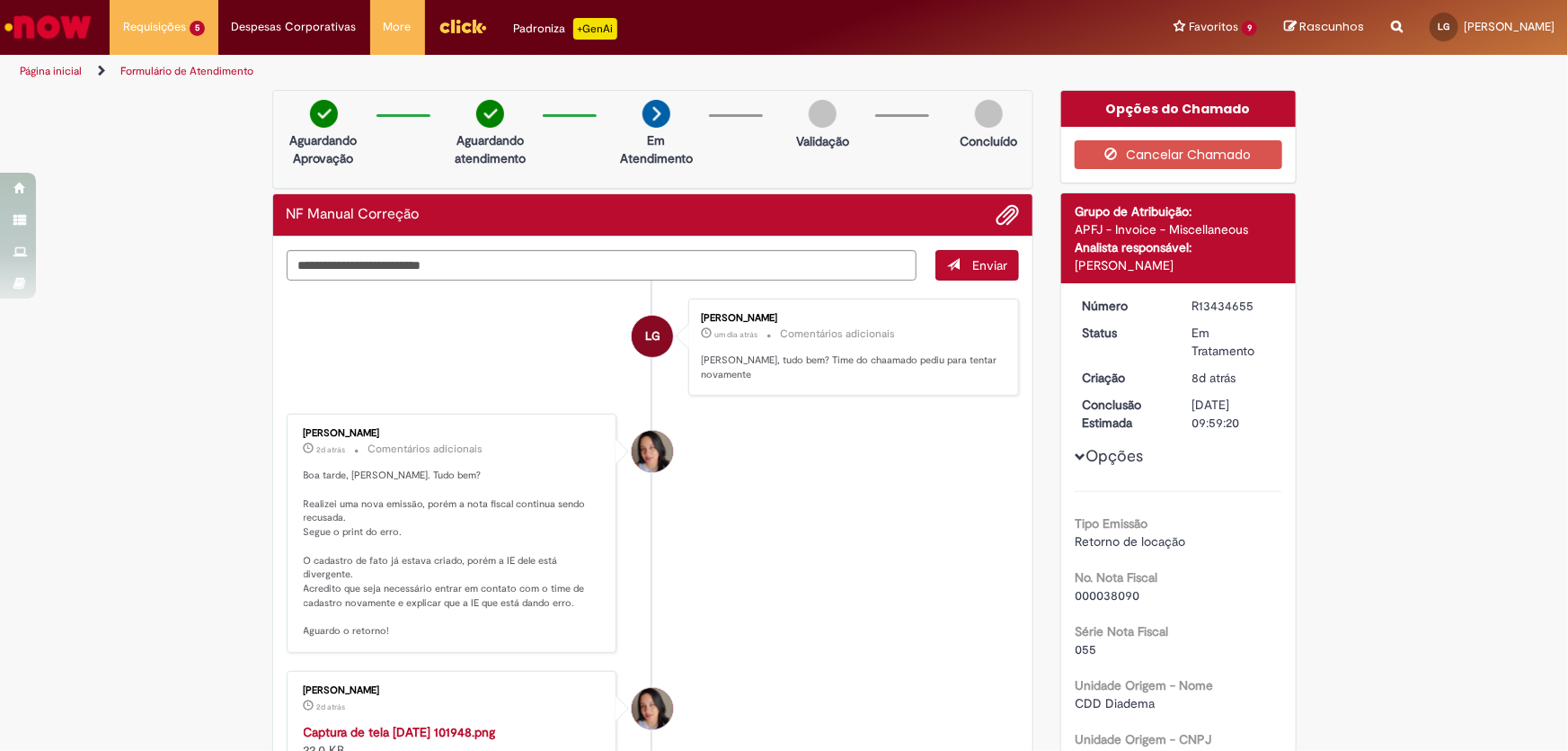
click at [326, 320] on li "LG [PERSON_NAME] um dia atrás um dia atrás Comentários adicionais [PERSON_NAME]…" at bounding box center [654, 347] width 734 height 98
drag, startPoint x: 326, startPoint y: 320, endPoint x: 312, endPoint y: 453, distance: 133.7
click at [326, 321] on li "LG [PERSON_NAME] um dia atrás um dia atrás Comentários adicionais [PERSON_NAME]…" at bounding box center [654, 347] width 734 height 98
click at [314, 431] on div "[PERSON_NAME]" at bounding box center [454, 433] width 299 height 11
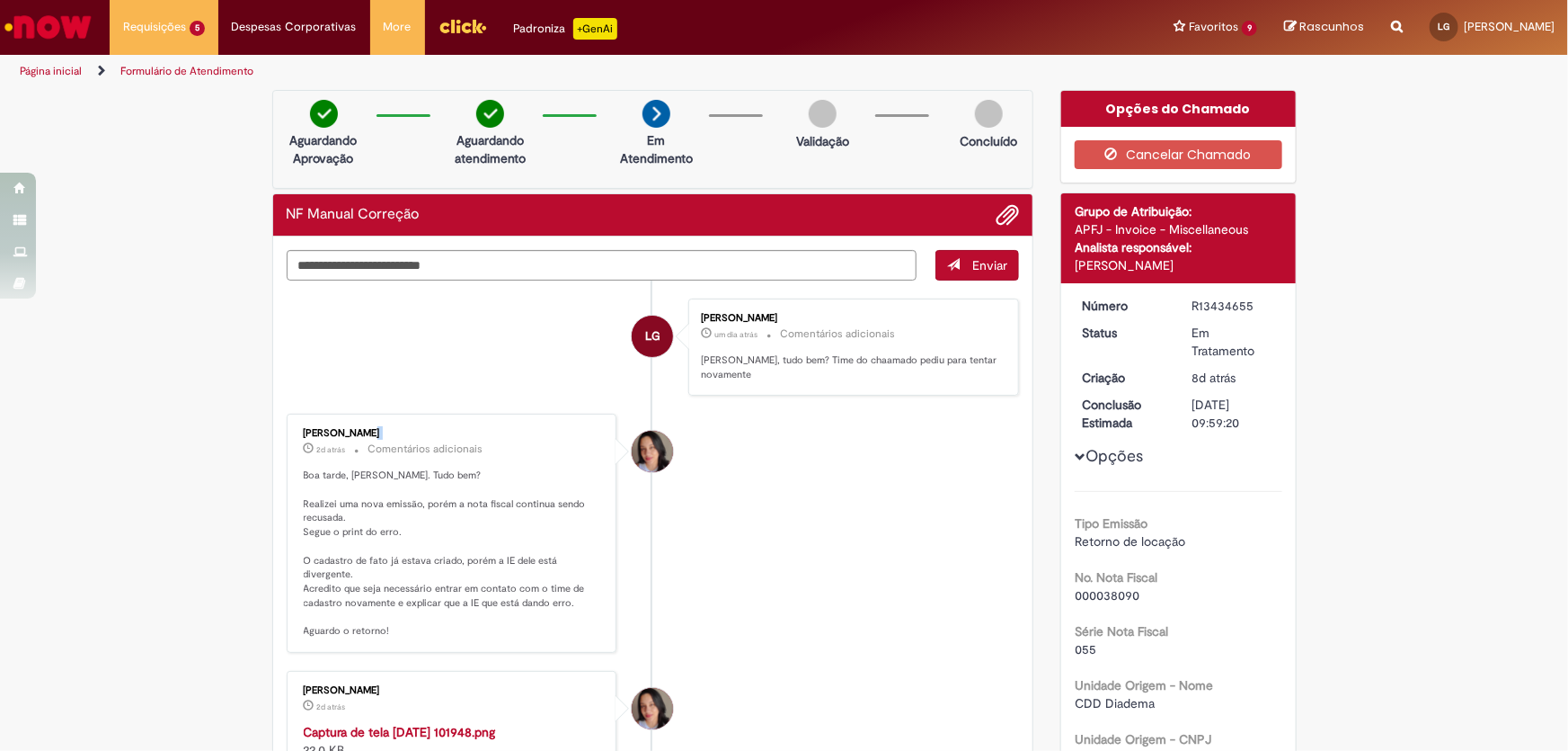
click at [314, 431] on div "[PERSON_NAME]" at bounding box center [454, 433] width 299 height 11
copy div "[PERSON_NAME]"
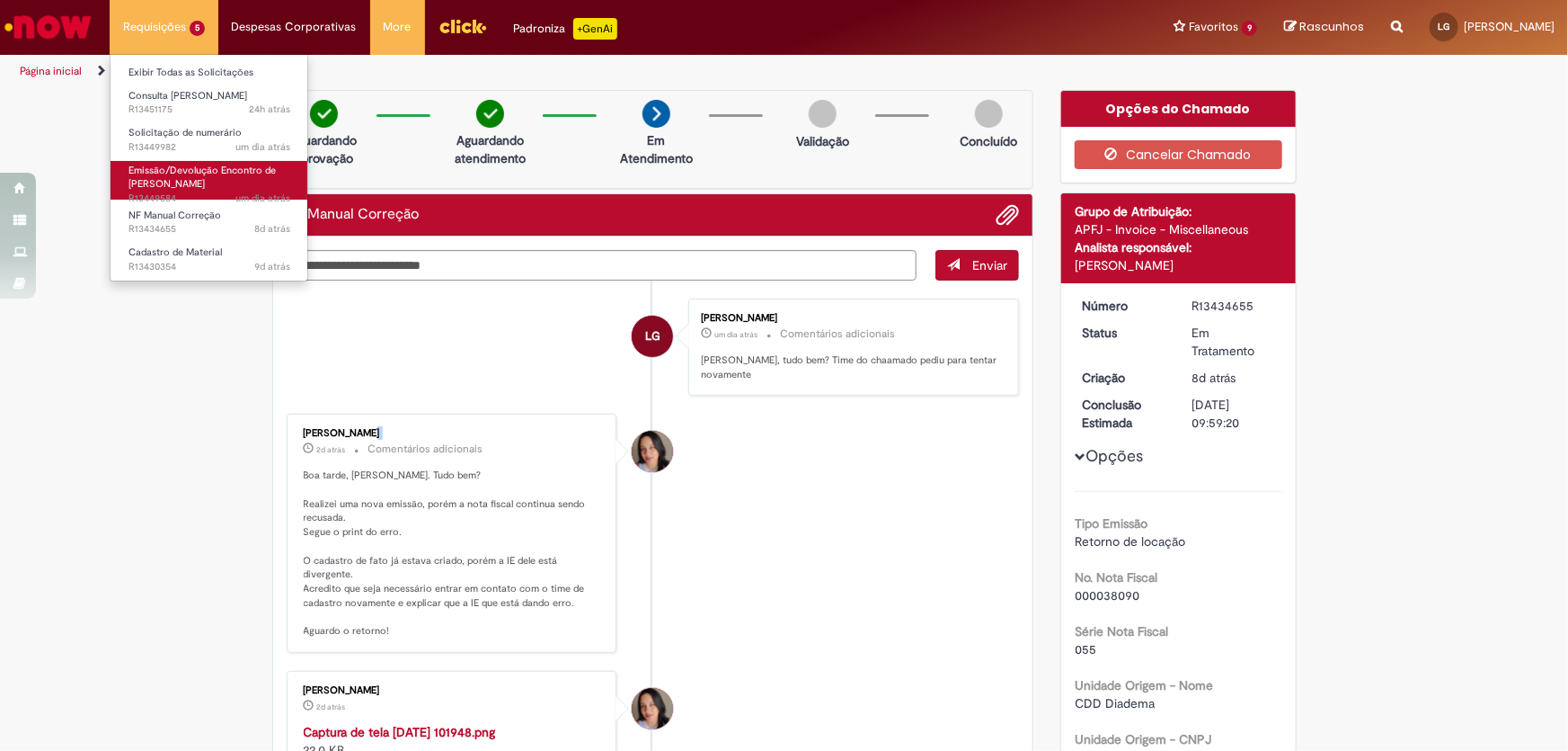
click at [190, 183] on span "Emissão/Devolução Encontro de [PERSON_NAME]" at bounding box center [202, 178] width 148 height 28
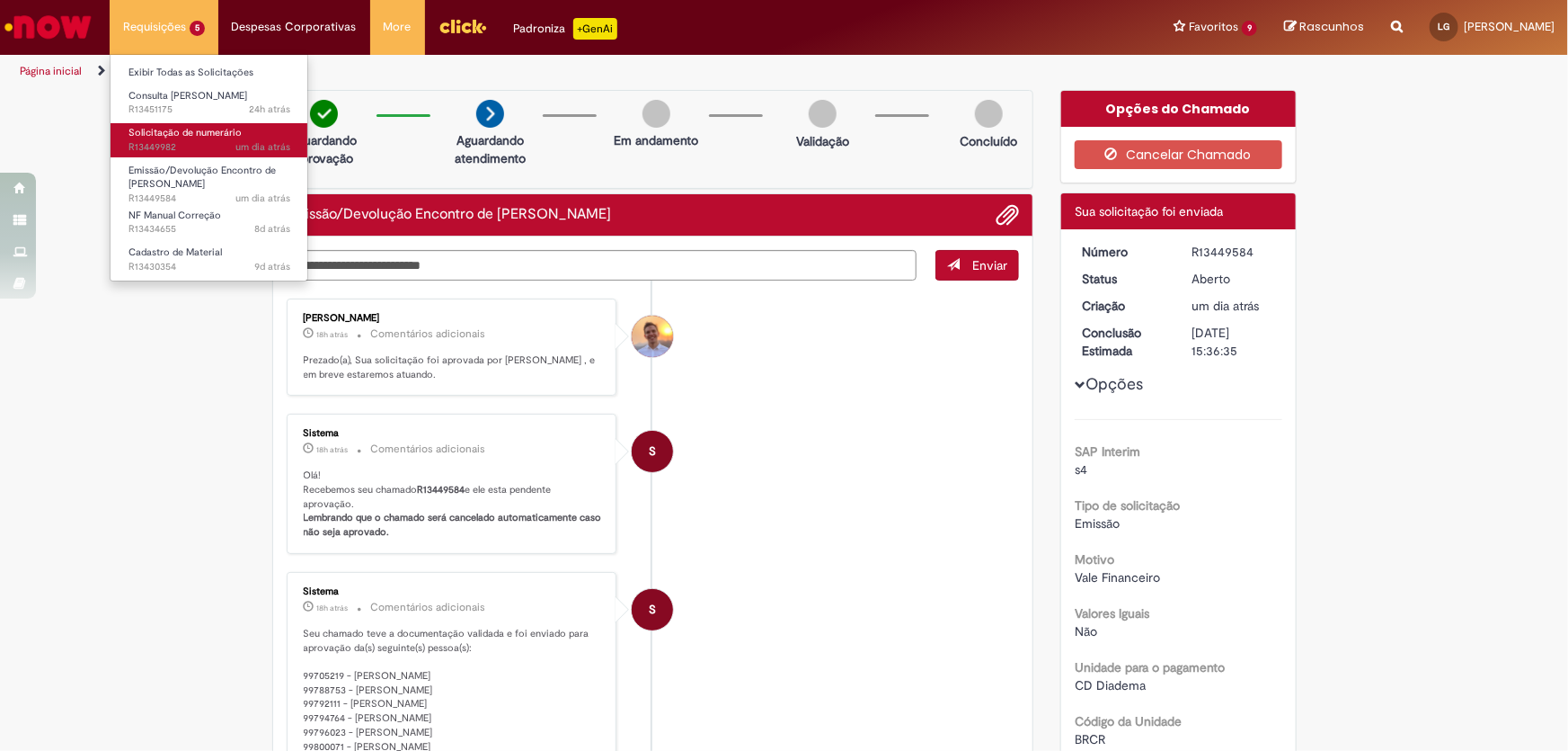
click at [223, 131] on span "Solicitação de numerário" at bounding box center [185, 133] width 114 height 14
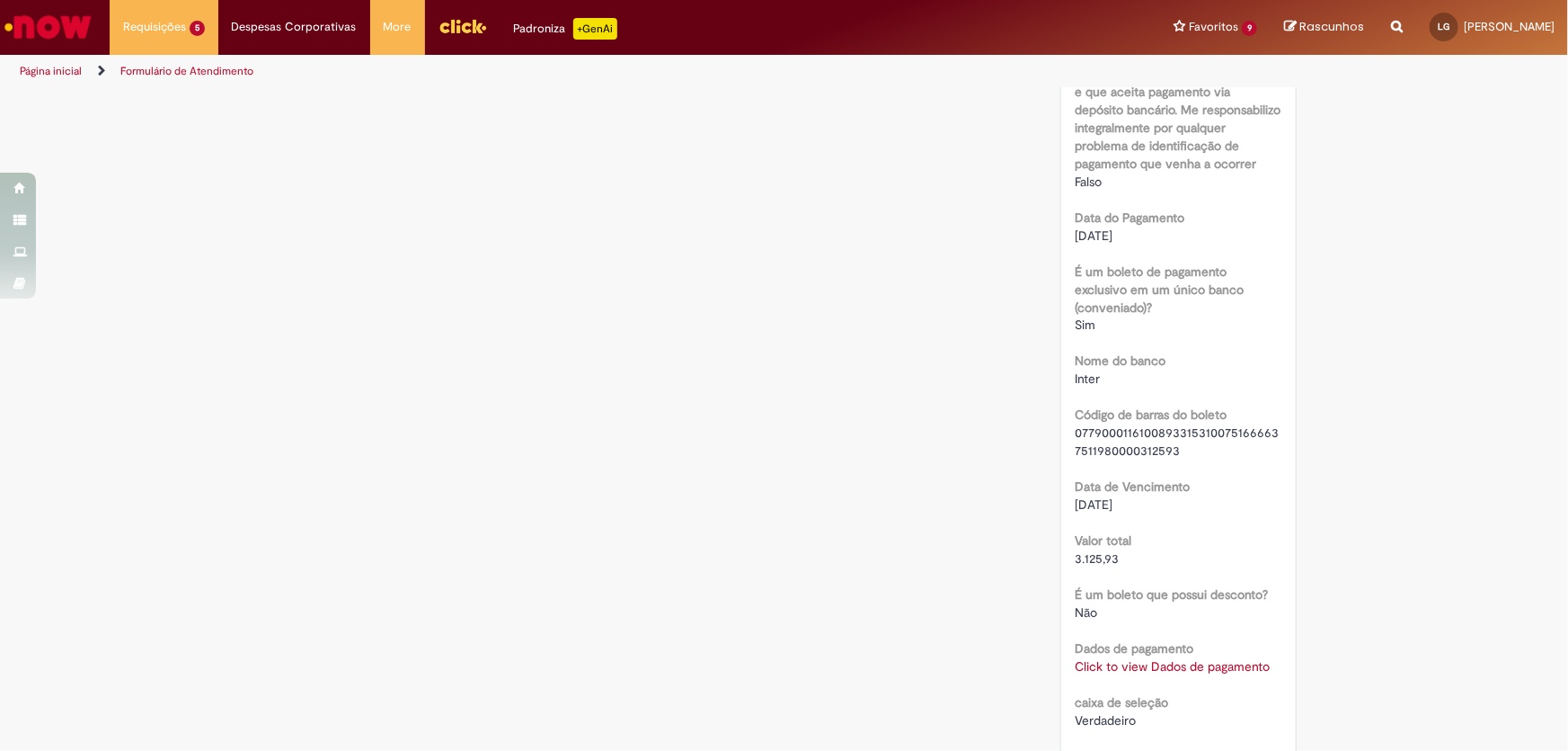
scroll to position [1737, 0]
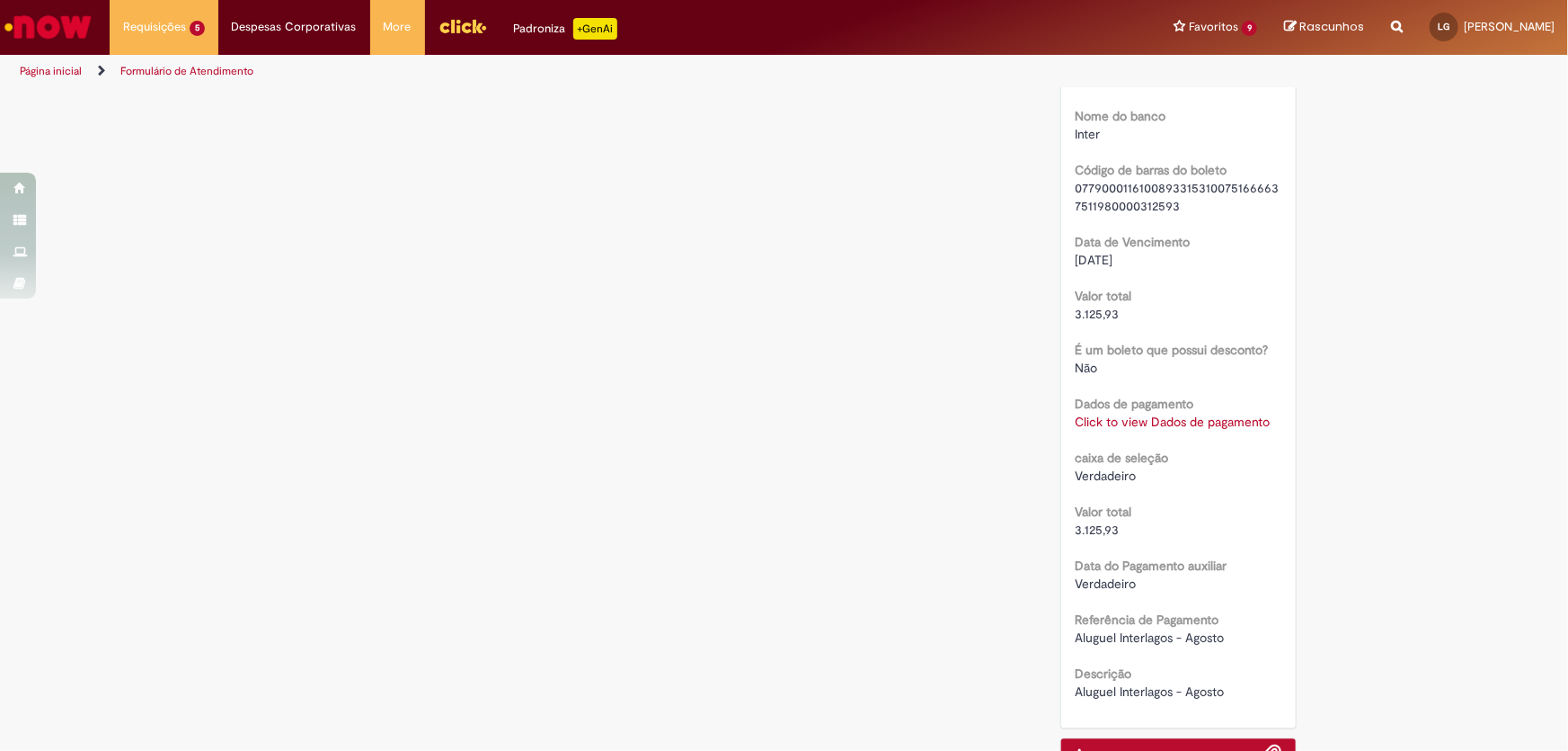
click at [1235, 414] on div "Click to view Dados de pagamento Click to view Dados de pagamento" at bounding box center [1178, 423] width 207 height 18
drag, startPoint x: 1235, startPoint y: 434, endPoint x: 1230, endPoint y: 419, distance: 15.8
click at [1230, 416] on link "Click to view Dados de pagamento" at bounding box center [1172, 423] width 195 height 16
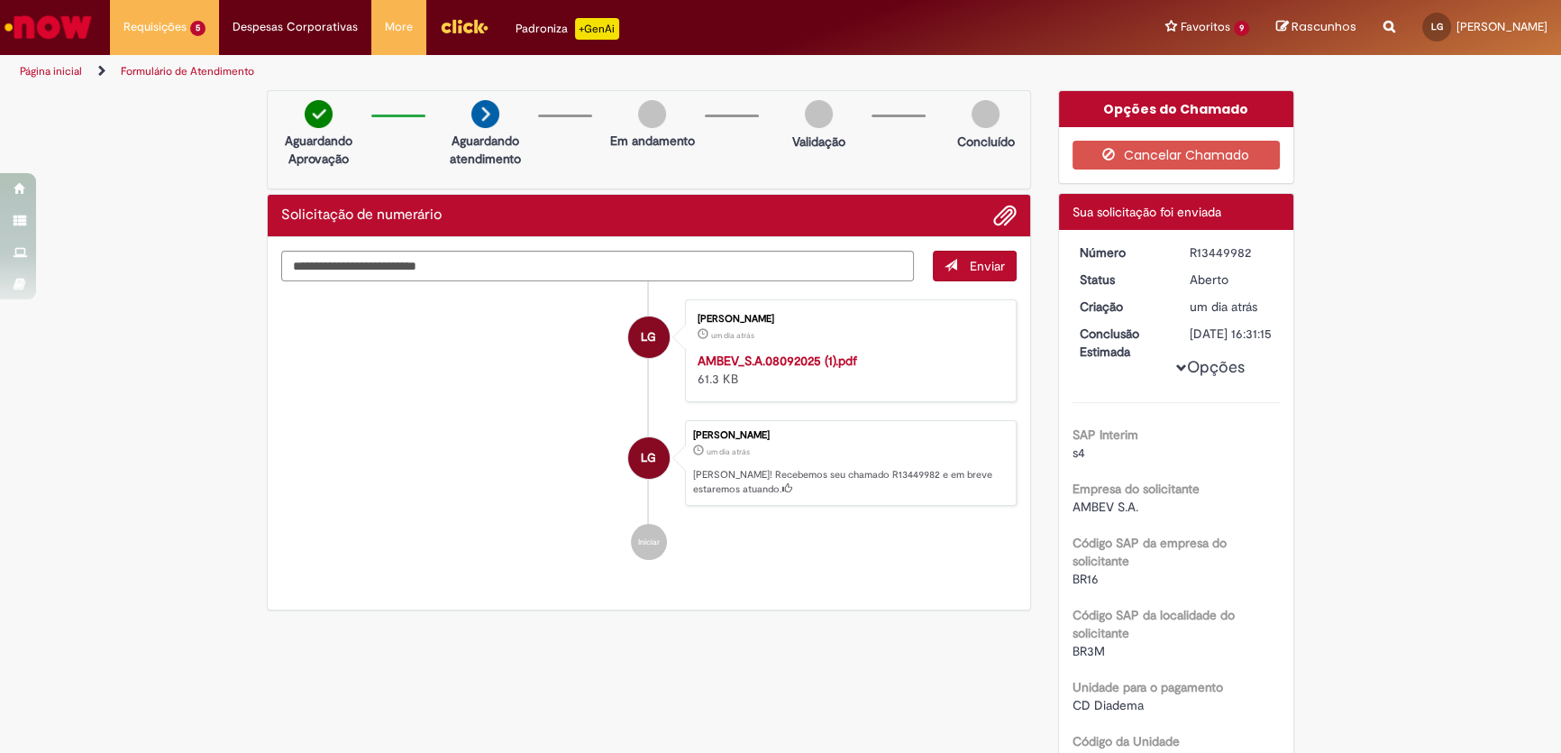
scroll to position [658, 0]
